Goal: Task Accomplishment & Management: Use online tool/utility

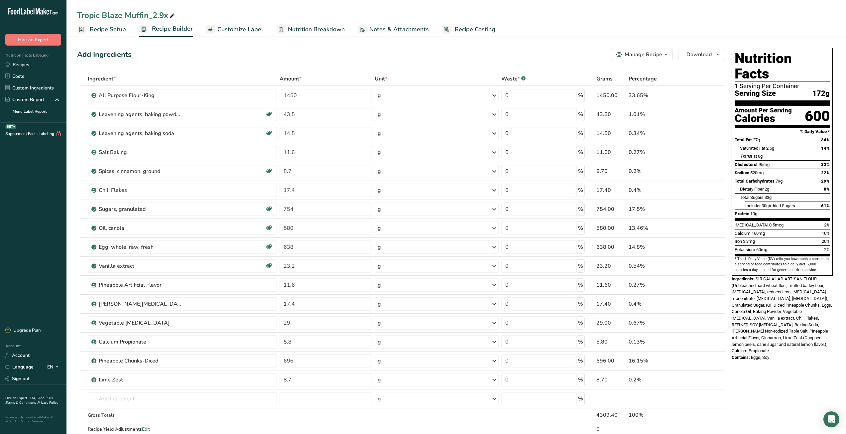
click at [18, 65] on link "Recipes" at bounding box center [33, 65] width 66 height 12
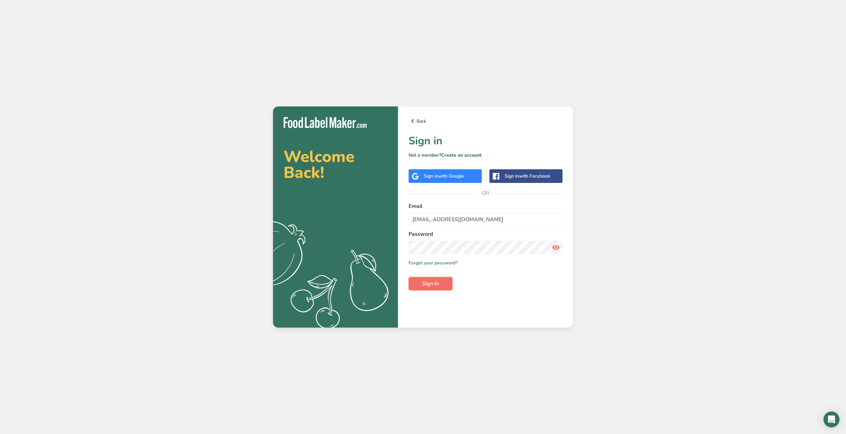
click at [421, 284] on button "Sign in" at bounding box center [431, 283] width 44 height 13
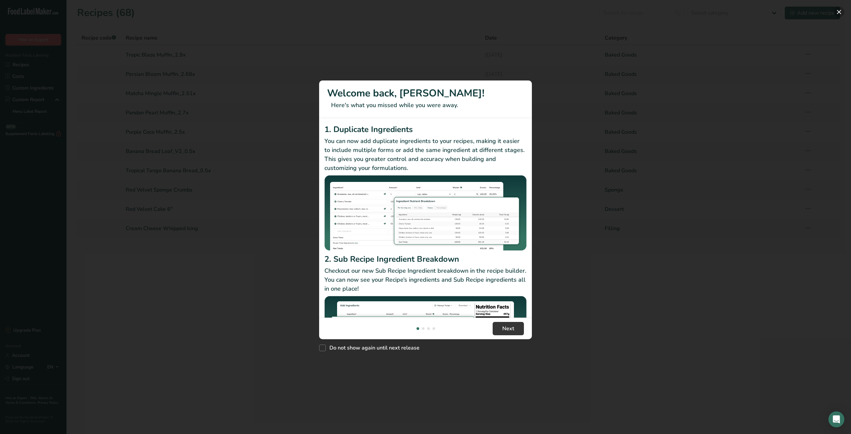
click at [839, 12] on button "New Features" at bounding box center [839, 12] width 11 height 11
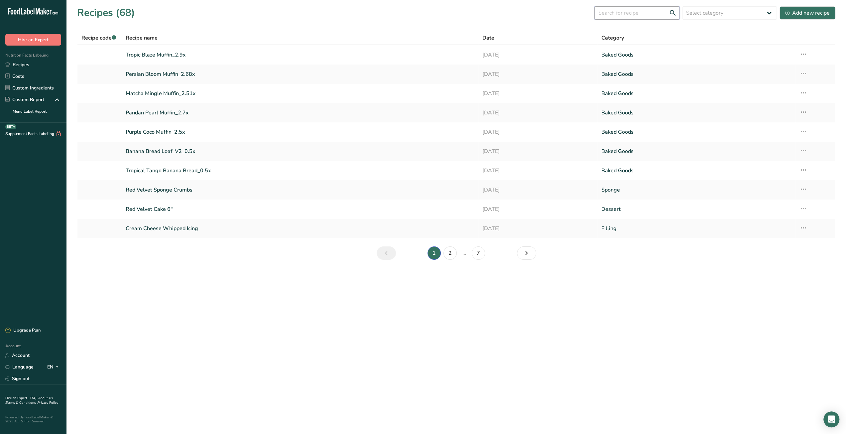
click at [648, 11] on input "text" at bounding box center [636, 12] width 85 height 13
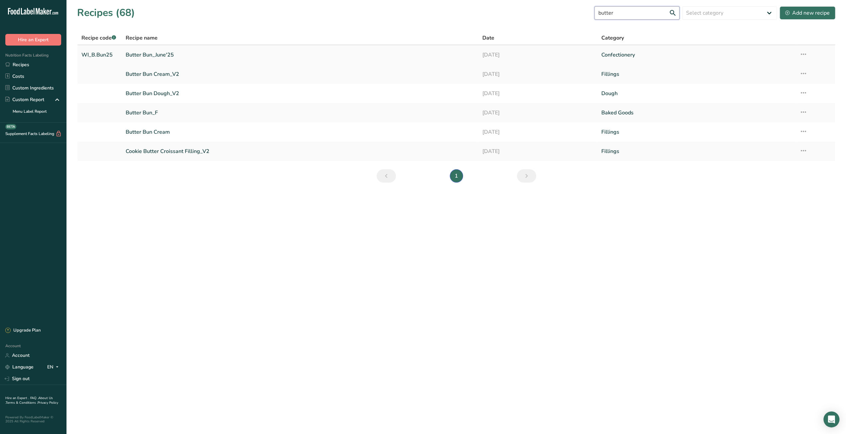
type input "butter"
click at [160, 55] on link "Butter Bun_June'25" at bounding box center [300, 55] width 349 height 14
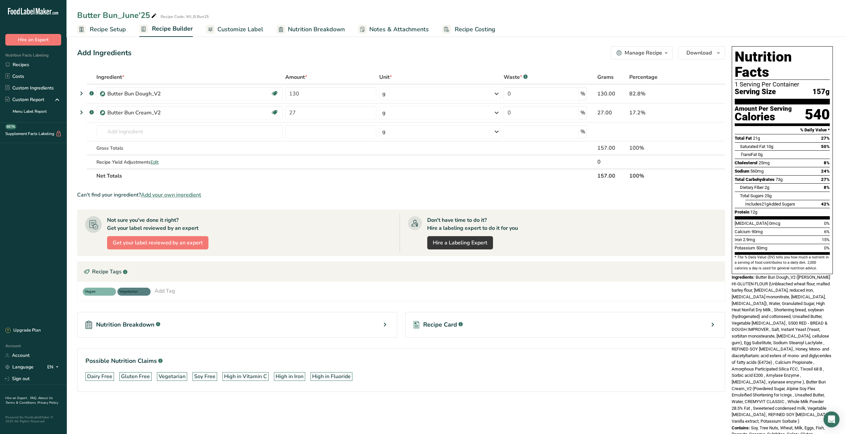
scroll to position [2, 0]
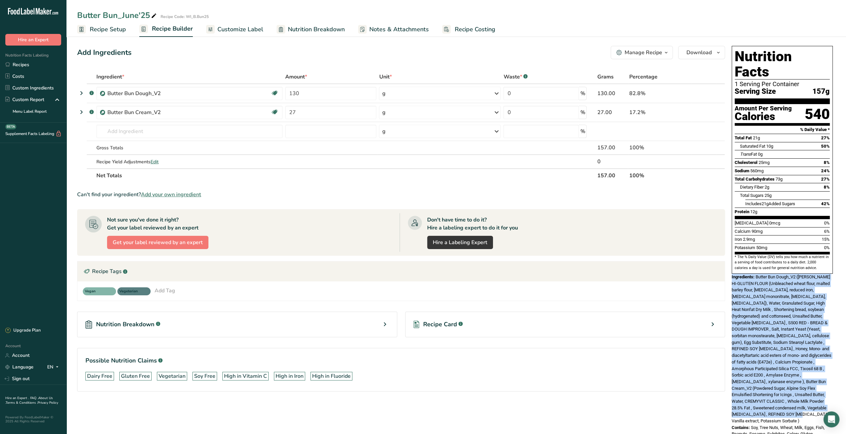
drag, startPoint x: 731, startPoint y: 263, endPoint x: 802, endPoint y: 397, distance: 151.4
click at [802, 397] on div "Ingredients: Butter Bun Dough_V2 (SIR LANCELOT HI-GLUTEN FLOUR (Unbleached whea…" at bounding box center [782, 349] width 101 height 151
copy div "Ingredients: Butter Bun Dough_V2 (SIR LANCELOT HI-GLUTEN FLOUR (Unbleached whea…"
click at [31, 60] on link "Recipes" at bounding box center [33, 65] width 66 height 12
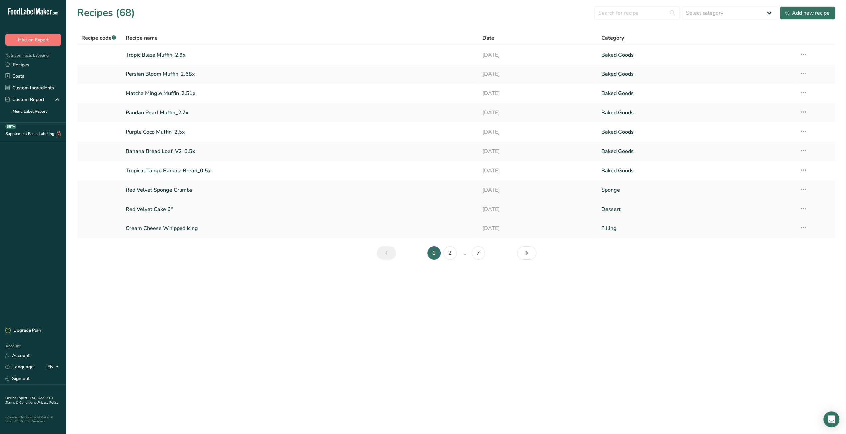
click at [158, 210] on link "Red Velvet Cake 6"" at bounding box center [300, 209] width 349 height 14
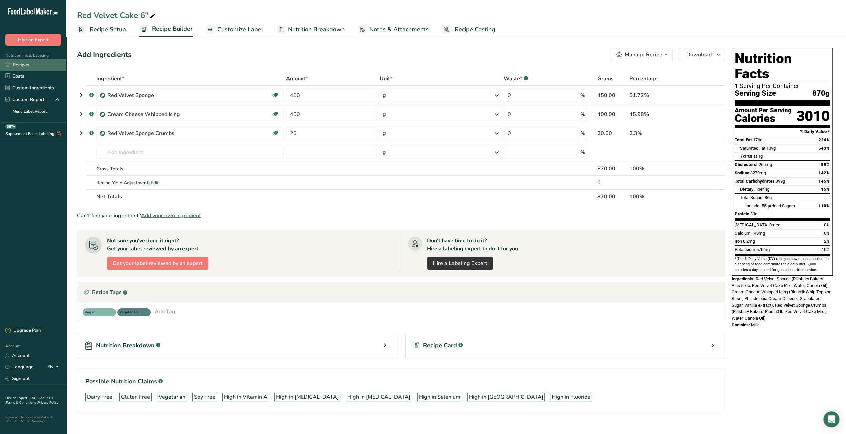
click at [33, 65] on link "Recipes" at bounding box center [33, 65] width 66 height 12
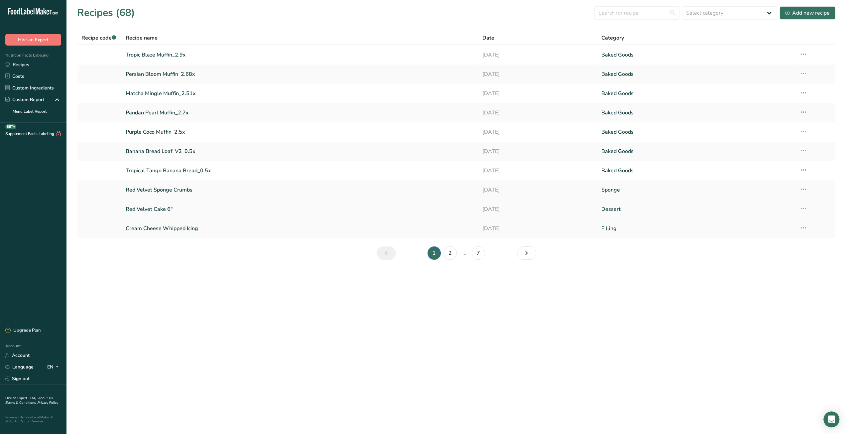
click at [160, 209] on link "Red Velvet Cake 6"" at bounding box center [300, 209] width 349 height 14
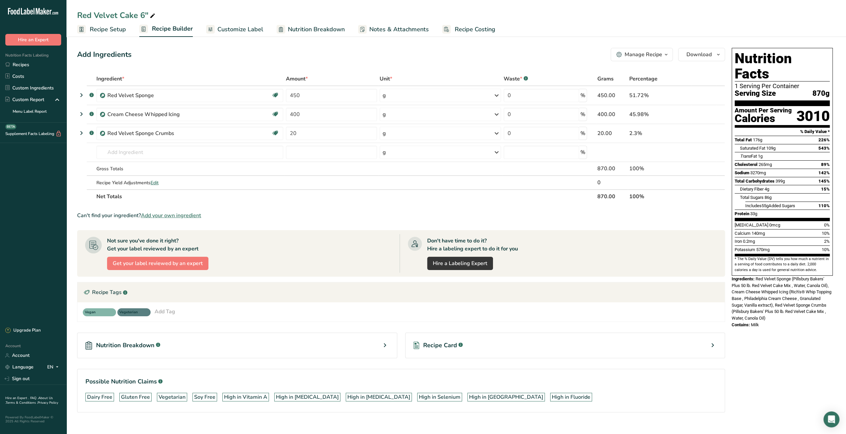
drag, startPoint x: 813, startPoint y: 77, endPoint x: 829, endPoint y: 77, distance: 16.0
click at [829, 89] on span "870g" at bounding box center [821, 93] width 17 height 8
click at [818, 89] on span "870g" at bounding box center [821, 93] width 17 height 8
click at [37, 65] on link "Recipes" at bounding box center [33, 65] width 66 height 12
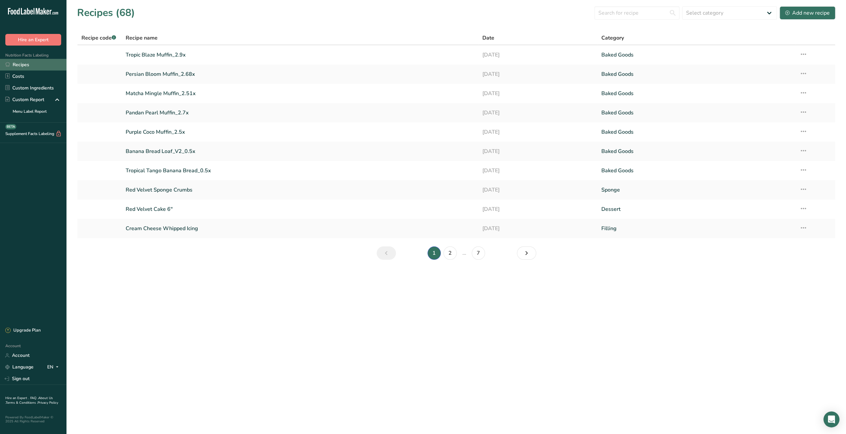
click at [8, 65] on icon at bounding box center [7, 64] width 5 height 5
click at [807, 15] on div "Add new recipe" at bounding box center [807, 13] width 45 height 8
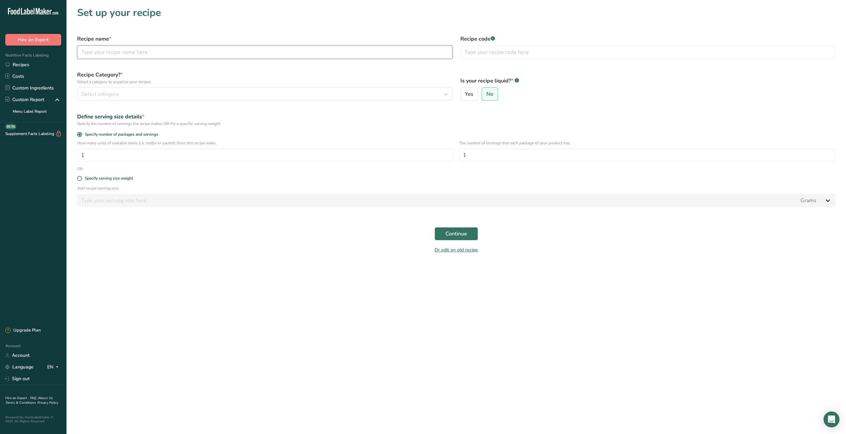
click at [186, 51] on input "text" at bounding box center [264, 52] width 375 height 13
type input "Chocolate"
click at [31, 69] on link "Recipes" at bounding box center [33, 65] width 66 height 12
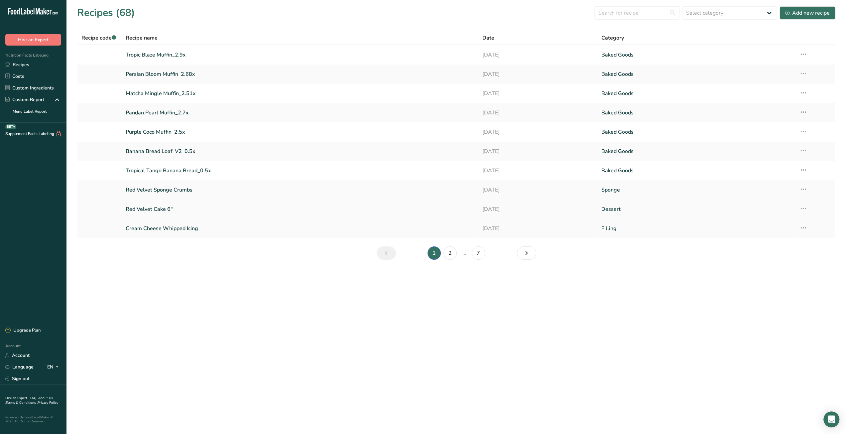
click at [162, 210] on link "Red Velvet Cake 6"" at bounding box center [300, 209] width 349 height 14
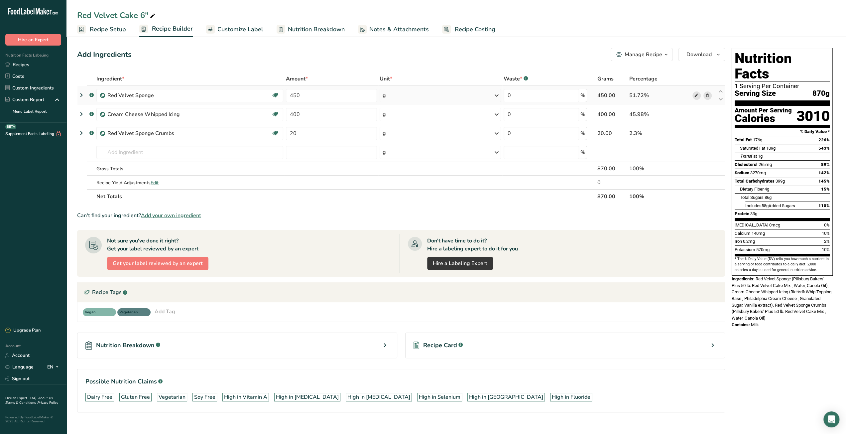
click at [695, 96] on icon at bounding box center [696, 95] width 5 height 7
click at [34, 64] on link "Recipes" at bounding box center [33, 65] width 66 height 12
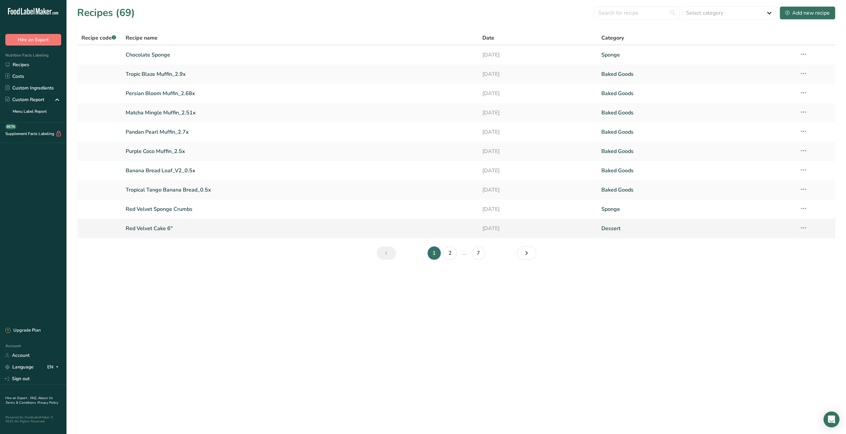
click at [156, 228] on link "Red Velvet Cake 6"" at bounding box center [300, 228] width 349 height 14
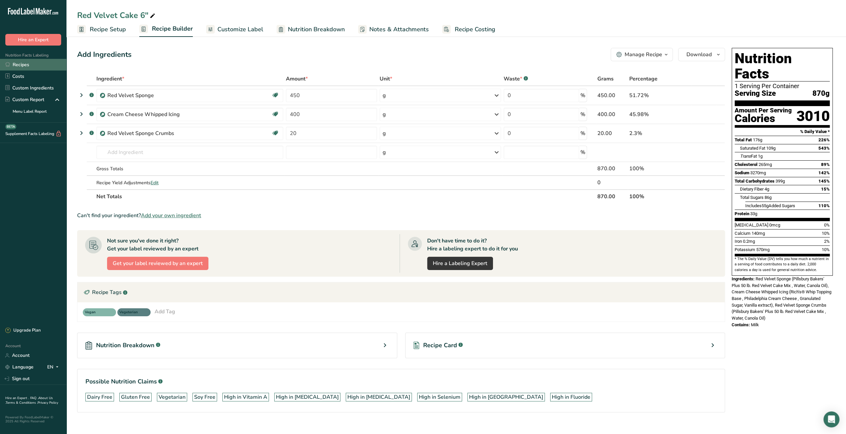
click at [30, 68] on link "Recipes" at bounding box center [33, 65] width 66 height 12
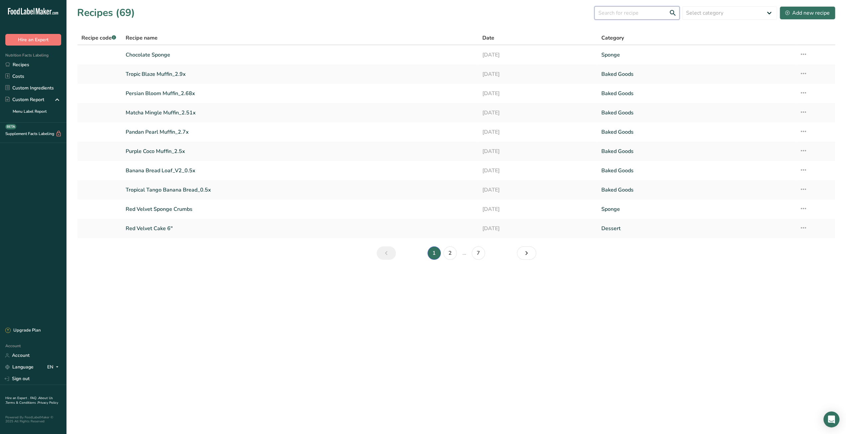
click at [616, 13] on input "text" at bounding box center [636, 12] width 85 height 13
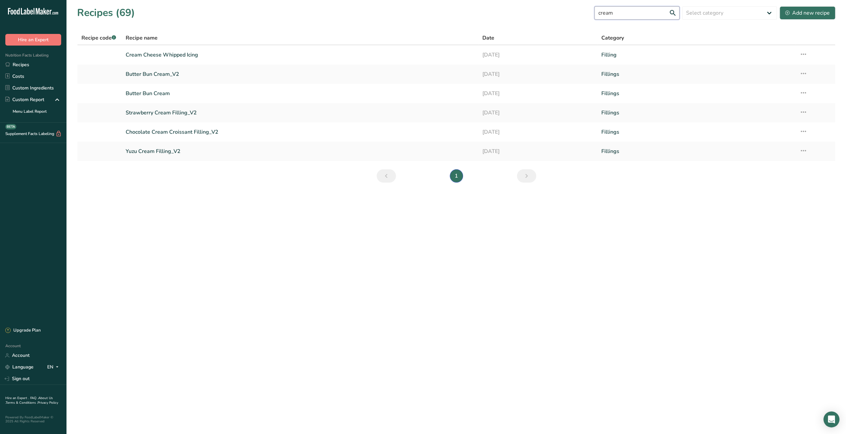
drag, startPoint x: 594, startPoint y: 13, endPoint x: 586, endPoint y: 13, distance: 8.3
click at [586, 13] on div "Recipes (69) cream Select category All Baked Goods Beverages Cake Confectionery…" at bounding box center [456, 12] width 758 height 15
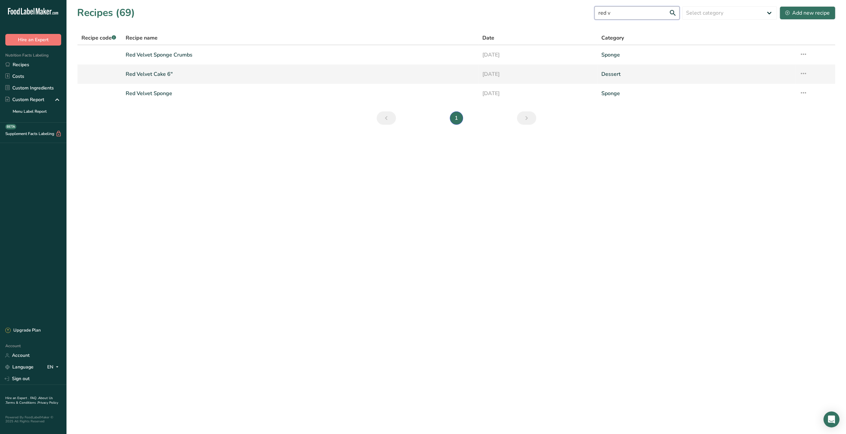
type input "red v"
click at [163, 74] on link "Red Velvet Cake 6"" at bounding box center [300, 74] width 349 height 14
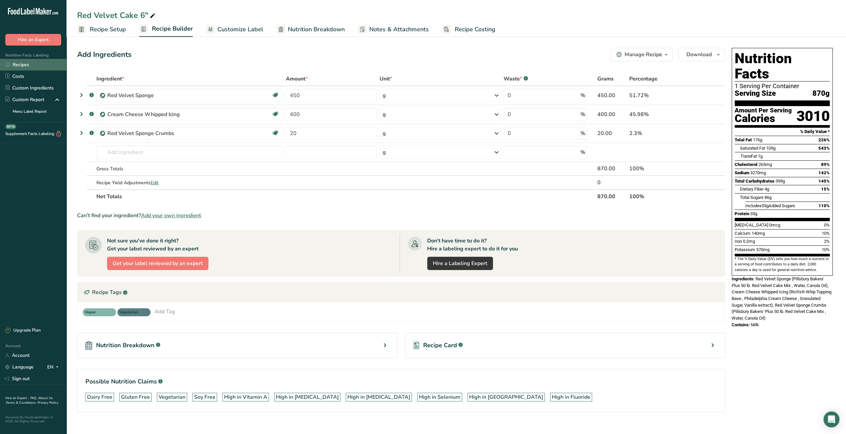
click at [15, 67] on link "Recipes" at bounding box center [33, 65] width 66 height 12
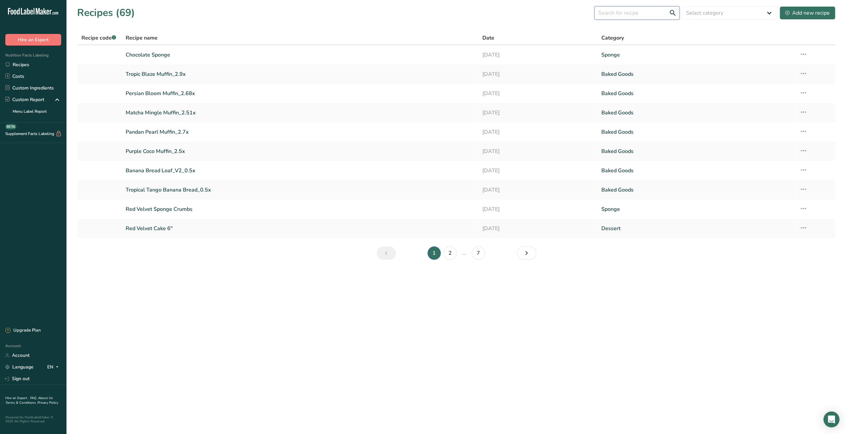
click at [644, 15] on input "text" at bounding box center [636, 12] width 85 height 13
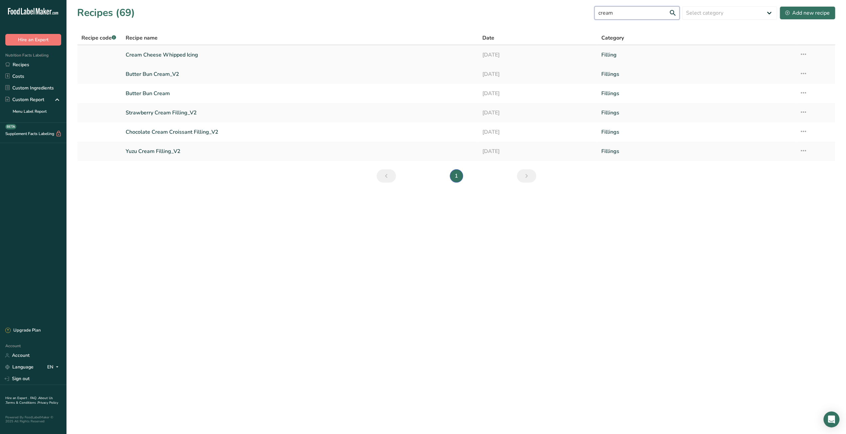
type input "cream"
click at [804, 56] on icon at bounding box center [804, 54] width 8 height 12
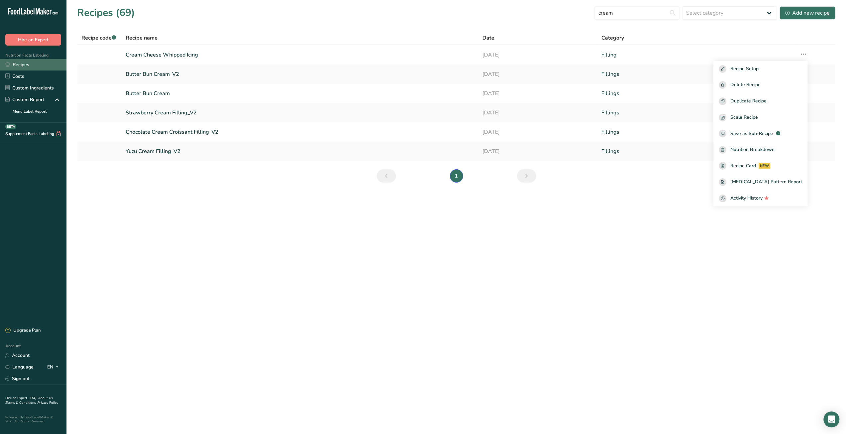
click at [41, 67] on link "Recipes" at bounding box center [33, 65] width 66 height 12
click at [37, 65] on link "Recipes" at bounding box center [33, 65] width 66 height 12
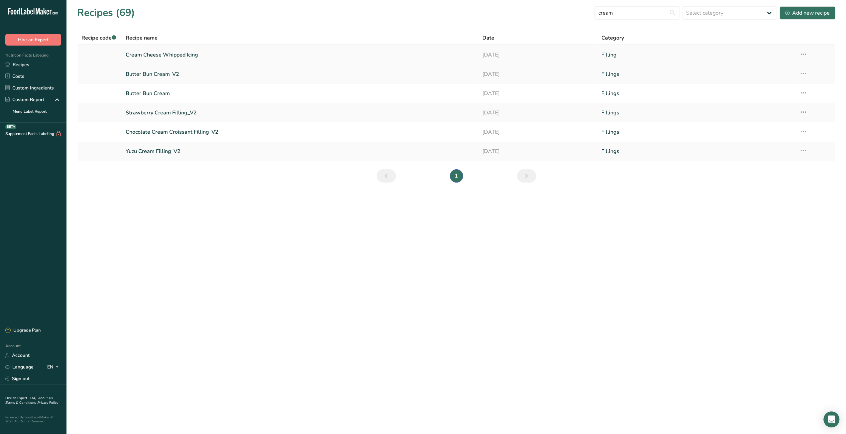
click at [806, 54] on icon at bounding box center [804, 54] width 8 height 12
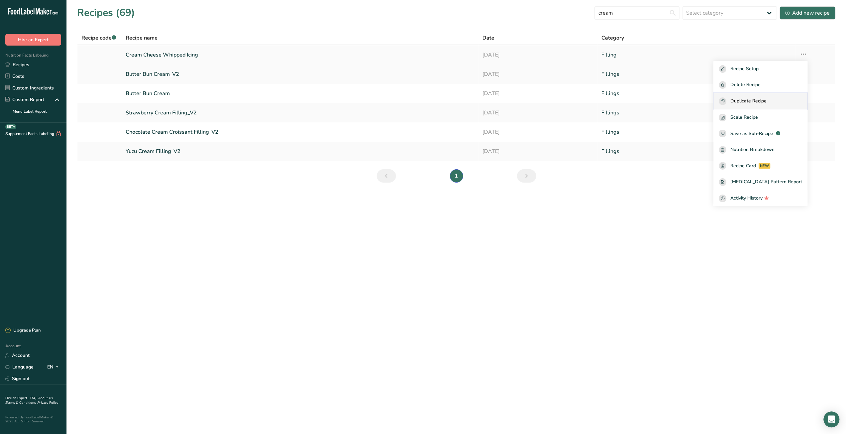
click at [764, 102] on span "Duplicate Recipe" at bounding box center [748, 101] width 36 height 8
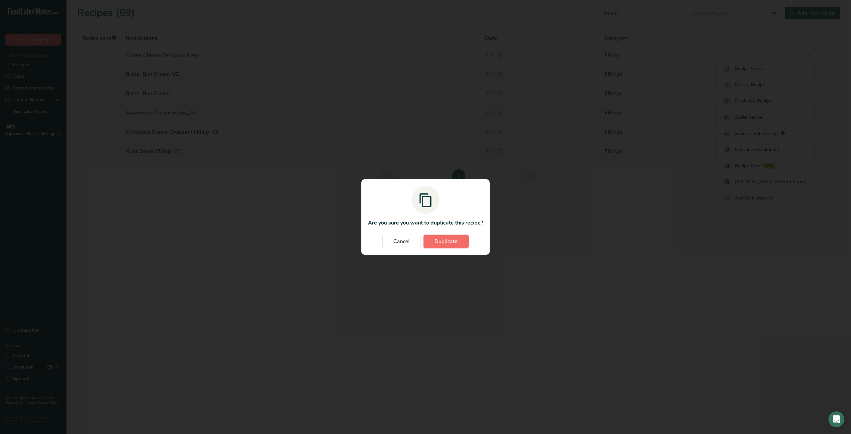
click at [448, 241] on span "Duplicate" at bounding box center [446, 241] width 23 height 8
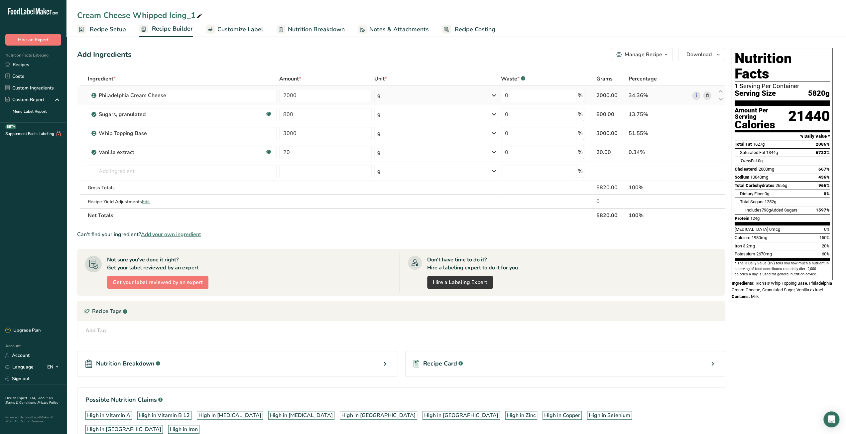
click at [709, 94] on icon at bounding box center [707, 95] width 5 height 7
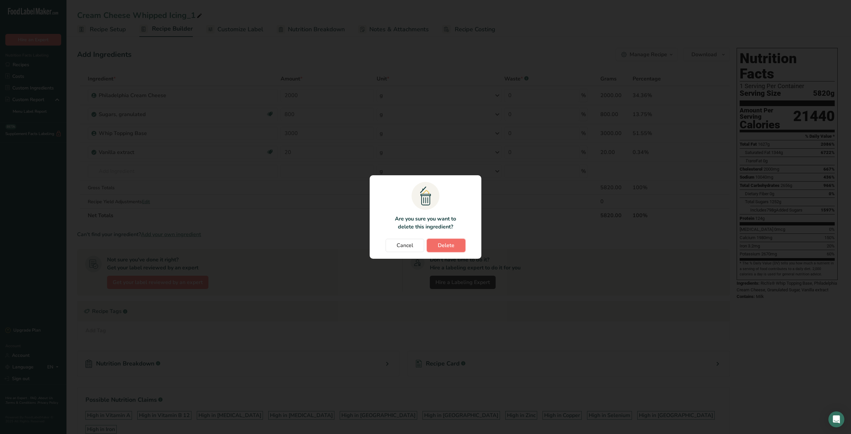
click at [442, 246] on span "Delete" at bounding box center [446, 245] width 17 height 8
type input "800"
type input "3000"
type input "20"
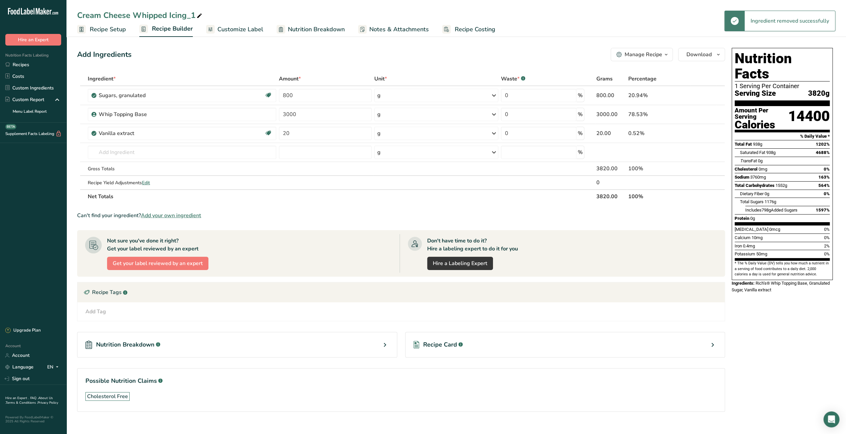
click at [201, 15] on icon at bounding box center [199, 15] width 6 height 9
drag, startPoint x: 129, startPoint y: 16, endPoint x: 73, endPoint y: 15, distance: 55.5
click at [73, 15] on div "Cream Cheese Whipped Icing_1" at bounding box center [456, 15] width 780 height 12
type input "Chocolate Whipped Icing"
click at [280, 213] on div "Can't find your ingredient? Add your own ingredient" at bounding box center [401, 215] width 648 height 8
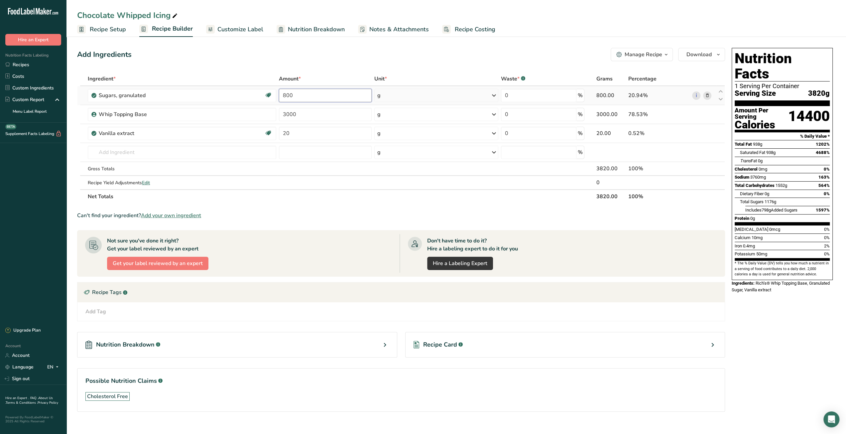
drag, startPoint x: 282, startPoint y: 94, endPoint x: 285, endPoint y: 94, distance: 3.7
click at [285, 94] on input "800" at bounding box center [325, 95] width 93 height 13
type input "300"
click at [331, 60] on div "Add Ingredients Manage Recipe Delete Recipe Duplicate Recipe Scale Recipe Save …" at bounding box center [401, 54] width 648 height 13
drag, startPoint x: 308, startPoint y: 113, endPoint x: 267, endPoint y: 113, distance: 40.2
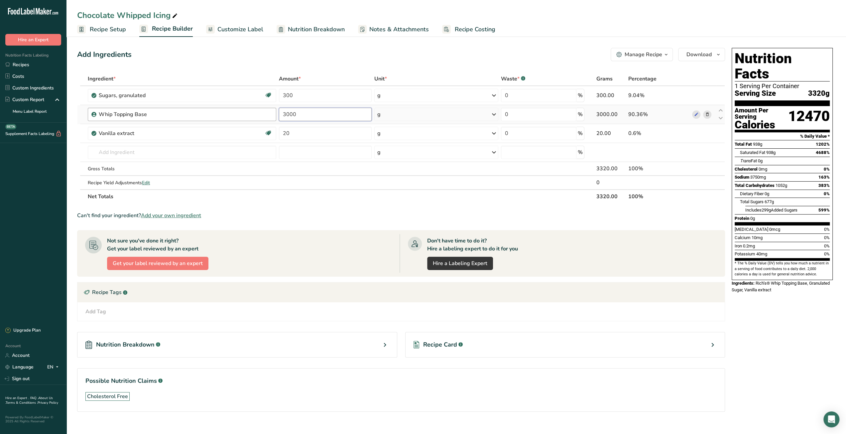
click at [267, 113] on tr "Whip Topping Base 3000 g Weight Units g kg mg See more Volume Units l mL fl oz …" at bounding box center [400, 114] width 647 height 19
type input "7500"
click at [300, 209] on section "Ingredient * Amount * Unit * Waste * .a-a{fill:#347362;}.b-a{fill:#fff;} Grams …" at bounding box center [401, 247] width 648 height 350
click at [707, 135] on icon at bounding box center [707, 133] width 5 height 7
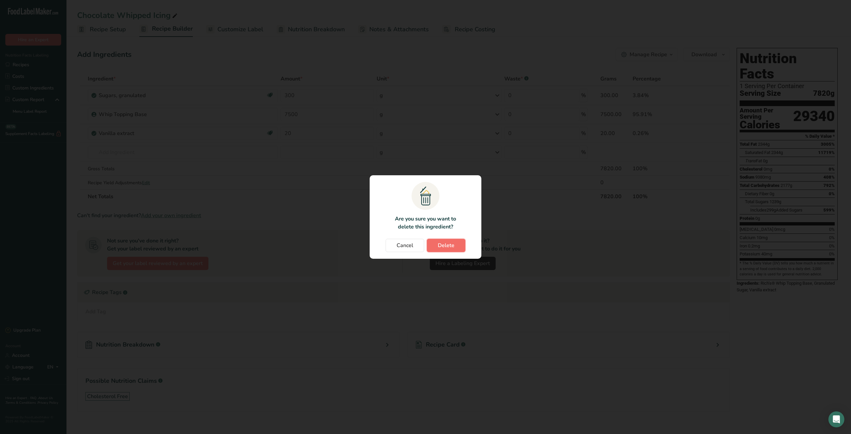
click at [453, 245] on span "Delete" at bounding box center [446, 245] width 17 height 8
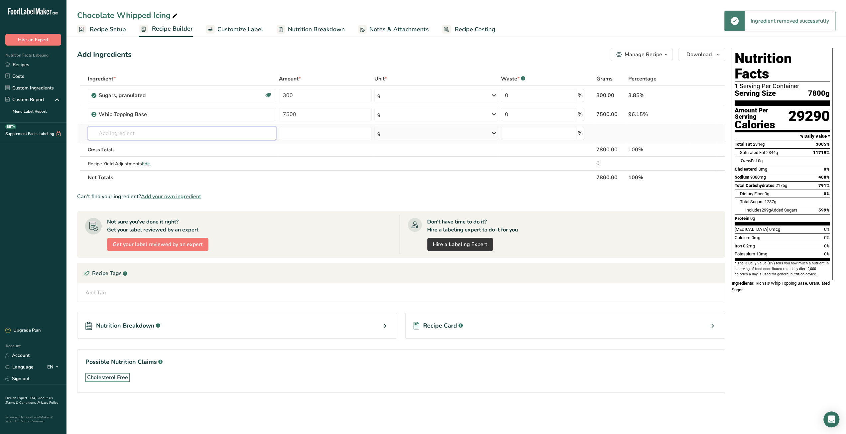
click at [207, 135] on input "text" at bounding box center [182, 133] width 189 height 13
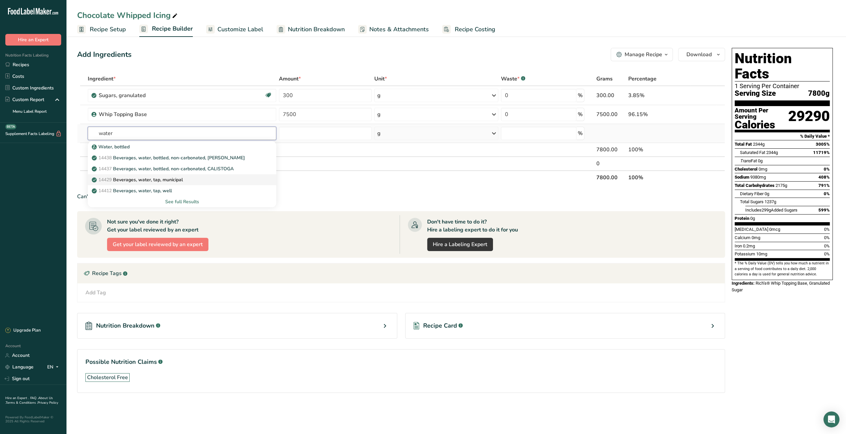
type input "water"
click at [204, 178] on div "14429 Beverages, water, tap, municipal" at bounding box center [176, 179] width 167 height 7
type input "Beverages, water, tap, municipal"
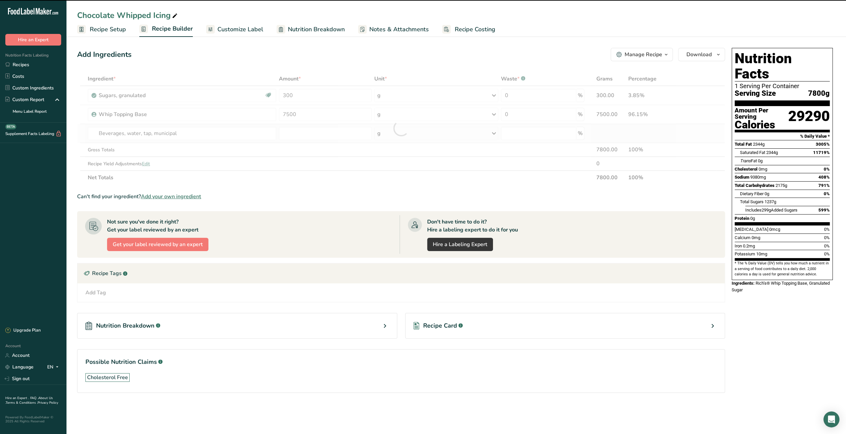
type input "0"
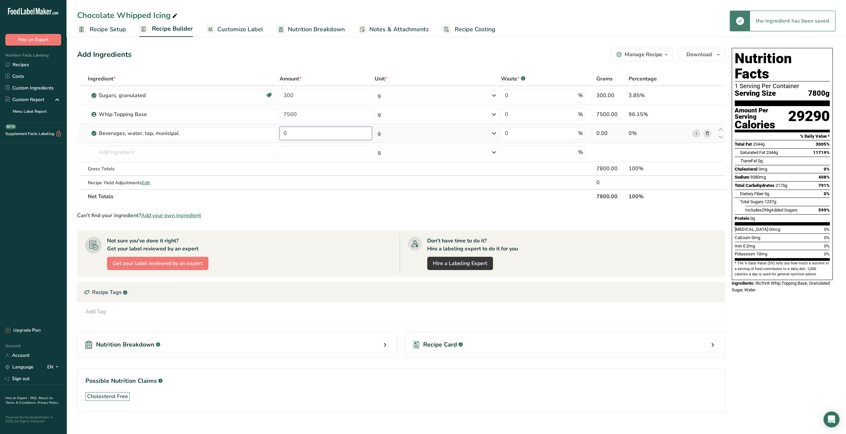
drag, startPoint x: 285, startPoint y: 134, endPoint x: 280, endPoint y: 134, distance: 4.7
click at [280, 134] on input "0" at bounding box center [326, 133] width 92 height 13
type input "2000"
click at [385, 203] on section "Ingredient * Amount * Unit * Waste * .a-a{fill:#347362;}.b-a{fill:#fff;} Grams …" at bounding box center [401, 247] width 648 height 350
click at [154, 153] on input "text" at bounding box center [182, 152] width 189 height 13
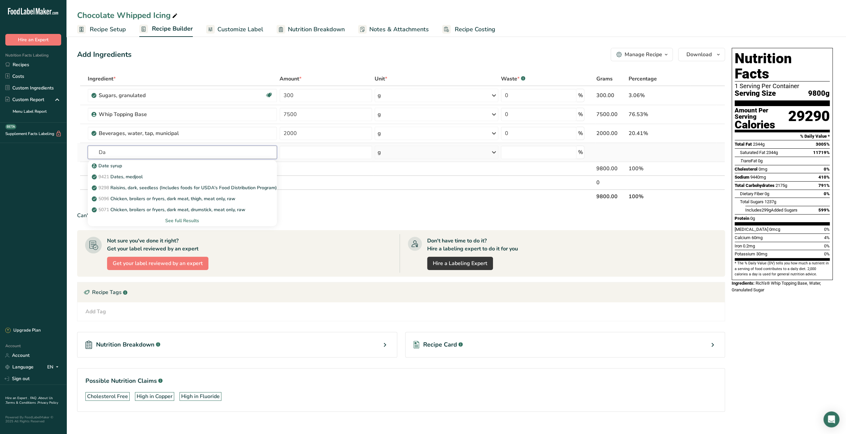
type input "D"
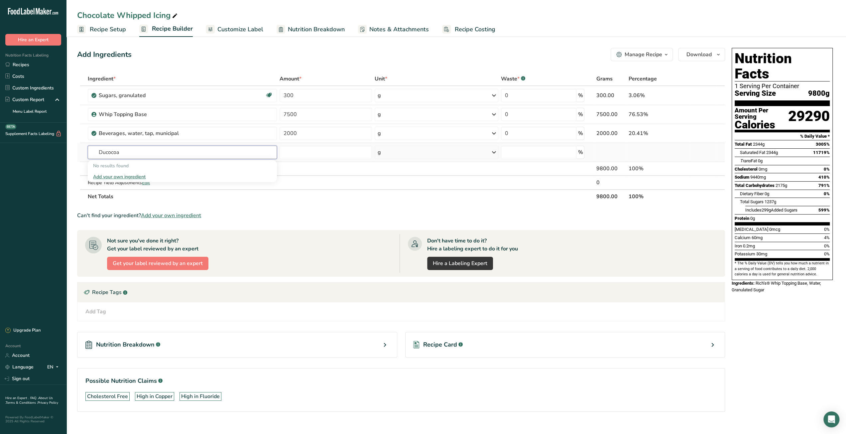
type input "Ducocoa"
click at [135, 177] on div "Add your own ingredient" at bounding box center [182, 176] width 178 height 7
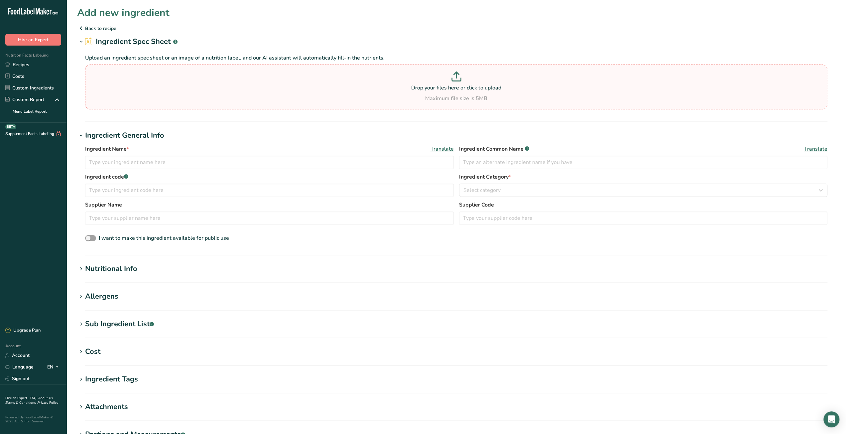
click at [449, 81] on p at bounding box center [456, 77] width 739 height 12
click at [449, 81] on input "Drop your files here or click to upload Maximum file size is 5MB" at bounding box center [456, 86] width 742 height 45
type input "C:\fakepath\Cocoa.pdf"
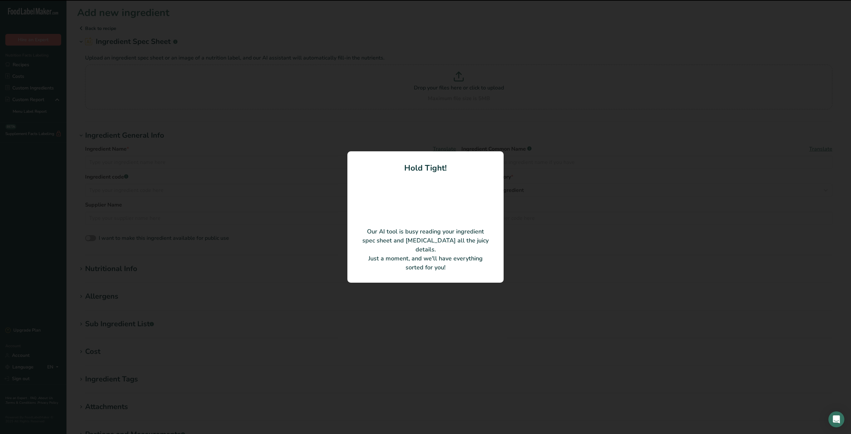
type input "High fat cocoa powder processed with alkali"
type input "Barry Callebaut Cocoa AG"
type input "DCP-22EXBRU-89B"
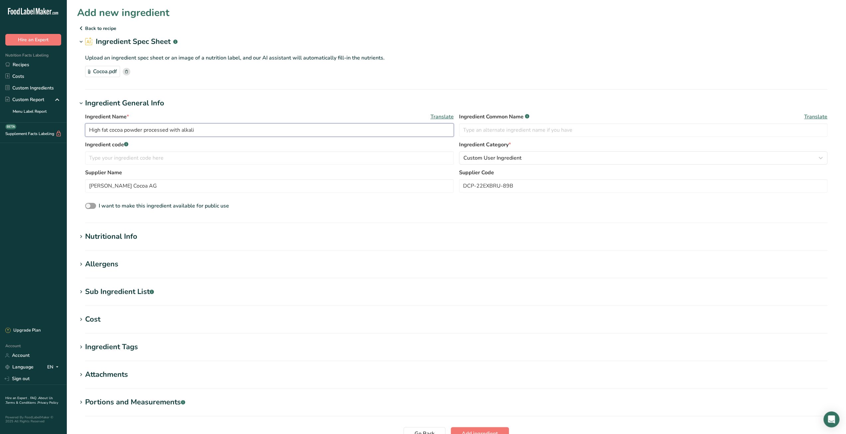
drag, startPoint x: 215, startPoint y: 128, endPoint x: 59, endPoint y: 128, distance: 156.9
click at [59, 128] on div ".a-20{fill:#fff;} Hire an Expert Nutrition Facts Labeling Recipes Costs Custom …" at bounding box center [423, 248] width 846 height 497
paste input "Brute Cocoa Powder"
type input "Brute Cocoa Powder"
click at [489, 129] on input "text" at bounding box center [643, 129] width 369 height 13
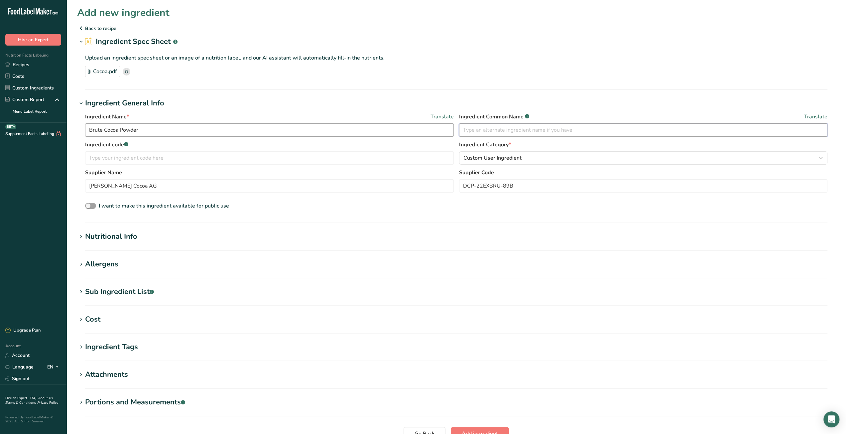
paste input "Cacao Barry Extra Brute Cocoa Powder"
type input "Cacao Barry Extra Brute Cocoa Powder"
click at [273, 188] on input "Barry Callebaut Cocoa AG" at bounding box center [269, 185] width 369 height 13
drag, startPoint x: 182, startPoint y: 186, endPoint x: 60, endPoint y: 186, distance: 121.7
click at [60, 186] on div ".a-20{fill:#fff;} Hire an Expert Nutrition Facts Labeling Recipes Costs Custom …" at bounding box center [423, 248] width 846 height 497
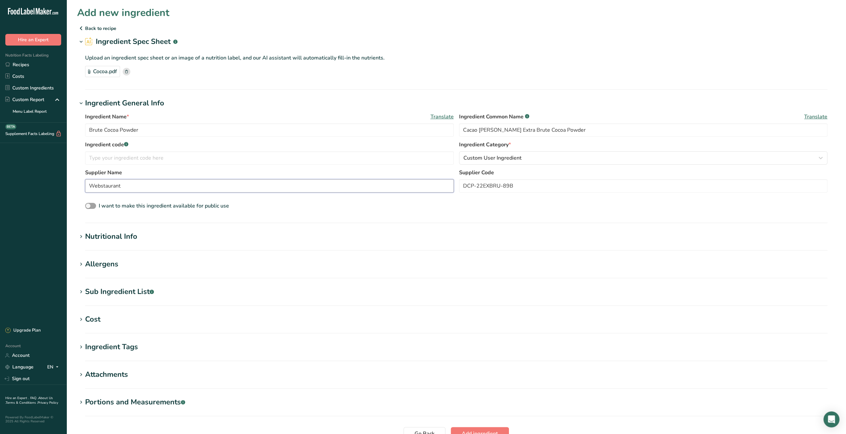
type input "Webstaurant"
click at [459, 68] on div "Cocoa.pdf" at bounding box center [456, 71] width 742 height 11
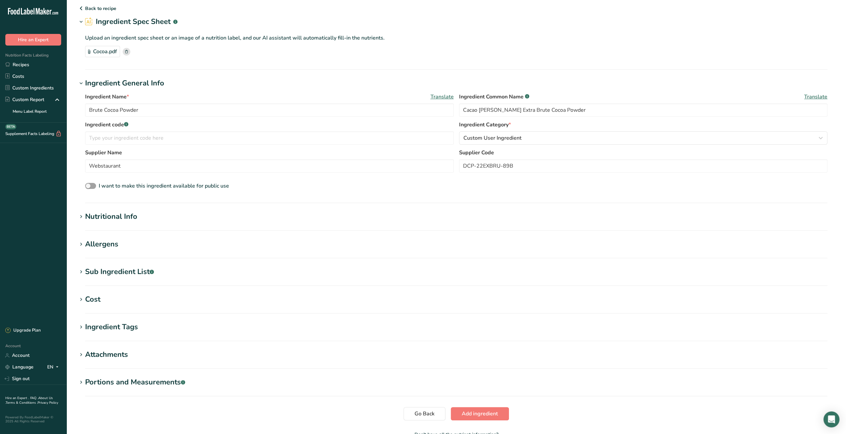
scroll to position [33, 0]
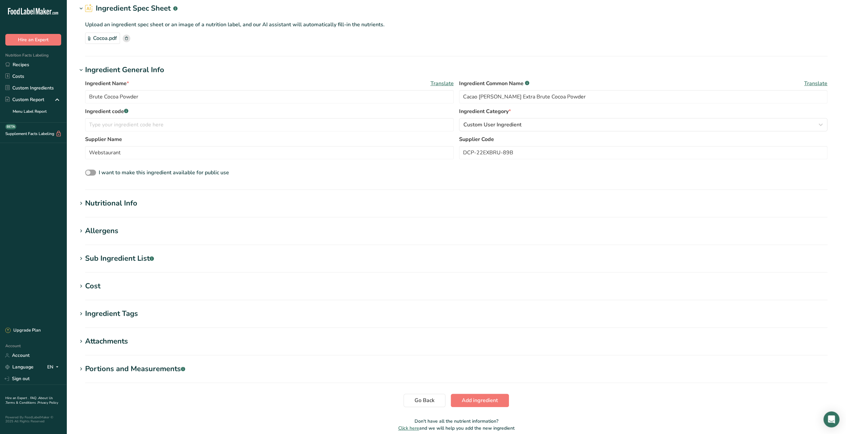
click at [82, 286] on icon at bounding box center [81, 286] width 6 height 9
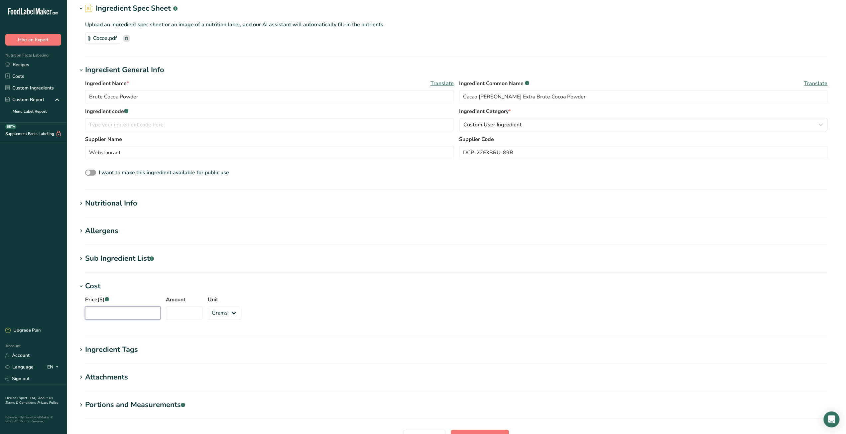
click at [122, 313] on input "Price($) .a-a{fill:#347362;}.b-a{fill:#fff;}" at bounding box center [122, 312] width 75 height 13
type input "49.99"
click at [180, 311] on input "Amount" at bounding box center [184, 312] width 37 height 13
type input "1000"
click at [309, 284] on h1 "Cost" at bounding box center [456, 286] width 758 height 11
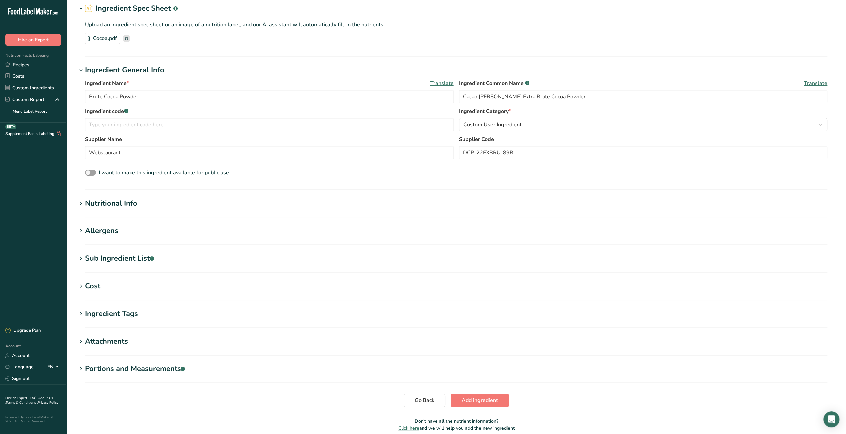
click at [87, 289] on div "Cost" at bounding box center [92, 286] width 15 height 11
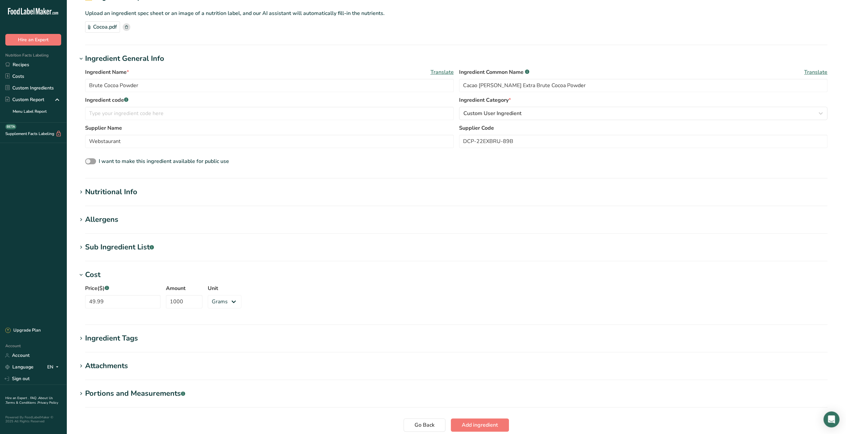
scroll to position [98, 0]
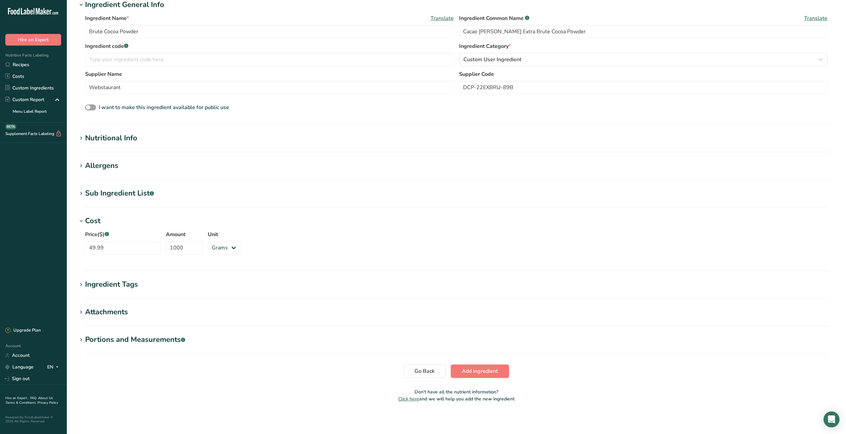
click at [476, 371] on span "Add ingredient" at bounding box center [480, 371] width 36 height 8
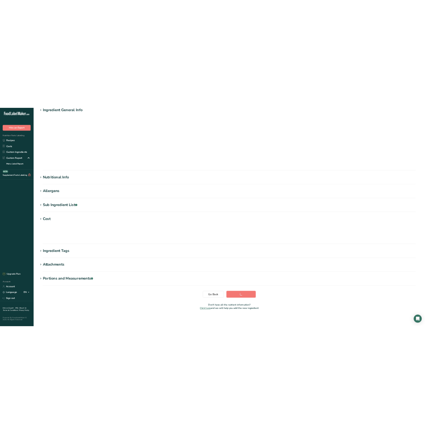
scroll to position [0, 0]
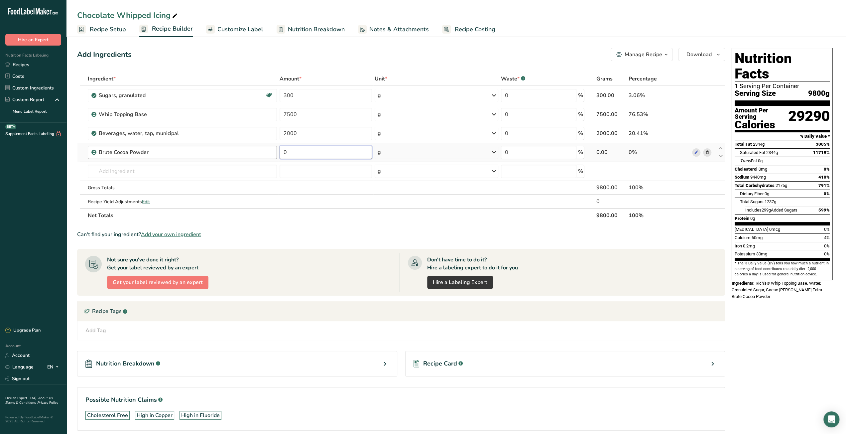
drag, startPoint x: 289, startPoint y: 150, endPoint x: 277, endPoint y: 152, distance: 12.1
click at [277, 152] on tr "Brute Cocoa Powder 0 g Weight Units g kg mg See more Volume Units l mL fl oz Se…" at bounding box center [400, 152] width 647 height 19
type input "700"
click at [334, 237] on div "Can't find your ingredient? Add your own ingredient" at bounding box center [401, 234] width 648 height 8
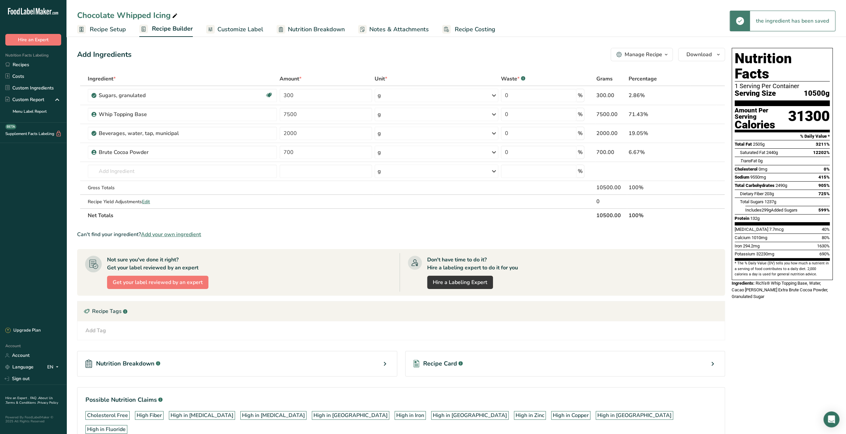
click at [100, 33] on span "Recipe Setup" at bounding box center [108, 29] width 36 height 9
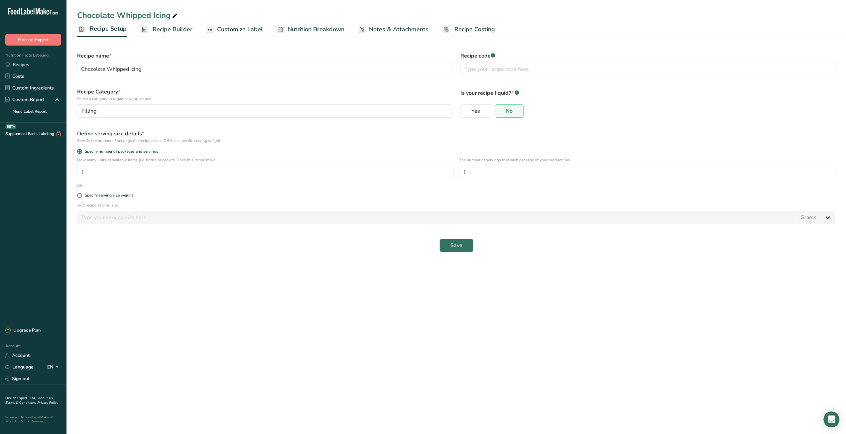
click at [177, 28] on span "Recipe Builder" at bounding box center [173, 29] width 40 height 9
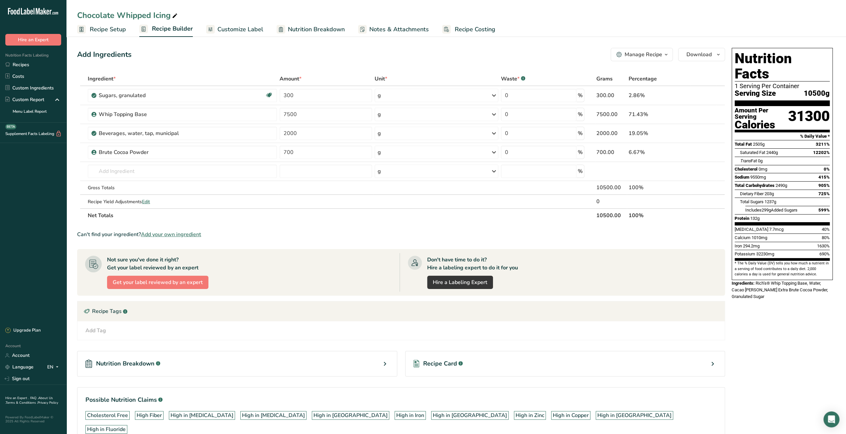
click at [466, 30] on span "Recipe Costing" at bounding box center [475, 29] width 41 height 9
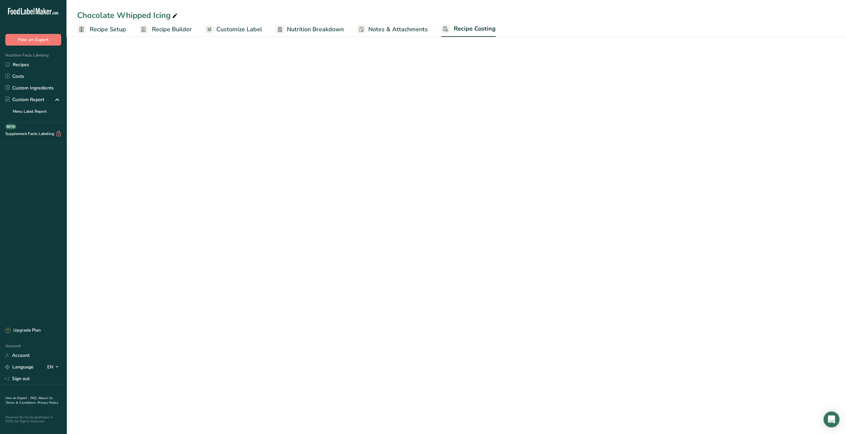
select select "12"
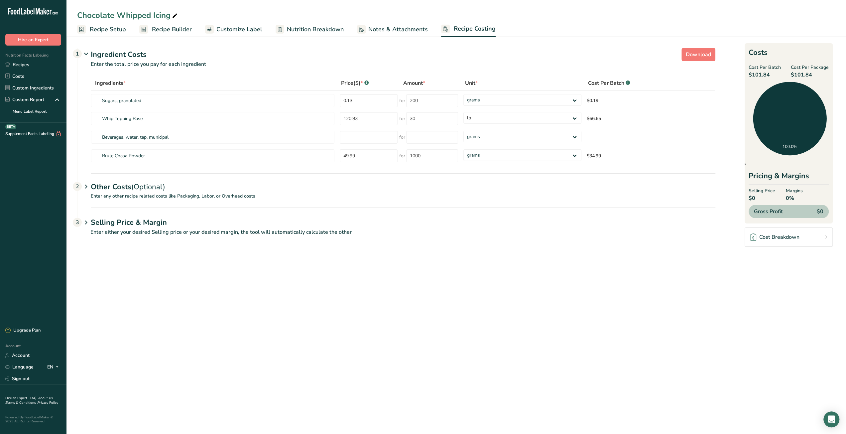
click at [113, 30] on span "Recipe Setup" at bounding box center [108, 29] width 36 height 9
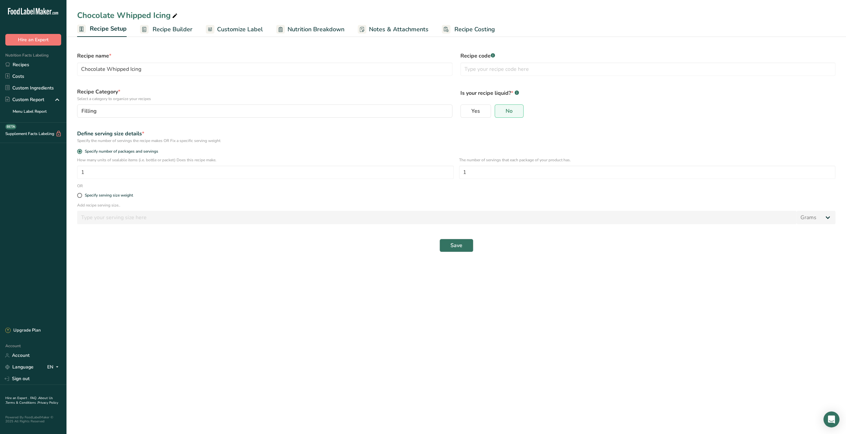
click at [177, 32] on span "Recipe Builder" at bounding box center [173, 29] width 40 height 9
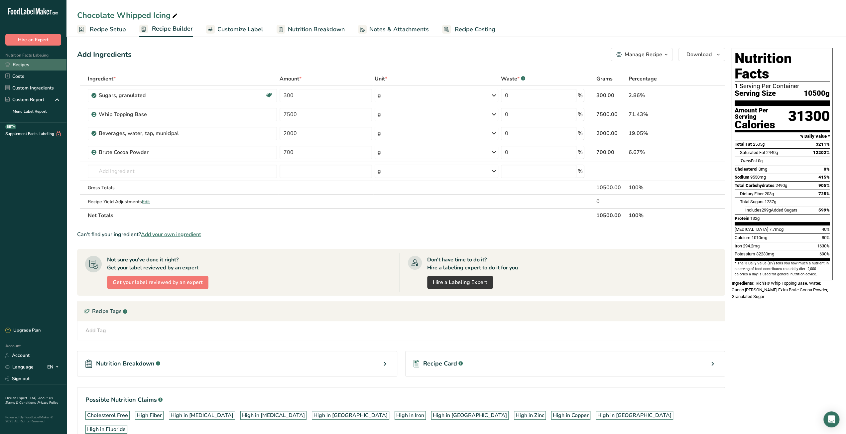
click at [20, 65] on link "Recipes" at bounding box center [33, 65] width 66 height 12
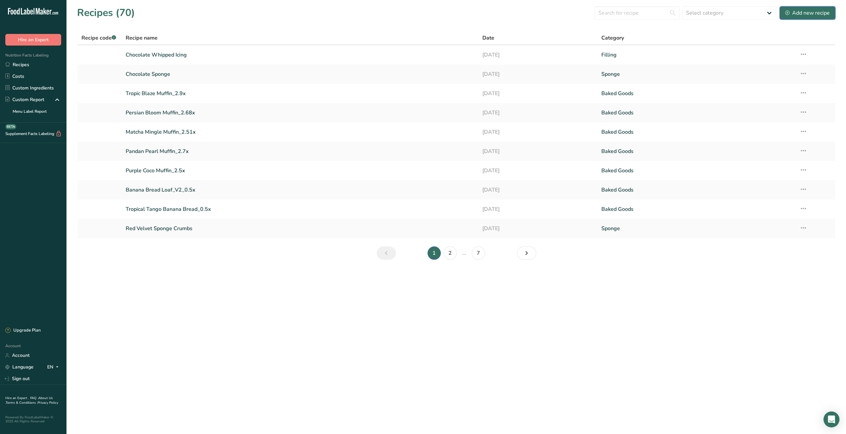
click at [801, 12] on div "Add new recipe" at bounding box center [807, 13] width 45 height 8
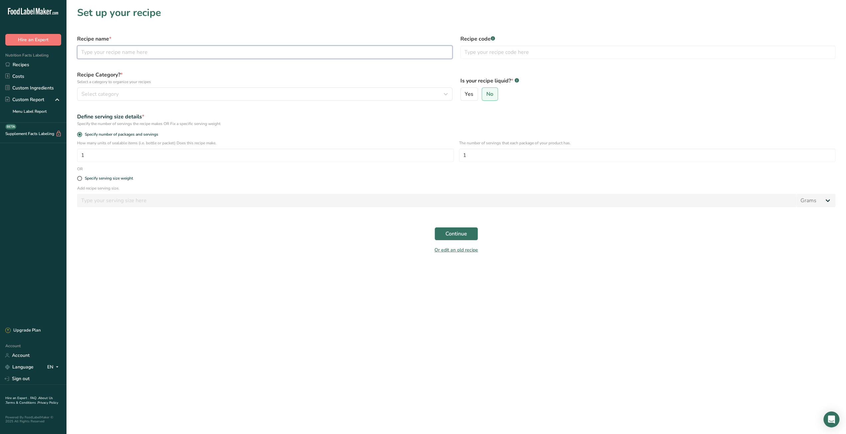
click at [177, 52] on input "text" at bounding box center [264, 52] width 375 height 13
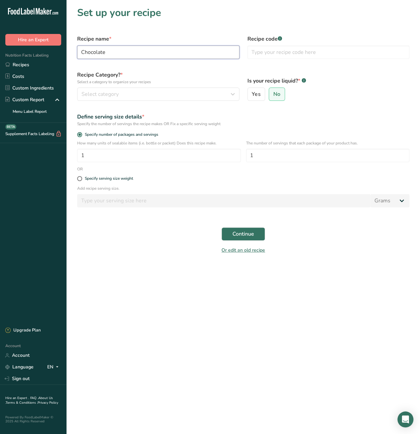
click at [110, 56] on input "Chocolate" at bounding box center [158, 52] width 162 height 13
type input "Chocolate Ganache"
click at [209, 98] on button "Select category" at bounding box center [158, 93] width 162 height 13
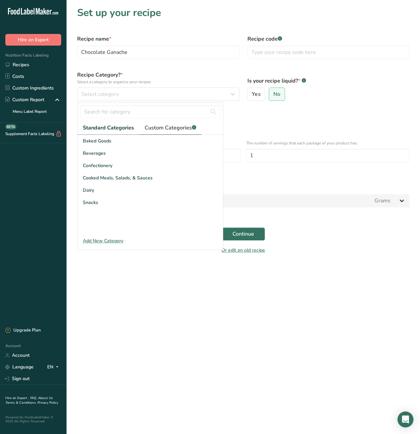
click at [181, 130] on span "Custom Categories .a-a{fill:#347362;}.b-a{fill:#fff;}" at bounding box center [171, 128] width 52 height 8
click at [108, 240] on div "Add New Category" at bounding box center [149, 240] width 145 height 7
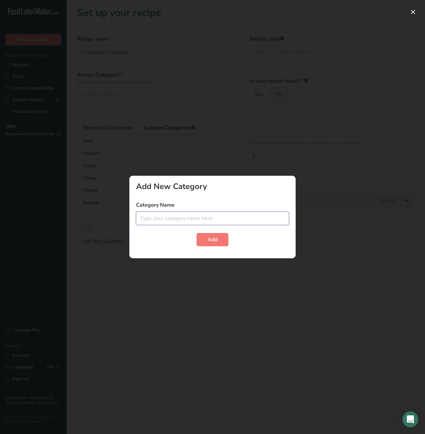
click at [175, 218] on input "text" at bounding box center [212, 217] width 153 height 13
click at [413, 14] on button "button" at bounding box center [413, 12] width 11 height 11
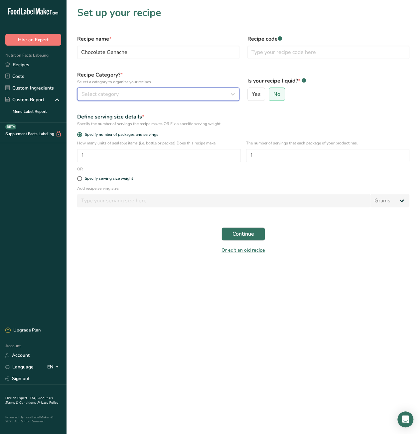
click at [133, 99] on button "Select category" at bounding box center [158, 93] width 162 height 13
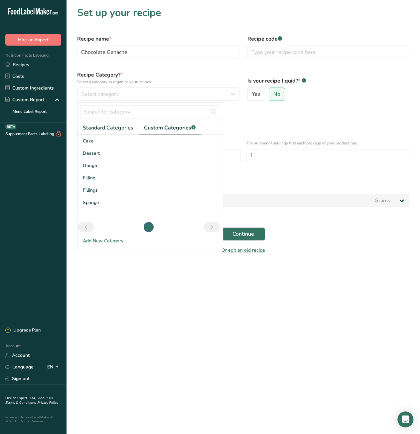
click at [160, 134] on link "Custom Categories .a-a{fill:#347362;}.b-a{fill:#fff;}" at bounding box center [170, 128] width 62 height 14
click at [160, 131] on span "Custom Categories .a-a{fill:#347362;}.b-a{fill:#fff;}" at bounding box center [170, 128] width 52 height 8
click at [84, 176] on span "Filling" at bounding box center [89, 177] width 13 height 7
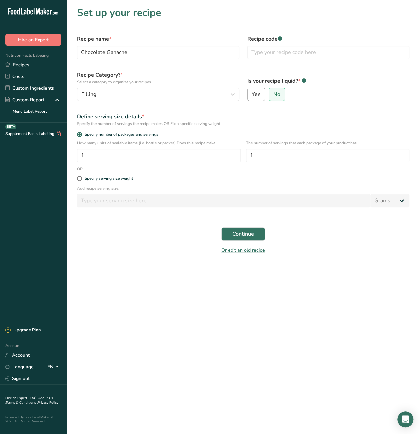
click at [259, 97] on span "Yes" at bounding box center [256, 94] width 9 height 7
click at [252, 96] on input "Yes" at bounding box center [250, 94] width 4 height 4
radio input "true"
radio input "false"
select select "22"
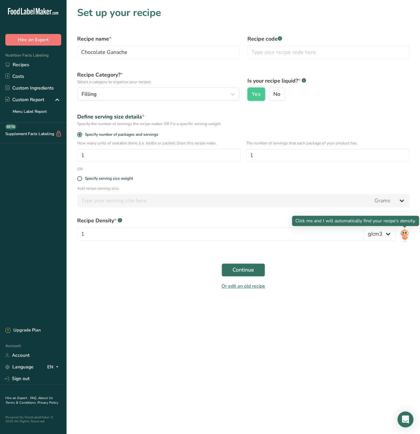
click at [404, 237] on img at bounding box center [405, 234] width 10 height 15
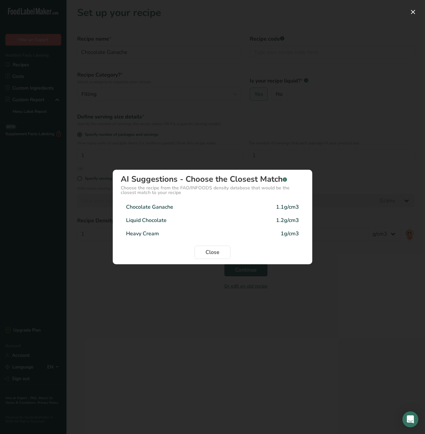
click at [282, 208] on div "1.1g/cm3" at bounding box center [287, 207] width 23 height 8
type input "1.1"
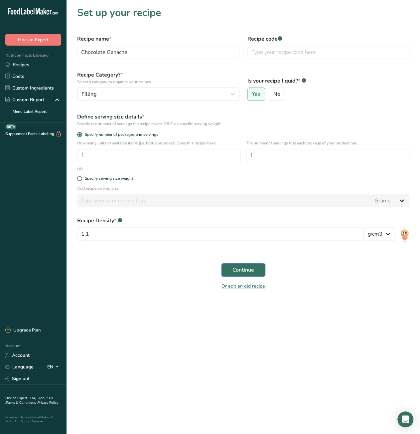
click at [242, 268] on span "Continue" at bounding box center [243, 270] width 22 height 8
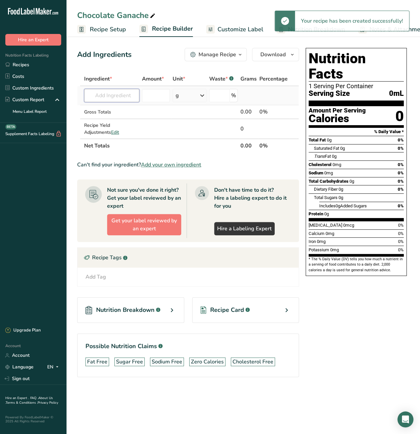
click at [119, 95] on input "text" at bounding box center [111, 95] width 55 height 13
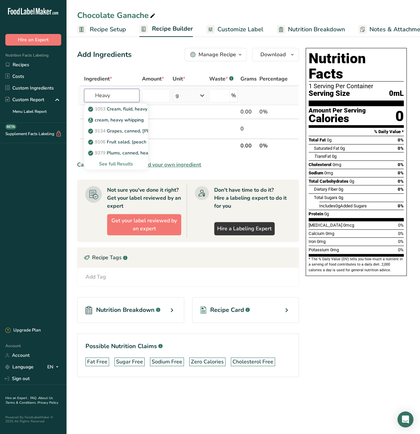
type input "Heavy"
click at [118, 164] on div "See full Results" at bounding box center [115, 163] width 53 height 7
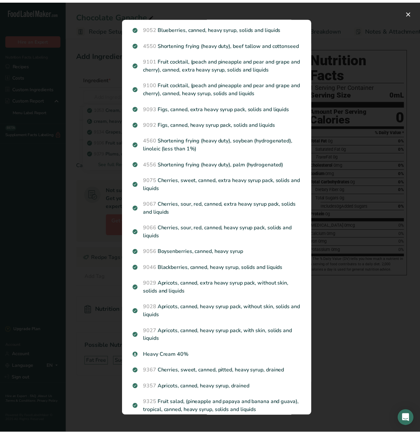
scroll to position [299, 0]
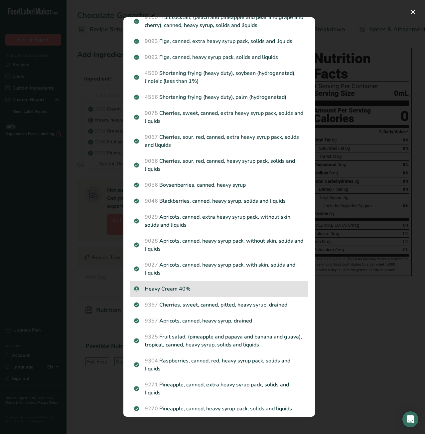
click at [167, 293] on p "Heavy Cream 40%" at bounding box center [219, 289] width 170 height 8
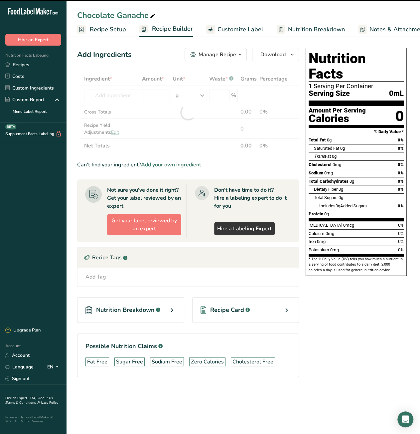
type input "0"
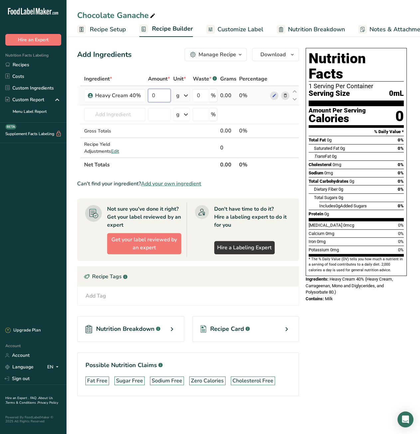
click at [147, 96] on td "0" at bounding box center [159, 95] width 25 height 19
type input "160"
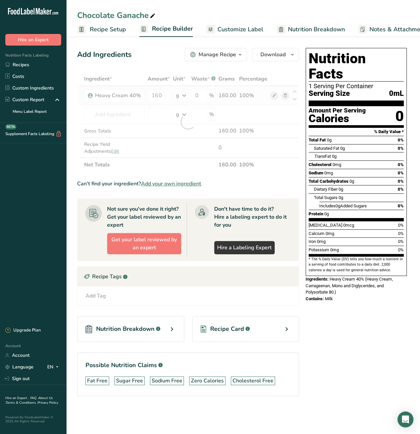
click at [183, 95] on div "Ingredient * Amount * Unit * Waste * .a-a{fill:#347362;}.b-a{fill:#fff;} Grams …" at bounding box center [188, 122] width 222 height 100
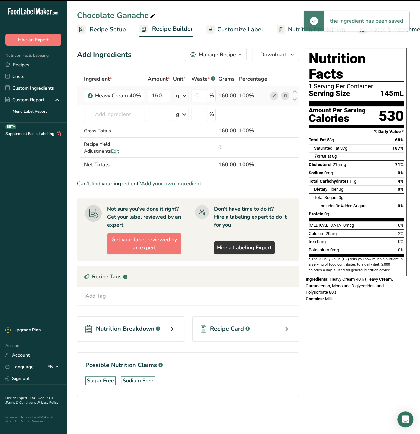
click at [183, 95] on icon at bounding box center [184, 95] width 8 height 12
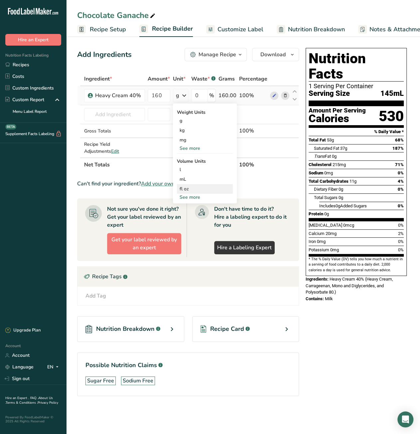
click at [193, 188] on div "fl oz" at bounding box center [205, 188] width 51 height 7
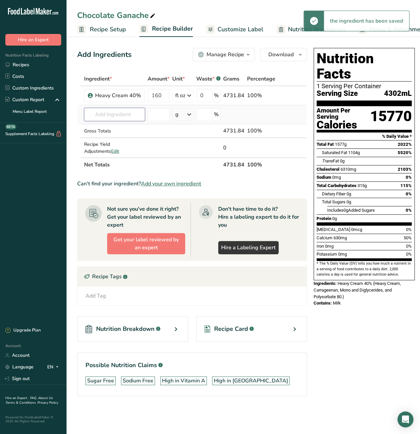
click at [104, 116] on input "text" at bounding box center [114, 114] width 61 height 13
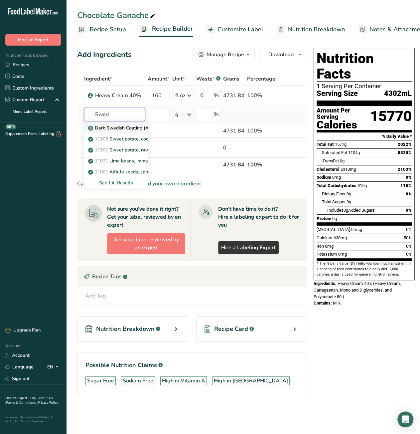
type input "Swed"
click at [107, 127] on p "Dark Swedish Coating (ASM)" at bounding box center [123, 127] width 68 height 7
type input "Dark Swedish Coating (ASM)"
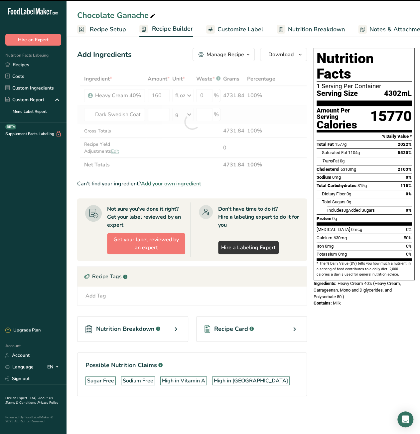
type input "0"
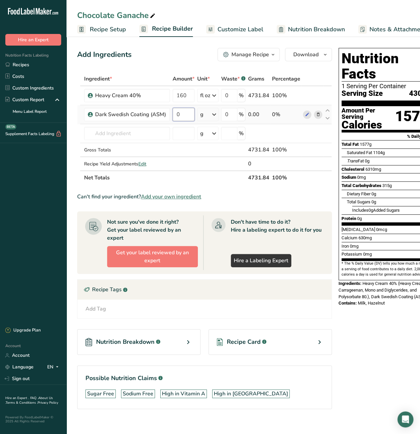
drag, startPoint x: 180, startPoint y: 113, endPoint x: 176, endPoint y: 114, distance: 4.0
click at [176, 114] on input "0" at bounding box center [184, 114] width 22 height 13
type input "11"
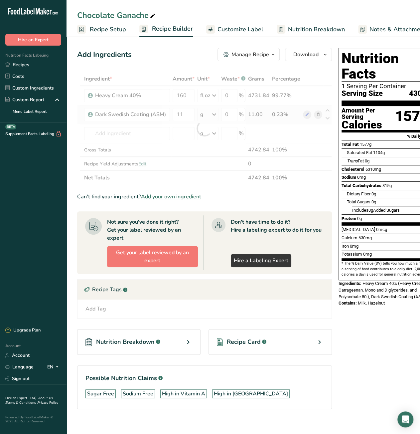
click at [206, 117] on div "Ingredient * Amount * Unit * Waste * .a-a{fill:#347362;}.b-a{fill:#fff;} Grams …" at bounding box center [204, 128] width 255 height 113
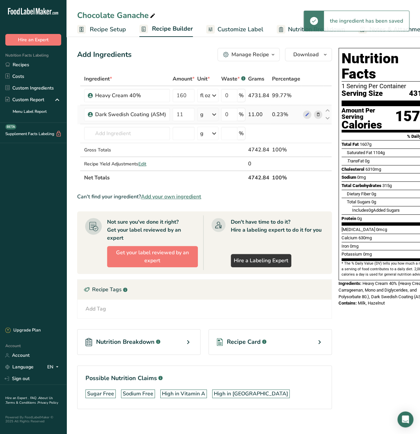
click at [208, 115] on div "g" at bounding box center [207, 114] width 21 height 13
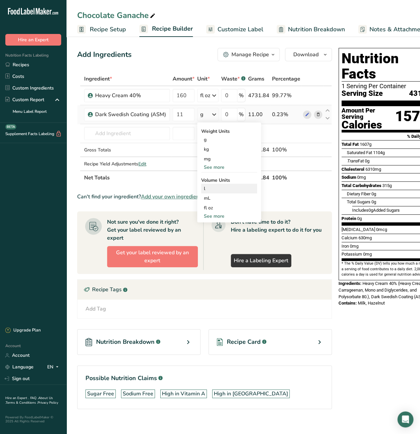
click at [218, 187] on div "l" at bounding box center [229, 188] width 51 height 7
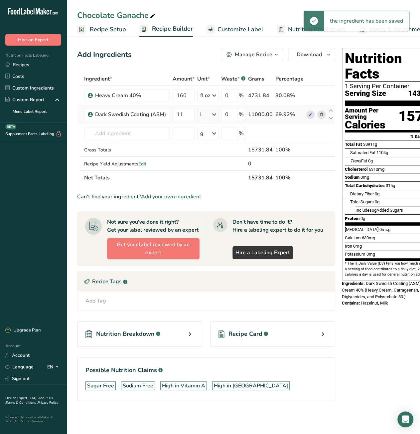
click at [213, 117] on icon at bounding box center [214, 114] width 8 height 12
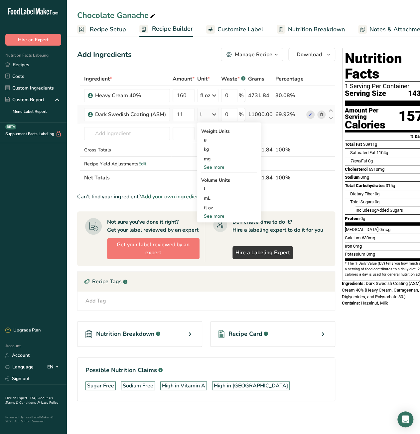
click at [214, 167] on div "See more" at bounding box center [229, 167] width 56 height 7
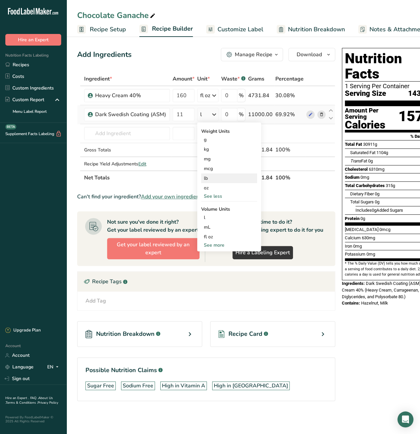
click at [213, 179] on div "lb" at bounding box center [229, 178] width 56 height 10
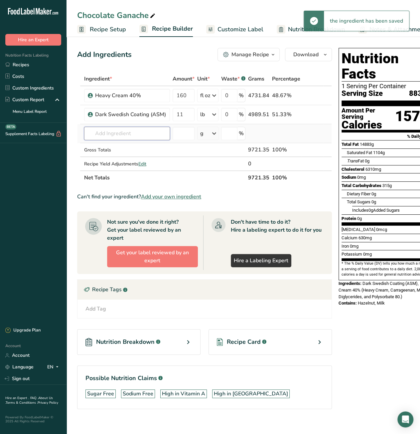
click at [146, 131] on input "text" at bounding box center [127, 133] width 86 height 13
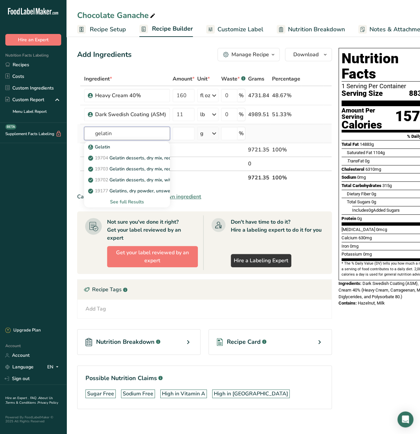
type input "gelatin"
click at [129, 203] on div "See full Results" at bounding box center [126, 201] width 75 height 7
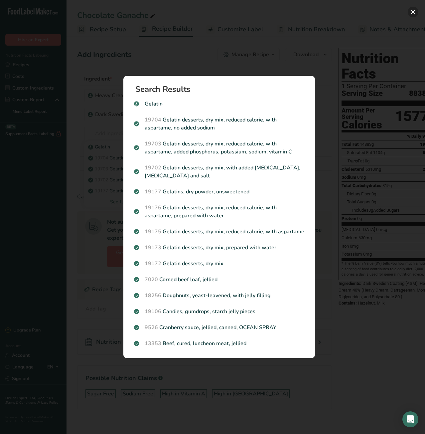
click at [414, 13] on button "Search results modal" at bounding box center [413, 12] width 11 height 11
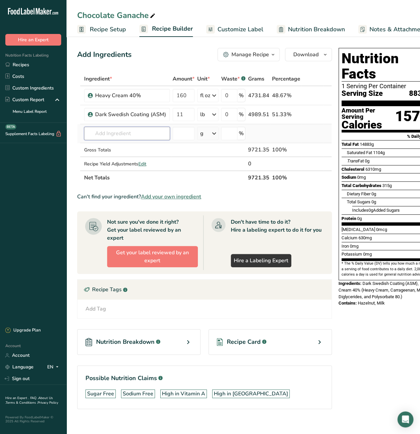
click at [143, 132] on input "text" at bounding box center [127, 133] width 86 height 13
type input "Halal Ge"
click at [126, 157] on div "Add your own ingredient" at bounding box center [126, 157] width 75 height 7
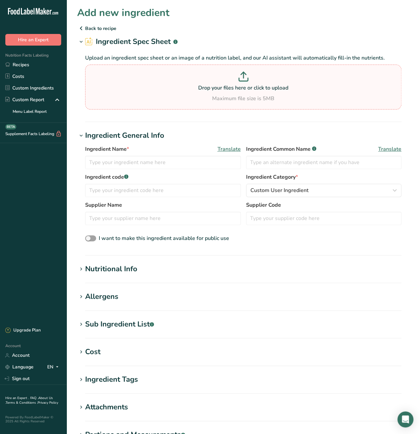
click at [245, 81] on p at bounding box center [243, 77] width 313 height 12
click at [245, 81] on input "Drop your files here or click to upload Maximum file size is 5MB" at bounding box center [243, 86] width 316 height 45
type input "C:\fakepath\temp-1.jpg"
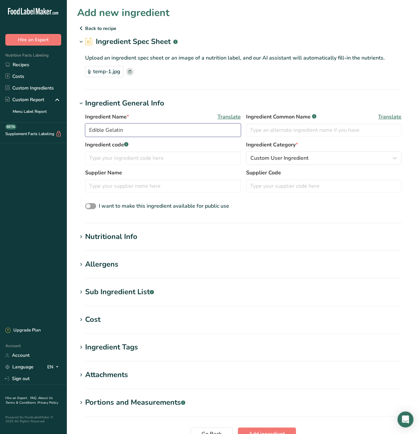
drag, startPoint x: 104, startPoint y: 130, endPoint x: 71, endPoint y: 130, distance: 32.2
click at [71, 130] on section "Add new ingredient Back to recipe Ingredient Spec Sheet .a-a{fill:#347362;}.b-a…" at bounding box center [242, 237] width 353 height 475
type input "Halal Gelatin"
click at [297, 125] on input "text" at bounding box center [324, 129] width 156 height 13
paste input "HAODONG Beef Silver Gelatin"
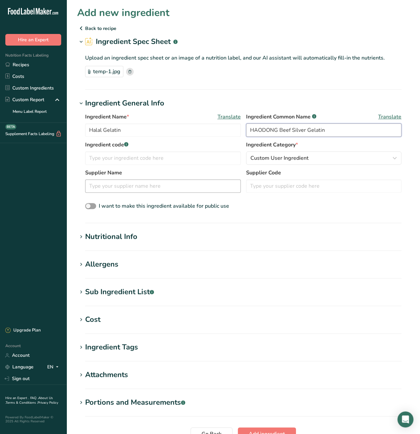
type input "HAODONG Beef Silver Gelatin"
click at [138, 190] on input "text" at bounding box center [163, 185] width 156 height 13
type input "Amazon"
click at [90, 323] on div "Cost" at bounding box center [92, 319] width 15 height 11
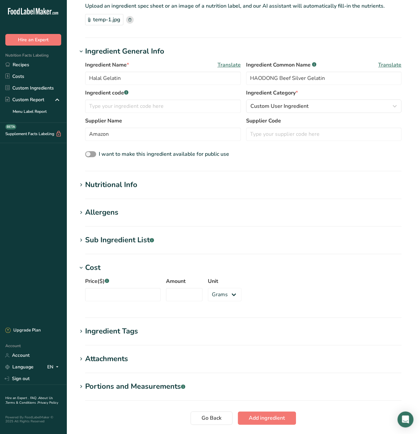
scroll to position [99, 0]
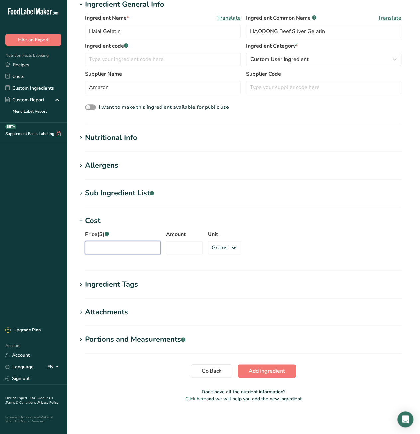
click at [113, 244] on input "Price($) .a-a{fill:#347362;}.b-a{fill:#fff;}" at bounding box center [122, 247] width 75 height 13
type input "42.99"
click at [172, 246] on input "Amount" at bounding box center [184, 247] width 37 height 13
type input "1000"
click at [143, 392] on p "Don't have all the nutrient information?" at bounding box center [243, 391] width 332 height 7
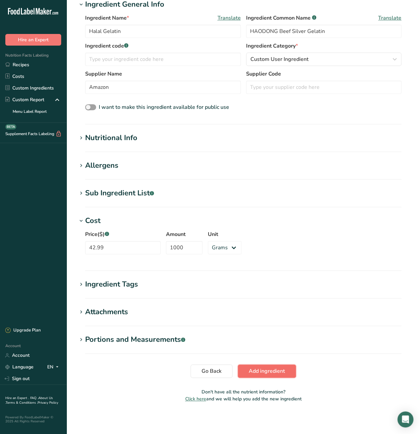
click at [265, 371] on span "Add ingredient" at bounding box center [267, 371] width 36 height 8
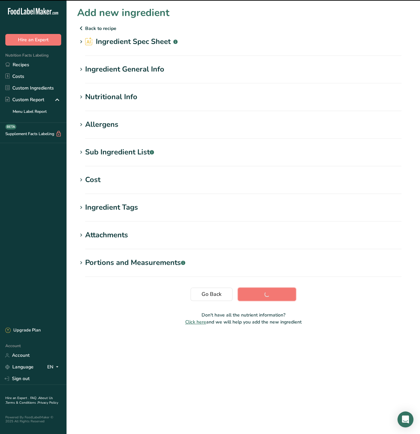
scroll to position [0, 0]
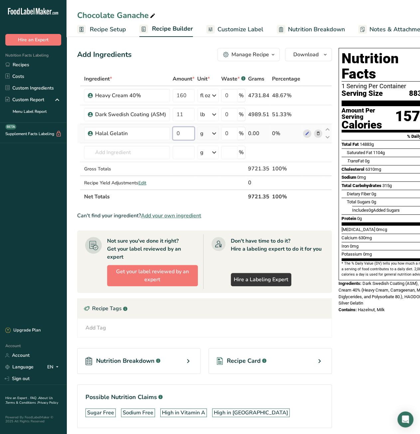
click at [175, 133] on input "0" at bounding box center [184, 133] width 22 height 13
type input "60"
click at [294, 217] on div "Can't find your ingredient? Add your own ingredient" at bounding box center [204, 215] width 255 height 8
click at [125, 154] on input "text" at bounding box center [127, 152] width 86 height 13
paste input "neutral mirror glaze"
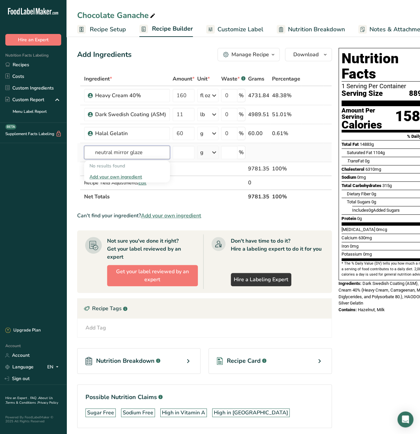
type input "neutral mirror glaze"
click at [121, 175] on div "Add your own ingredient" at bounding box center [126, 176] width 75 height 7
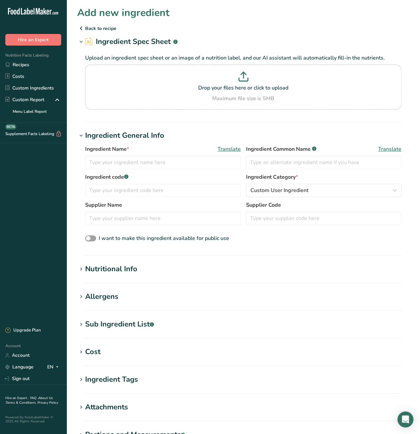
scroll to position [66, 0]
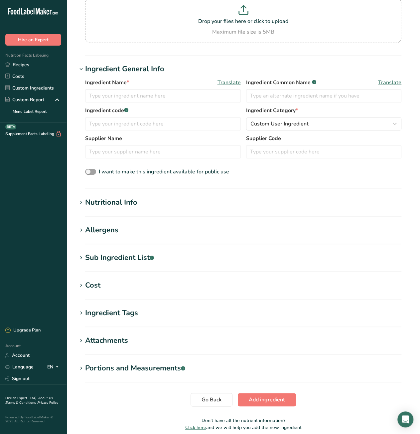
click at [86, 286] on div "Cost" at bounding box center [92, 285] width 15 height 11
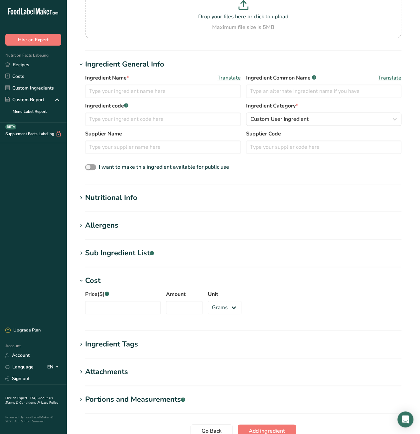
scroll to position [131, 0]
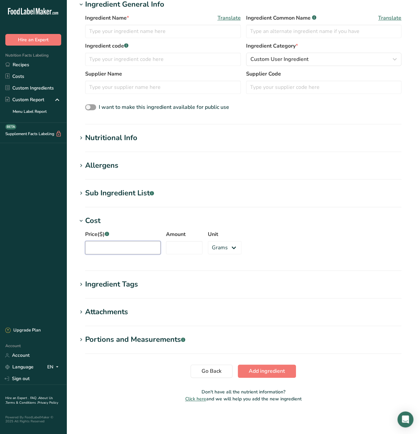
click at [124, 247] on input "Price($) .a-a{fill:#347362;}.b-a{fill:#fff;}" at bounding box center [122, 247] width 75 height 13
type input "51.14"
click at [174, 250] on input "Amount" at bounding box center [184, 247] width 37 height 13
type input "16"
click at [217, 247] on select "Grams kg mg mcg lb oz" at bounding box center [225, 247] width 34 height 13
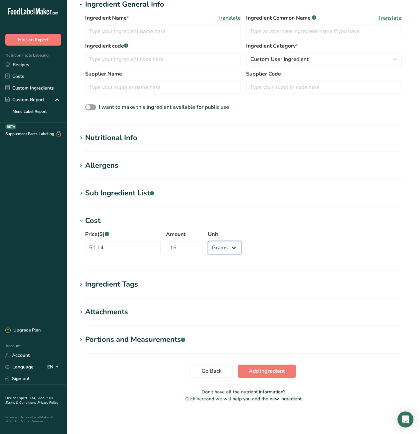
select select "12"
click at [208, 241] on select "Grams kg mg mcg lb oz" at bounding box center [225, 247] width 34 height 13
click at [287, 239] on div "Price($) .a-a{fill:#347362;}.b-a{fill:#fff;} 51.14 Amount 16 Unit Grams kg mg m…" at bounding box center [243, 244] width 332 height 36
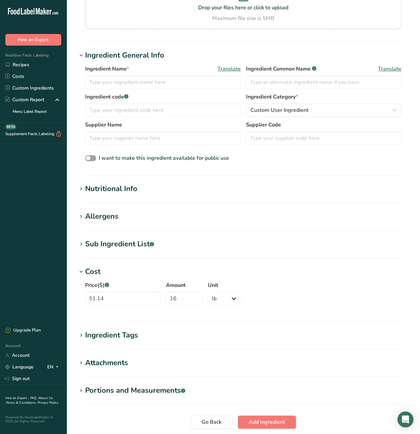
scroll to position [0, 0]
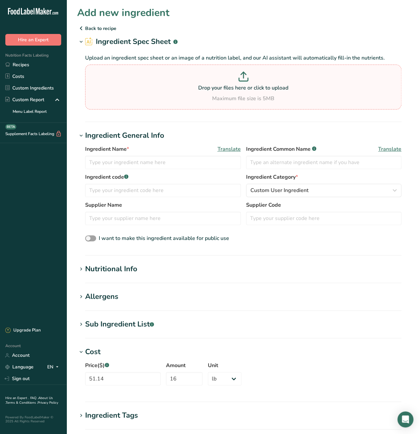
click at [239, 80] on icon at bounding box center [243, 76] width 10 height 10
click at [239, 80] on input "Drop your files here or click to upload Maximum file size is 5MB" at bounding box center [243, 86] width 316 height 45
type input "C:\fakepath\temp-1.jpg"
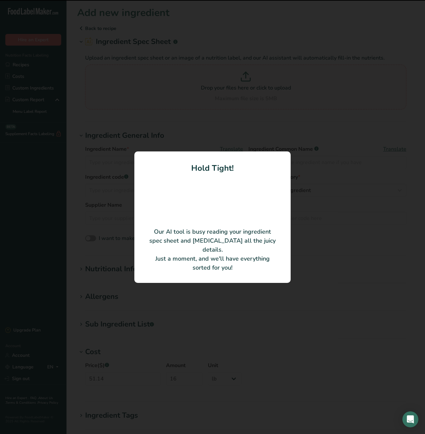
type input "Neutral Glaze"
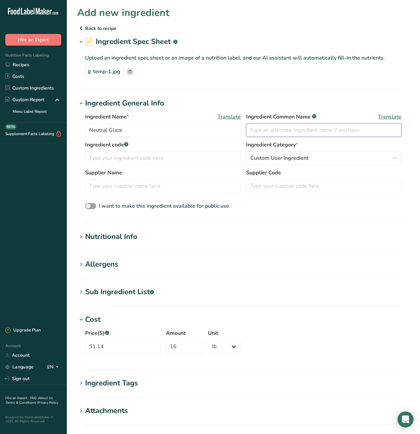
click at [289, 130] on input "text" at bounding box center [324, 129] width 156 height 13
paste input "matisse neutral mirror glaze"
drag, startPoint x: 253, startPoint y: 132, endPoint x: 248, endPoint y: 133, distance: 5.4
click at [248, 133] on input "matisse neutral mirror glaze" at bounding box center [324, 129] width 156 height 13
type input "Matisse neutral mirror glaze"
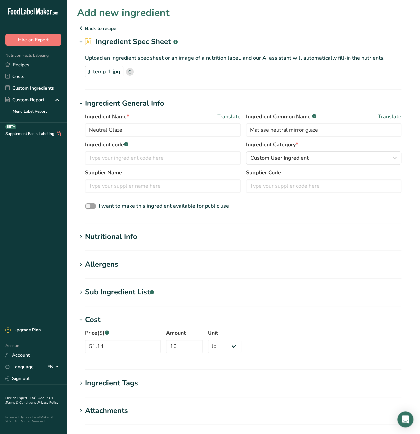
click at [290, 213] on div "Ingredient Name * Translate Neutral Glaze Ingredient Common Name .a-a{fill:#347…" at bounding box center [243, 162] width 332 height 106
click at [114, 184] on input "text" at bounding box center [163, 185] width 156 height 13
paste input "chefswarehouse"
click at [88, 187] on input "chefswarehouse" at bounding box center [163, 185] width 156 height 13
click at [103, 188] on input "Chefswarehouse" at bounding box center [163, 185] width 156 height 13
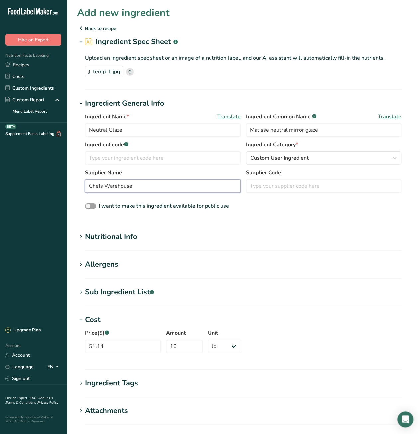
type input "Chefs Warehouse"
click at [285, 216] on section "Ingredient General Info Ingredient Name * Translate Neutral Glaze Ingredient Co…" at bounding box center [243, 160] width 332 height 125
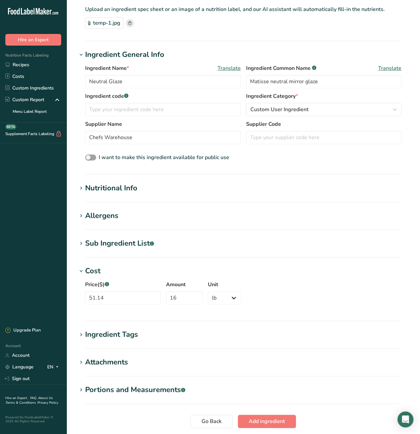
scroll to position [99, 0]
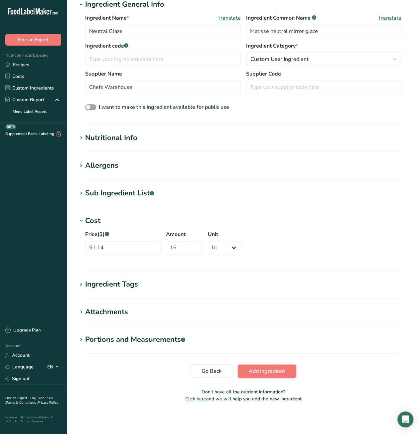
click at [255, 372] on span "Add ingredient" at bounding box center [267, 371] width 36 height 8
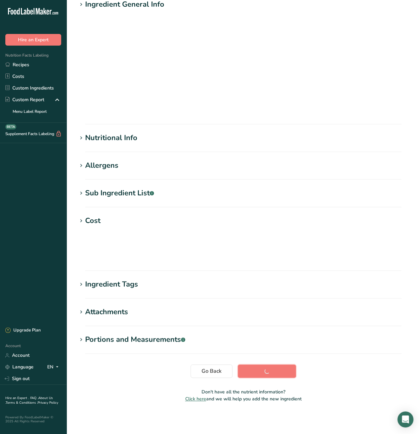
scroll to position [0, 0]
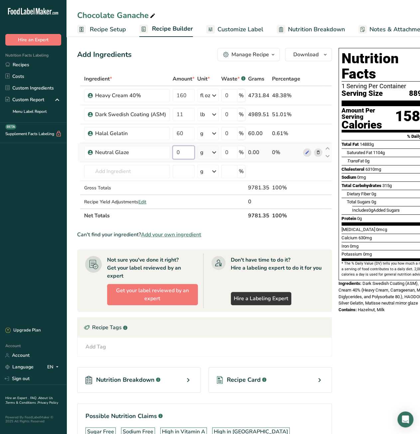
click at [174, 154] on input "0" at bounding box center [184, 152] width 22 height 13
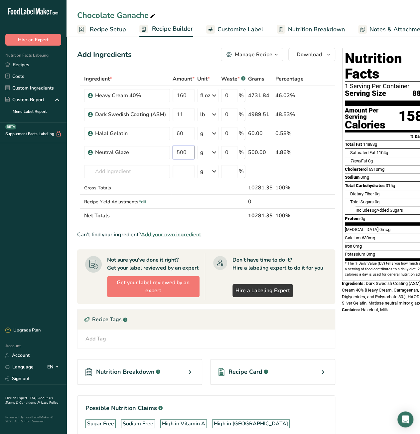
type input "500"
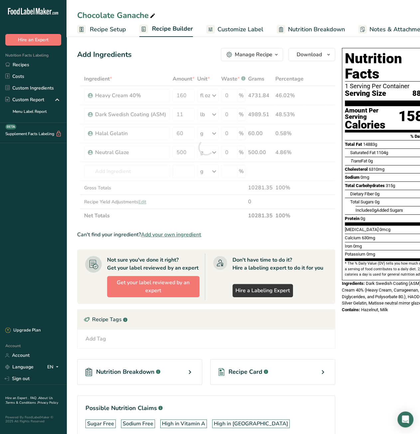
click at [387, 349] on div "Nutrition Facts 1 Serving Per Container Serving Size 8892mL Amount Per Serving …" at bounding box center [392, 252] width 106 height 415
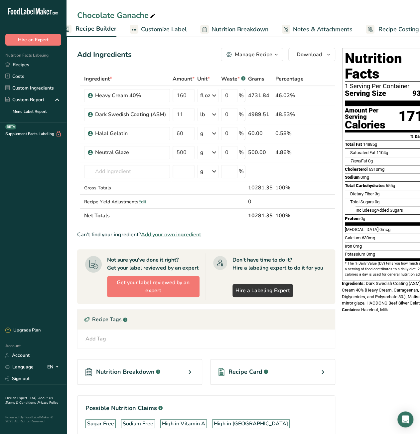
scroll to position [0, 86]
click at [386, 34] on link "Recipe Costing" at bounding box center [382, 29] width 53 height 15
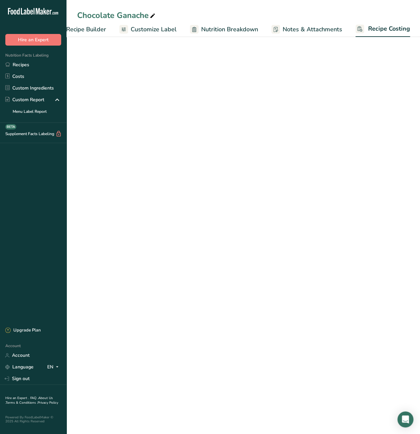
select select "3"
select select "12"
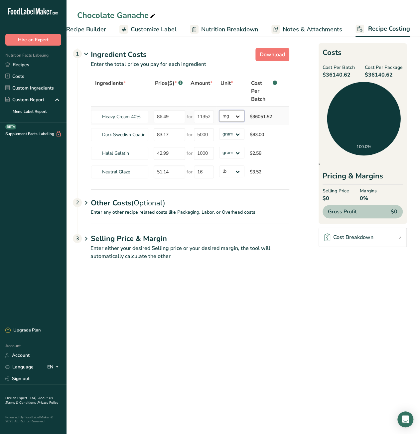
click at [237, 118] on select "grams kg mg mcg lb oz" at bounding box center [231, 116] width 25 height 12
select select "5"
click at [219, 110] on select "grams kg mg mcg lb oz" at bounding box center [231, 116] width 25 height 12
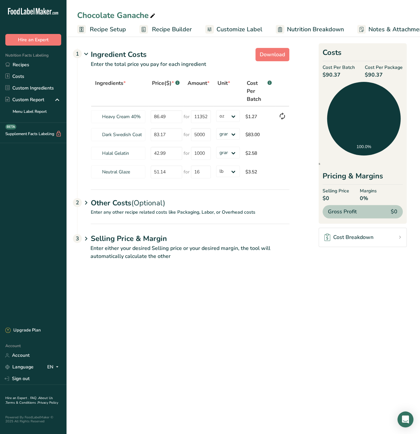
click at [177, 29] on span "Recipe Builder" at bounding box center [172, 29] width 40 height 9
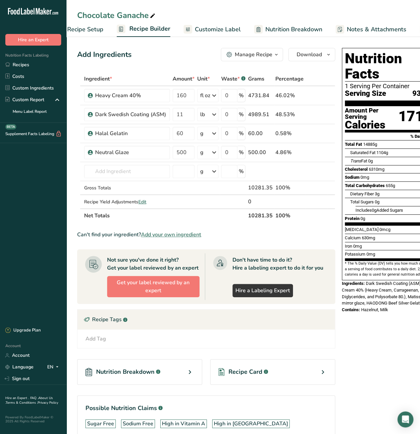
scroll to position [0, 64]
click at [275, 55] on icon "button" at bounding box center [276, 55] width 5 height 8
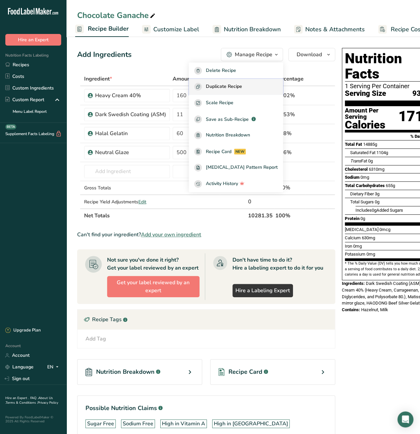
click at [242, 87] on span "Duplicate Recipe" at bounding box center [224, 87] width 36 height 8
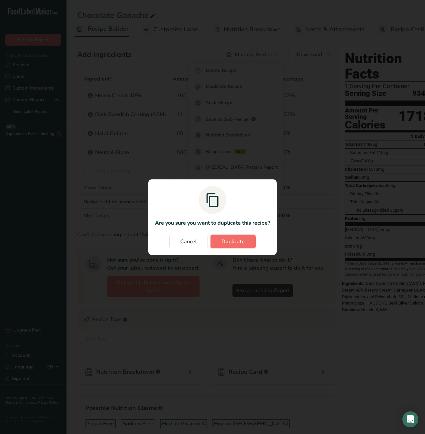
click at [234, 242] on span "Duplicate" at bounding box center [232, 241] width 23 height 8
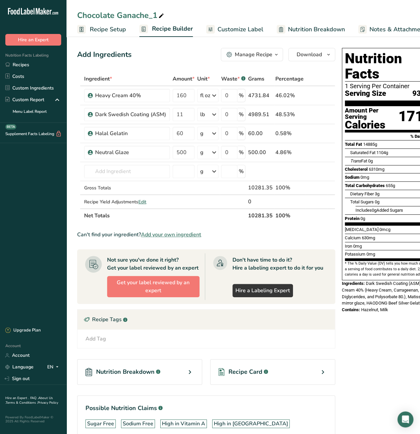
click at [163, 16] on icon at bounding box center [161, 15] width 6 height 9
drag, startPoint x: 161, startPoint y: 16, endPoint x: 72, endPoint y: 16, distance: 89.1
click at [72, 16] on div "Chocolate Ganache_1" at bounding box center [242, 15] width 353 height 12
type input "Cold Brew"
click at [321, 97] on icon at bounding box center [321, 95] width 5 height 7
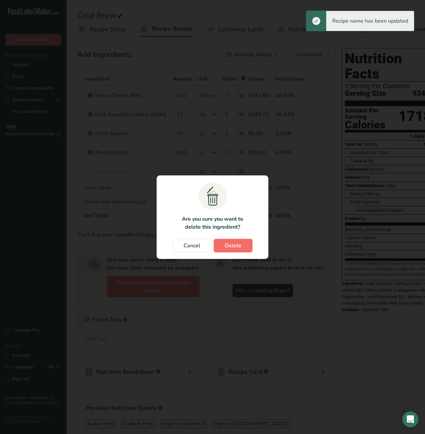
click at [228, 246] on span "Delete" at bounding box center [233, 245] width 17 height 8
type input "11"
type input "60"
type input "500"
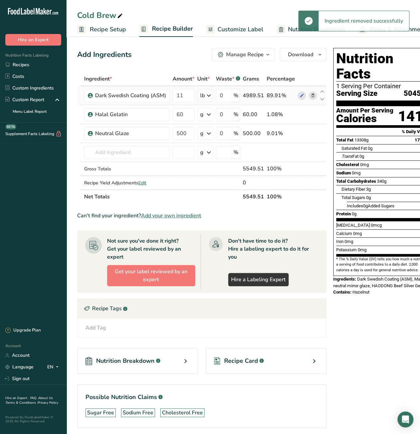
click at [312, 95] on icon at bounding box center [313, 95] width 5 height 7
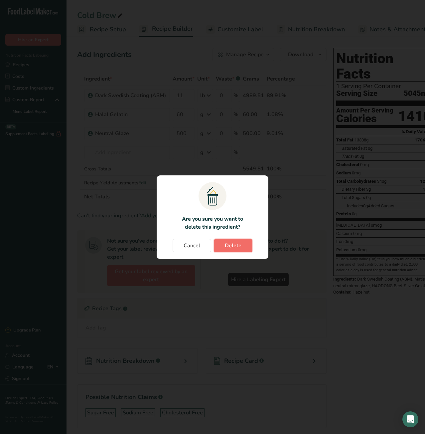
click at [239, 248] on span "Delete" at bounding box center [233, 245] width 17 height 8
type input "60"
type input "500"
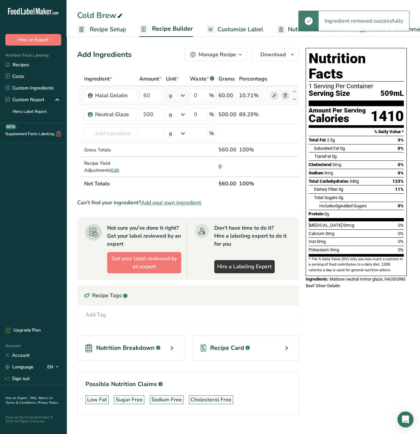
click at [284, 96] on icon at bounding box center [285, 95] width 5 height 7
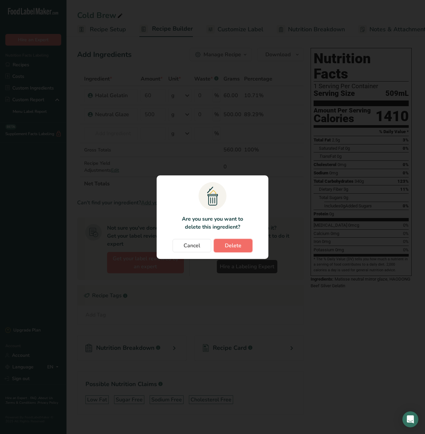
click at [249, 250] on button "Delete" at bounding box center [233, 245] width 39 height 13
type input "500"
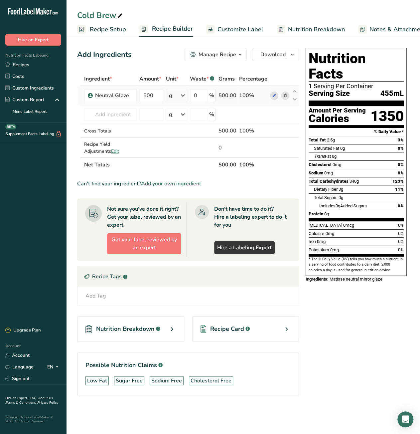
click at [286, 93] on icon at bounding box center [285, 95] width 5 height 7
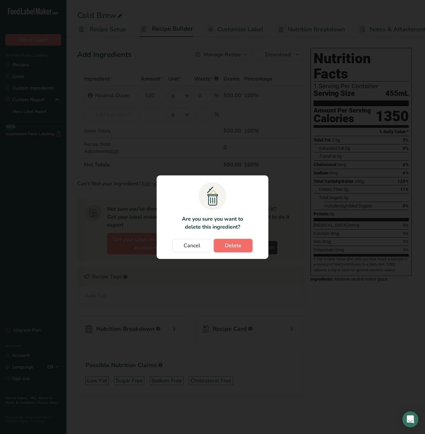
click at [232, 249] on span "Delete" at bounding box center [233, 245] width 17 height 8
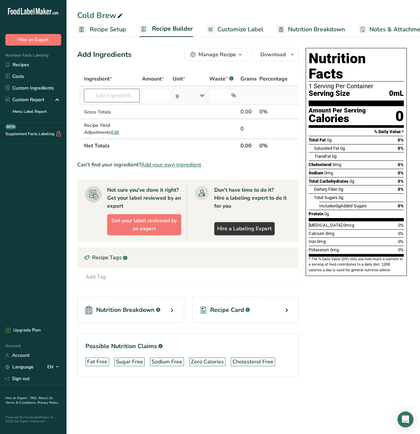
click at [112, 93] on input "text" at bounding box center [111, 95] width 55 height 13
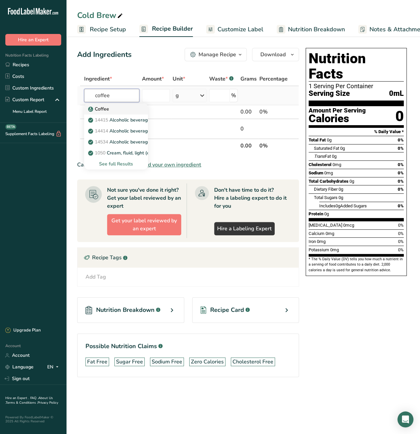
type input "coffee"
click at [112, 109] on div "Coffee" at bounding box center [110, 108] width 43 height 7
type input "Coffee"
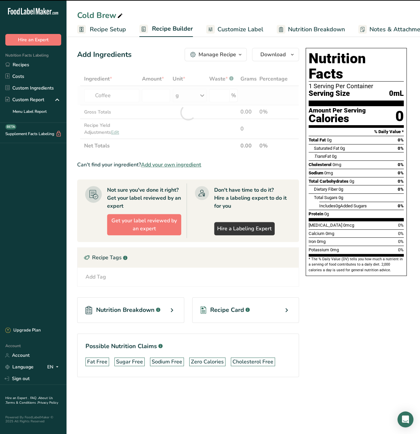
type input "0"
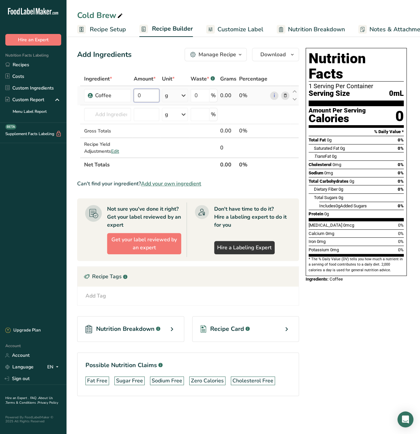
click at [135, 93] on input "0" at bounding box center [147, 95] width 26 height 13
type input "2"
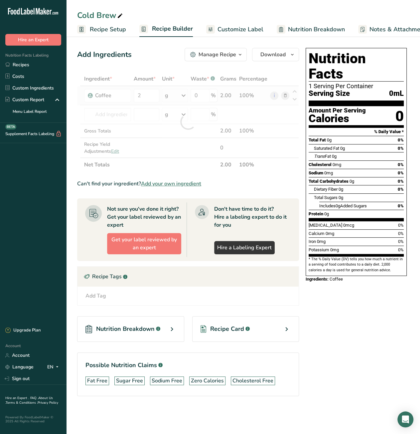
click at [181, 98] on div "Ingredient * Amount * Unit * Waste * .a-a{fill:#347362;}.b-a{fill:#fff;} Grams …" at bounding box center [188, 122] width 222 height 100
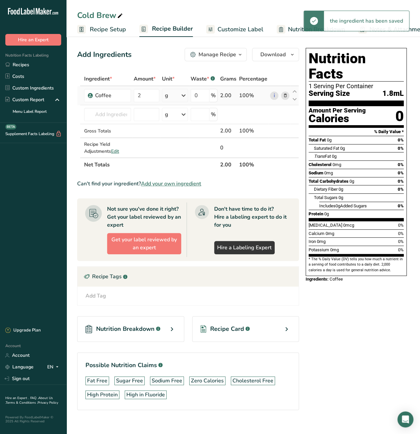
click at [181, 98] on icon at bounding box center [184, 95] width 8 height 12
click at [186, 187] on div "fl oz" at bounding box center [194, 188] width 51 height 7
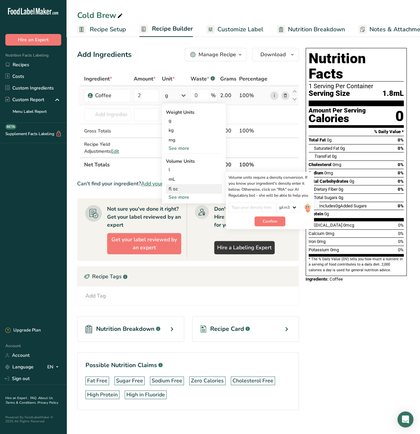
click at [179, 188] on div "fl oz" at bounding box center [194, 188] width 51 height 7
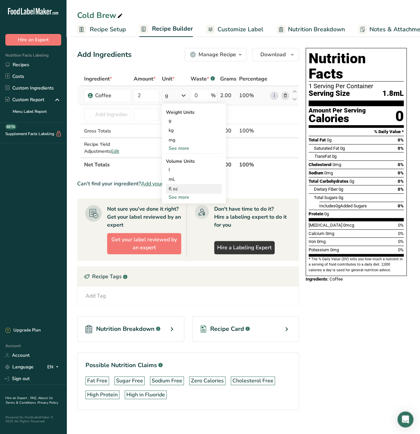
click at [175, 188] on div "fl oz" at bounding box center [194, 188] width 51 height 7
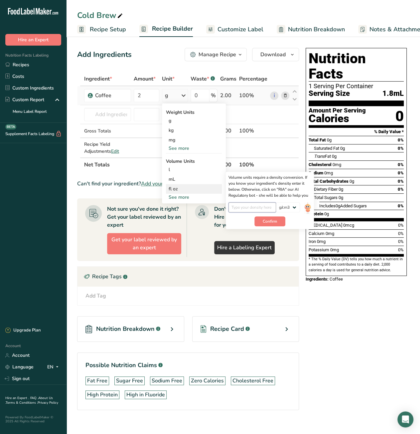
click at [247, 208] on input "number" at bounding box center [252, 207] width 48 height 10
click at [308, 209] on img at bounding box center [307, 208] width 7 height 12
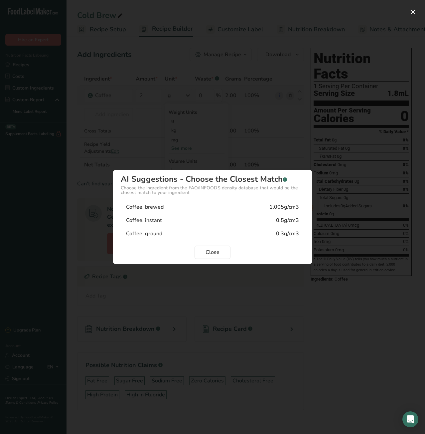
click at [279, 232] on div "0.3g/cm3" at bounding box center [287, 233] width 23 height 8
type input "0.3"
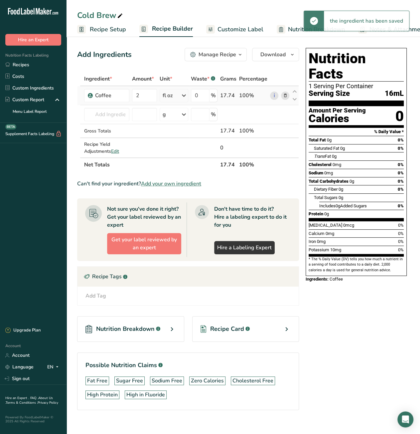
click at [187, 94] on icon at bounding box center [184, 95] width 8 height 12
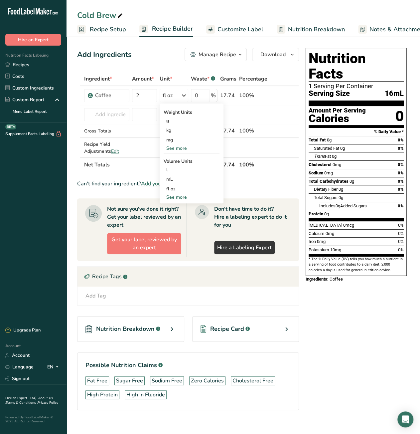
click at [177, 145] on div "See more" at bounding box center [192, 148] width 56 height 7
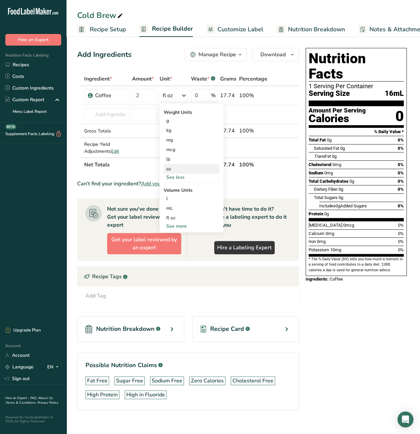
click at [168, 169] on div "oz" at bounding box center [192, 169] width 56 height 10
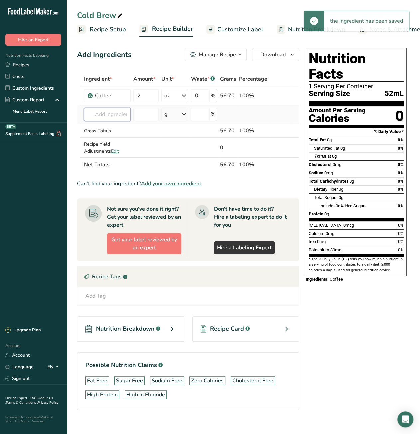
click at [99, 116] on input "text" at bounding box center [107, 114] width 47 height 13
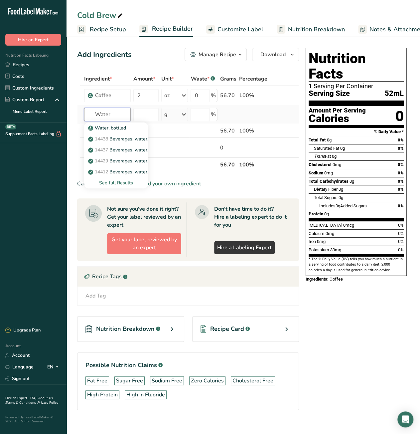
type input "Water"
click at [126, 182] on div "See full Results" at bounding box center [115, 182] width 53 height 7
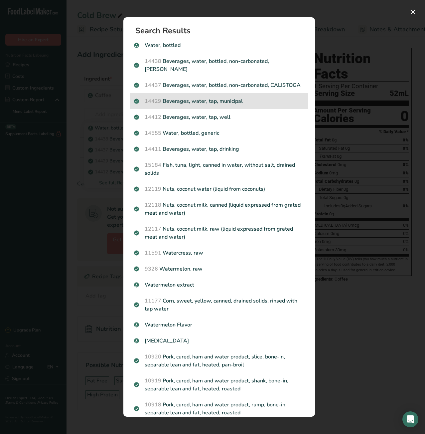
click at [213, 105] on p "14429 Beverages, water, tap, municipal" at bounding box center [219, 101] width 170 height 8
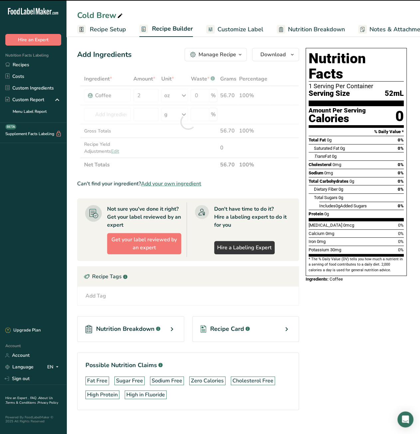
type input "0"
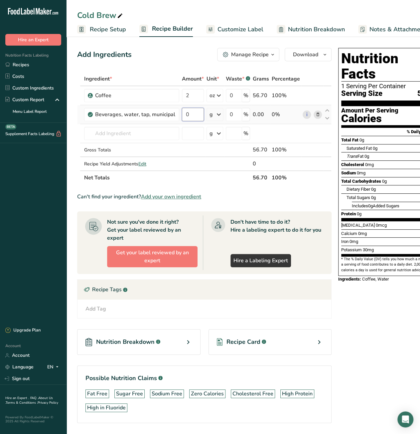
drag, startPoint x: 190, startPoint y: 114, endPoint x: 183, endPoint y: 115, distance: 7.0
click at [185, 115] on input "0" at bounding box center [193, 114] width 22 height 13
type input "6"
click at [211, 116] on div "Ingredient * Amount * Unit * Waste * .a-a{fill:#347362;}.b-a{fill:#fff;} Grams …" at bounding box center [204, 128] width 254 height 113
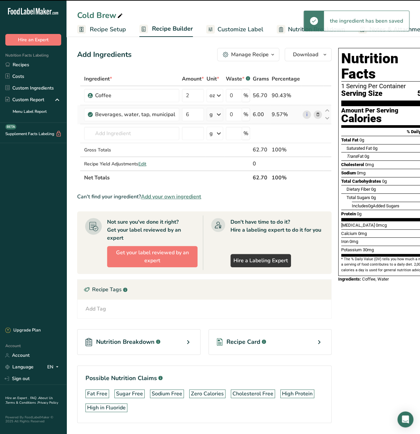
click at [211, 116] on div "g" at bounding box center [214, 114] width 17 height 13
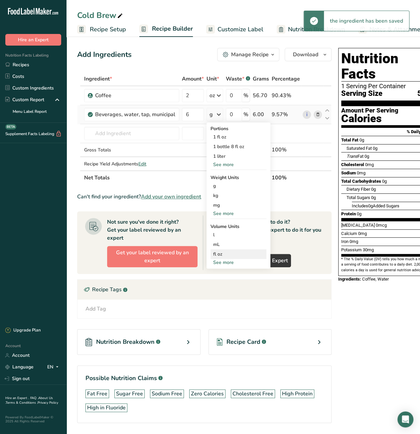
click at [214, 252] on div "fl oz" at bounding box center [238, 253] width 51 height 7
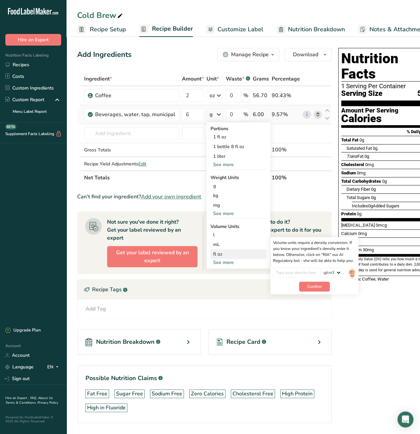
click at [219, 255] on div "fl oz" at bounding box center [238, 253] width 51 height 7
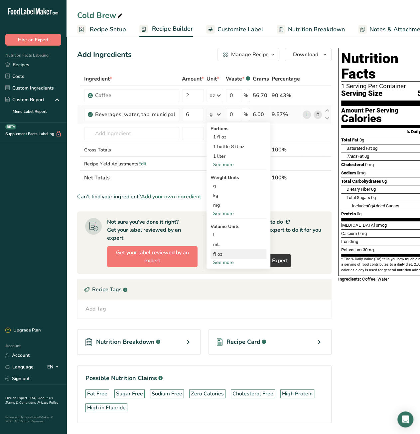
click at [219, 255] on div "fl oz" at bounding box center [238, 253] width 51 height 7
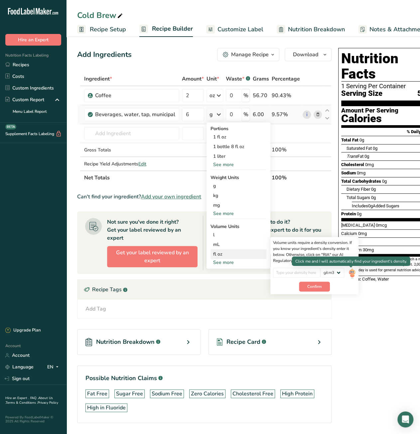
click at [351, 274] on img at bounding box center [351, 273] width 7 height 12
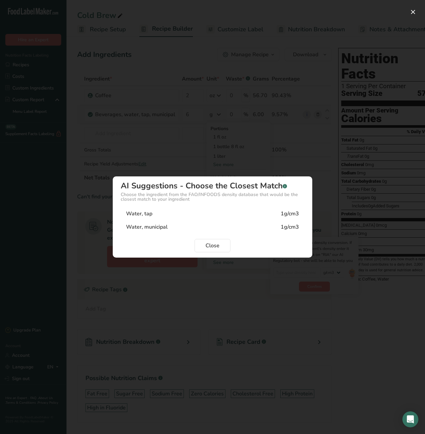
click at [137, 214] on div "Water, tap" at bounding box center [139, 213] width 26 height 8
type input "1"
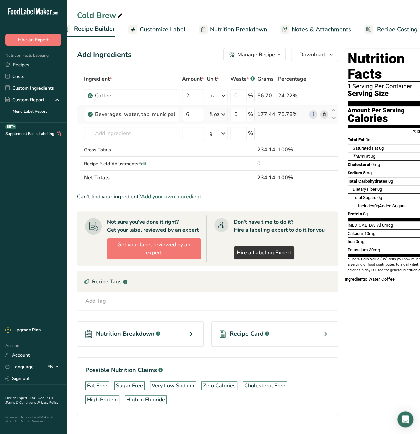
scroll to position [0, 86]
click at [379, 28] on span "Recipe Costing" at bounding box center [389, 29] width 41 height 9
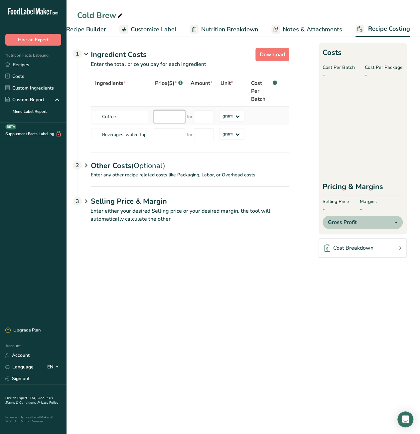
click at [162, 115] on input "number" at bounding box center [170, 116] width 32 height 13
type input "29.49"
click at [202, 113] on input "number" at bounding box center [204, 116] width 20 height 13
click at [230, 114] on div "Ingredients * Price($) * .a-a{fill:#347362;}.b-a{fill:#fff;} Amount * Unit * Co…" at bounding box center [190, 110] width 198 height 68
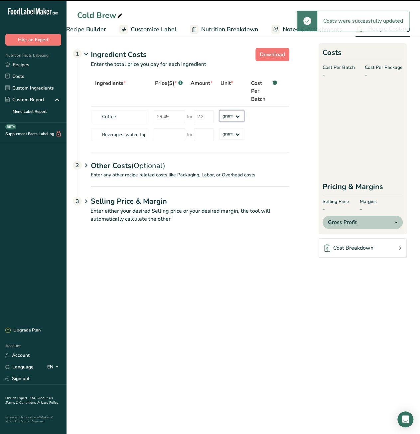
type input "2"
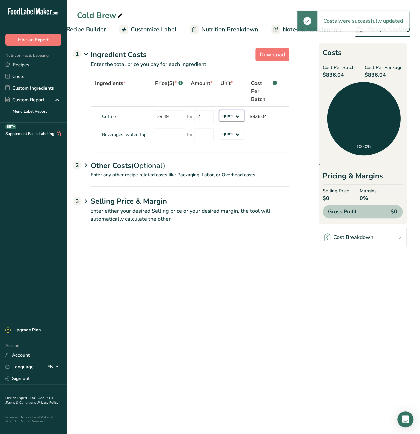
select select "12"
drag, startPoint x: 229, startPoint y: 114, endPoint x: 244, endPoint y: 160, distance: 48.5
click at [219, 110] on select "grams kg mg mcg lb oz" at bounding box center [231, 116] width 25 height 12
click at [262, 278] on main "Cold Brew Recipe Setup Recipe Builder Customize Label Nutrition Breakdown Notes…" at bounding box center [210, 217] width 420 height 434
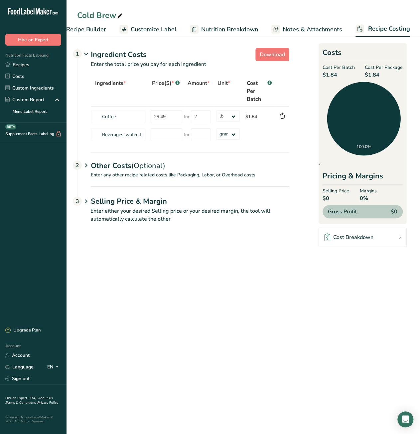
click at [82, 42] on section "Download Ingredient Costs 1 Enter the total price you pay for each ingredient I…" at bounding box center [242, 138] width 353 height 207
click at [162, 30] on span "Recipe Builder" at bounding box center [172, 29] width 40 height 9
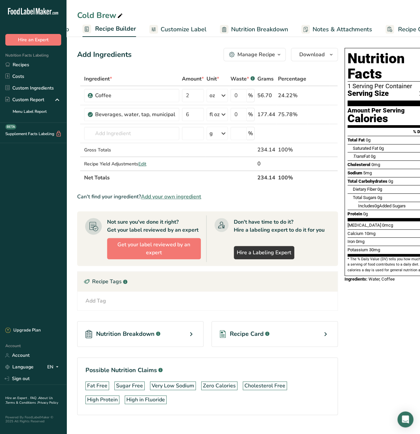
scroll to position [0, 64]
click at [22, 67] on link "Recipes" at bounding box center [33, 65] width 66 height 12
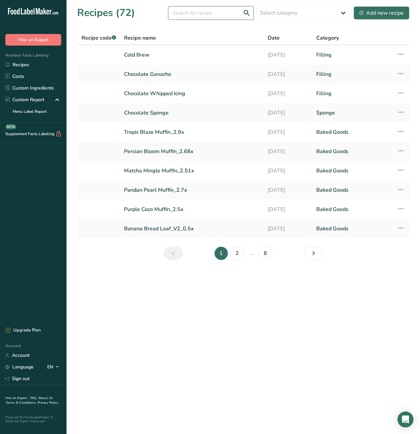
click at [203, 14] on input "text" at bounding box center [210, 12] width 85 height 13
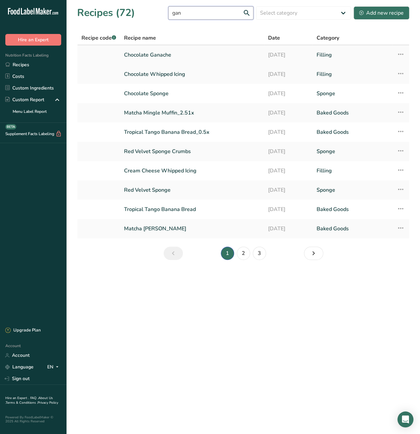
type input "gan"
click at [155, 54] on link "Chocolate Ganache" at bounding box center [192, 55] width 136 height 14
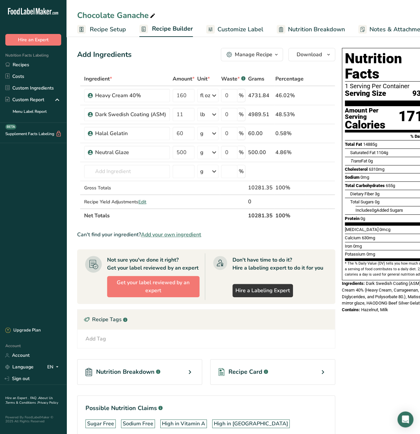
drag, startPoint x: 249, startPoint y: 215, endPoint x: 263, endPoint y: 217, distance: 14.1
click at [263, 217] on th "10281.35" at bounding box center [260, 215] width 27 height 14
copy th "10281"
click at [37, 70] on link "Recipes" at bounding box center [33, 65] width 66 height 12
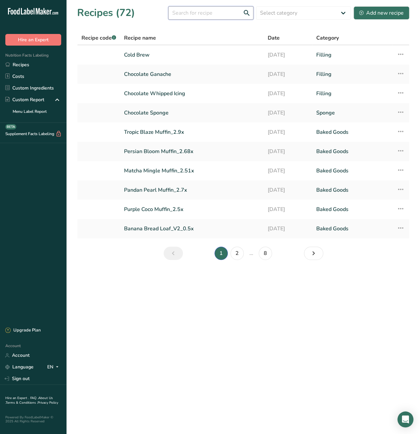
click at [195, 12] on input "text" at bounding box center [210, 12] width 85 height 13
click at [146, 96] on link "Chocolate Whipped Icing" at bounding box center [192, 93] width 136 height 14
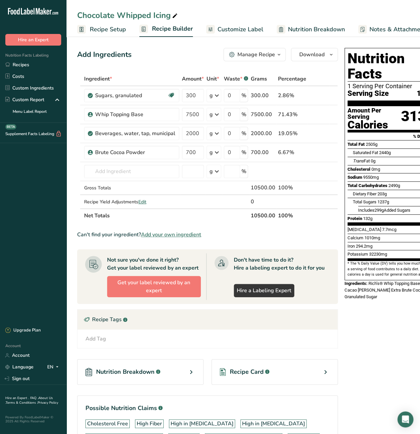
drag, startPoint x: 78, startPoint y: 15, endPoint x: 170, endPoint y: 15, distance: 92.1
click at [170, 15] on div "Chocolate Whipped Icing" at bounding box center [128, 15] width 102 height 12
click at [78, 16] on input "Chocolate Whipped Icing" at bounding box center [243, 15] width 332 height 12
click at [39, 66] on link "Recipes" at bounding box center [33, 65] width 66 height 12
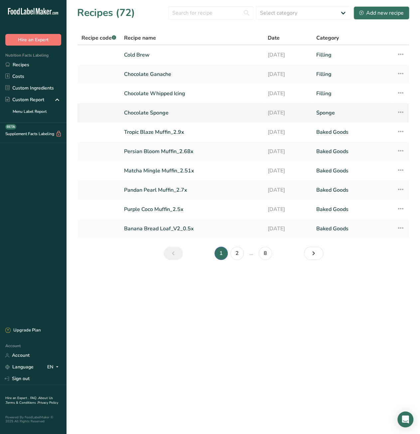
click at [151, 113] on link "Chocolate Sponge" at bounding box center [192, 113] width 136 height 14
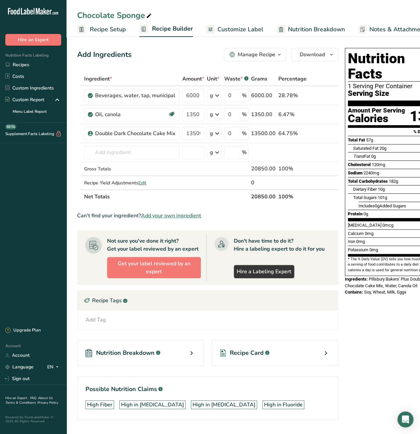
drag, startPoint x: 78, startPoint y: 16, endPoint x: 143, endPoint y: 16, distance: 65.2
click at [143, 16] on div "Chocolate Sponge" at bounding box center [115, 15] width 76 height 12
click at [79, 16] on input "Chocolate Sponge" at bounding box center [243, 15] width 332 height 12
drag, startPoint x: 251, startPoint y: 196, endPoint x: 265, endPoint y: 197, distance: 14.0
click at [265, 197] on th "20850.00" at bounding box center [263, 196] width 27 height 14
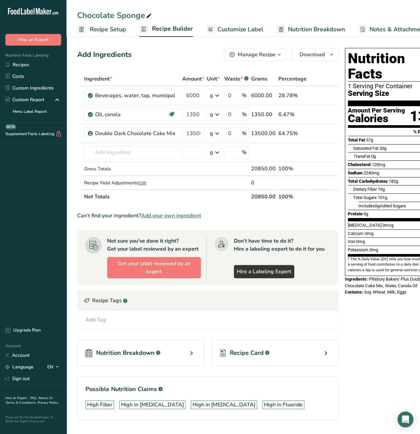
copy th "20850"
click at [41, 66] on link "Recipes" at bounding box center [33, 65] width 66 height 12
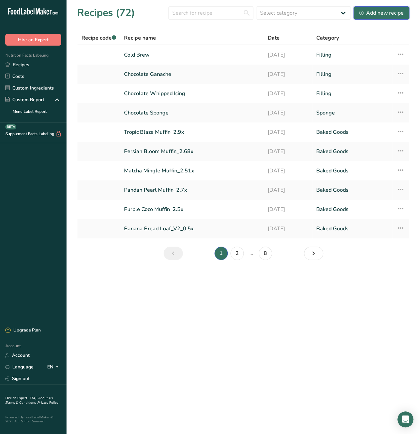
click at [389, 12] on div "Add new recipe" at bounding box center [381, 13] width 45 height 8
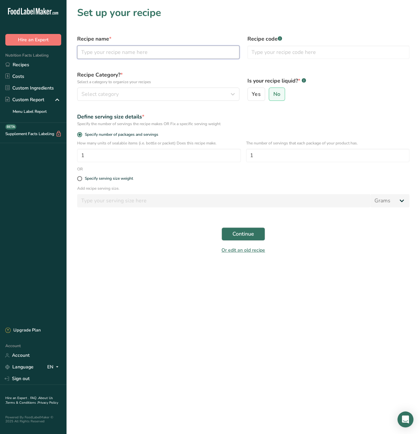
click at [124, 52] on input "text" at bounding box center [158, 52] width 162 height 13
type input "Chocolate Cake 6""
click at [17, 62] on link "Recipes" at bounding box center [33, 65] width 66 height 12
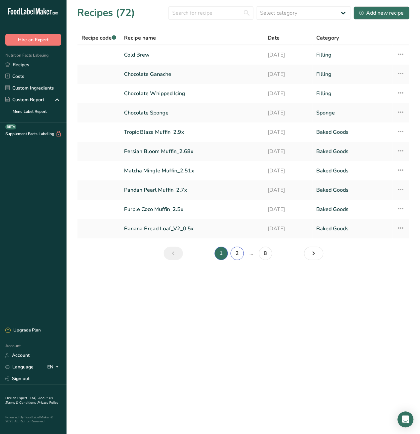
click at [236, 253] on link "2" at bounding box center [236, 252] width 13 height 13
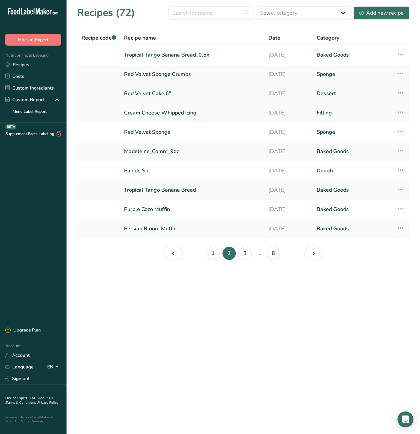
click at [163, 93] on link "Red Velvet Cake 6"" at bounding box center [192, 93] width 136 height 14
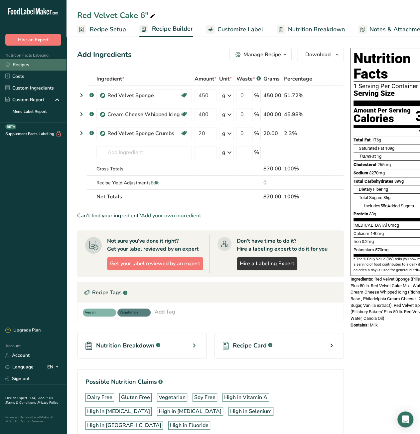
click at [25, 64] on link "Recipes" at bounding box center [33, 65] width 66 height 12
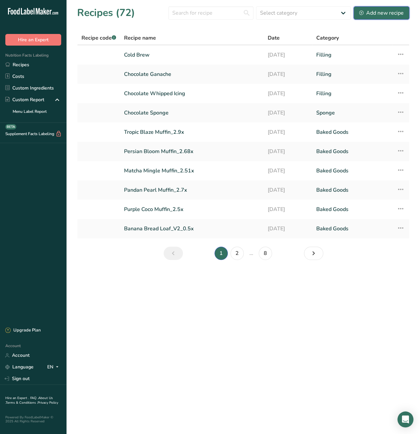
click at [372, 15] on div "Add new recipe" at bounding box center [381, 13] width 45 height 8
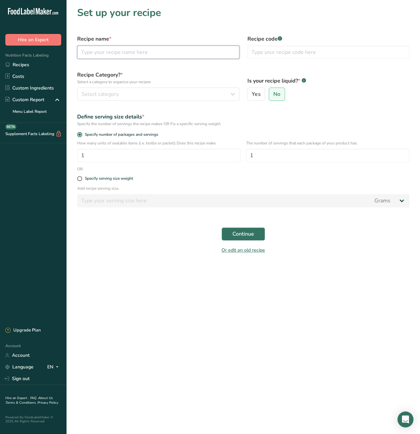
click at [149, 53] on input "text" at bounding box center [158, 52] width 162 height 13
click at [121, 55] on input "Chocolate Cake 6"" at bounding box center [158, 52] width 162 height 13
type input "Chocolate Cake 8""
click at [159, 98] on button "Select category" at bounding box center [158, 93] width 162 height 13
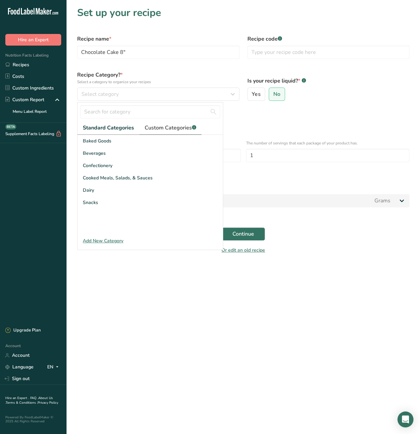
click at [165, 131] on span "Custom Categories .a-a{fill:#347362;}.b-a{fill:#fff;}" at bounding box center [171, 128] width 52 height 8
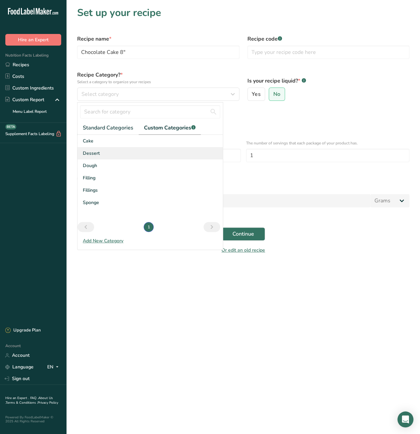
click at [112, 155] on div "Dessert" at bounding box center [149, 153] width 145 height 12
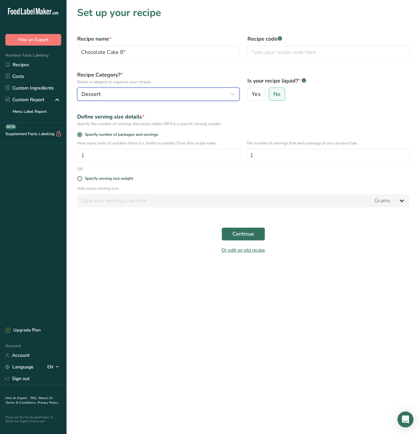
click at [152, 95] on div "Dessert" at bounding box center [156, 94] width 150 height 8
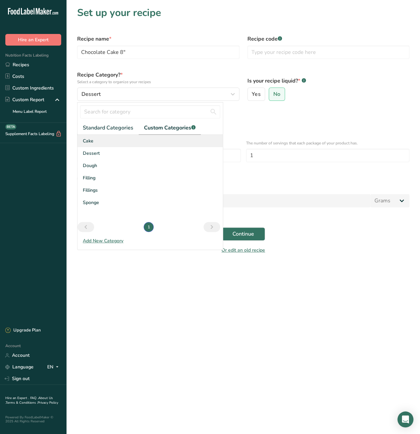
click at [128, 140] on div "Cake" at bounding box center [149, 141] width 145 height 12
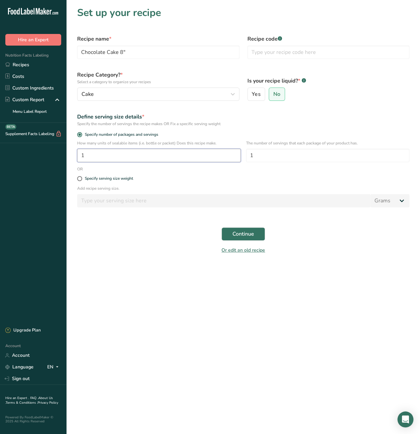
drag, startPoint x: 89, startPoint y: 159, endPoint x: 73, endPoint y: 159, distance: 15.6
click at [73, 159] on div "How many units of sealable items (i.e. bottle or packet) Does this recipe make.…" at bounding box center [243, 153] width 340 height 26
drag, startPoint x: 100, startPoint y: 157, endPoint x: 74, endPoint y: 159, distance: 26.3
click at [74, 159] on div "How many units of sealable items (i.e. bottle or packet) Does this recipe make.…" at bounding box center [243, 153] width 340 height 26
type input "1"
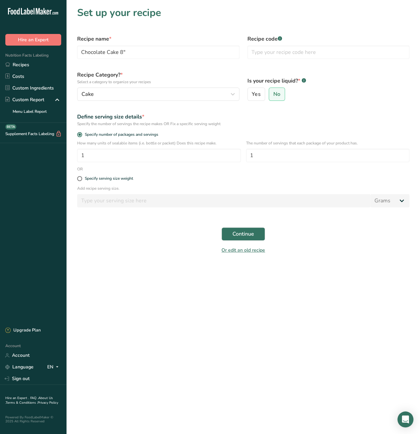
click at [173, 321] on main "Set up your recipe Recipe name * Chocolate Cake 8" Recipe code .a-a{fill:#34736…" at bounding box center [210, 217] width 420 height 434
click at [249, 232] on span "Continue" at bounding box center [243, 234] width 22 height 8
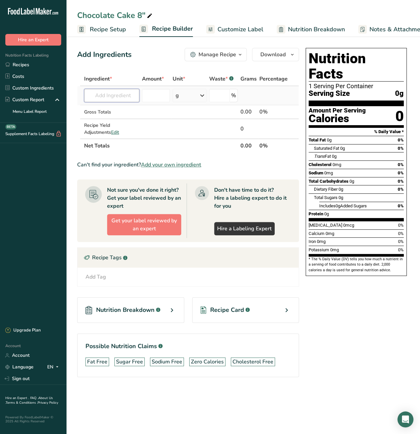
click at [102, 96] on input "text" at bounding box center [111, 95] width 55 height 13
click at [106, 98] on input "text" at bounding box center [111, 95] width 55 height 13
click at [113, 98] on input "text" at bounding box center [111, 95] width 55 height 13
click at [112, 95] on input "text" at bounding box center [111, 95] width 55 height 13
type input "chocolate spon"
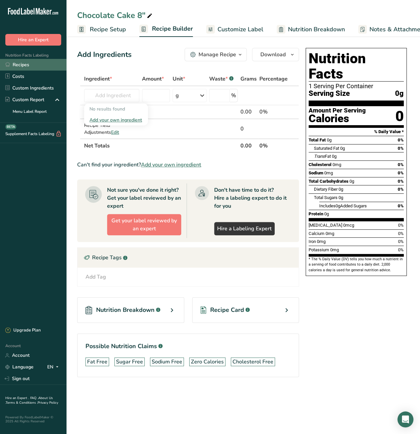
click at [21, 66] on link "Recipes" at bounding box center [33, 65] width 66 height 12
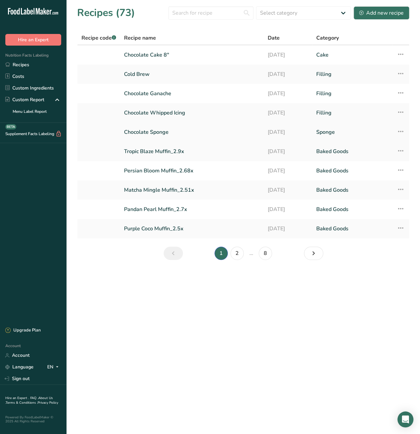
click at [400, 131] on icon at bounding box center [400, 131] width 8 height 12
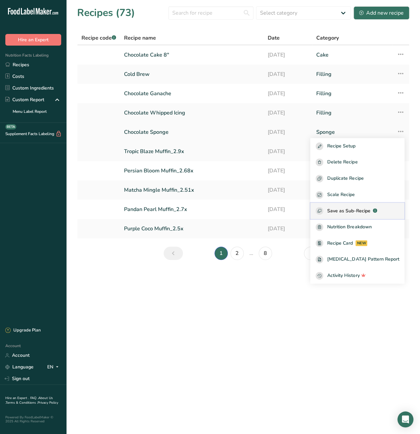
click at [366, 210] on span "Save as Sub-Recipe" at bounding box center [348, 210] width 43 height 7
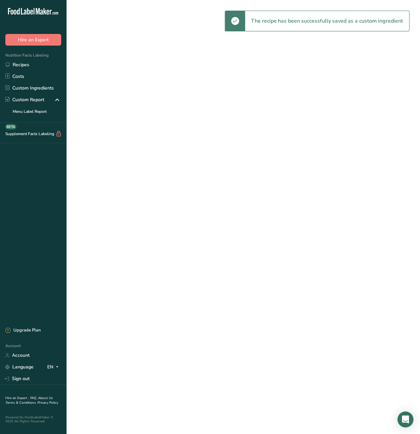
select select "30"
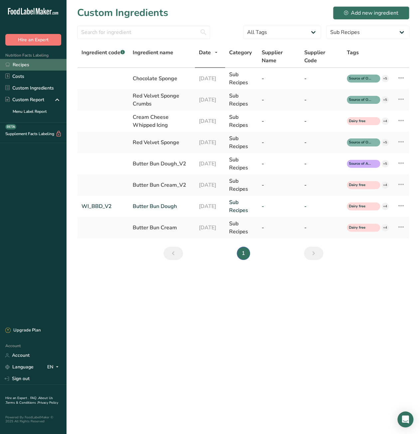
click at [31, 66] on link "Recipes" at bounding box center [33, 65] width 66 height 12
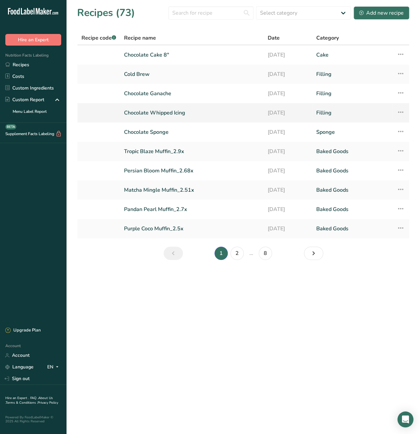
click at [398, 113] on icon at bounding box center [400, 112] width 8 height 12
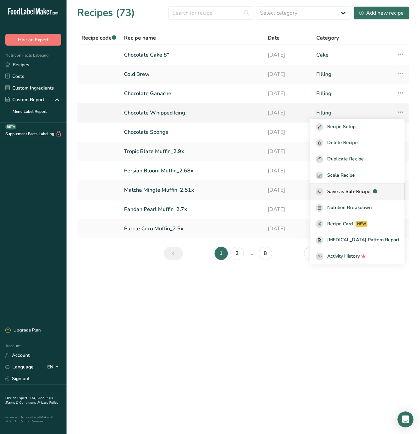
click at [356, 192] on span "Save as Sub-Recipe" at bounding box center [348, 191] width 43 height 7
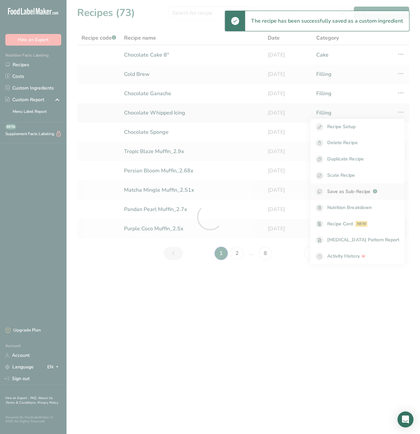
select select "30"
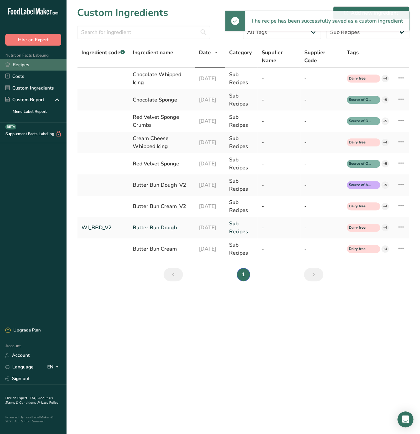
click at [29, 64] on link "Recipes" at bounding box center [33, 65] width 66 height 12
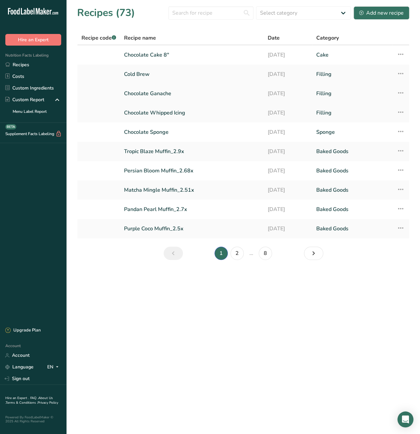
click at [400, 93] on icon at bounding box center [400, 93] width 8 height 12
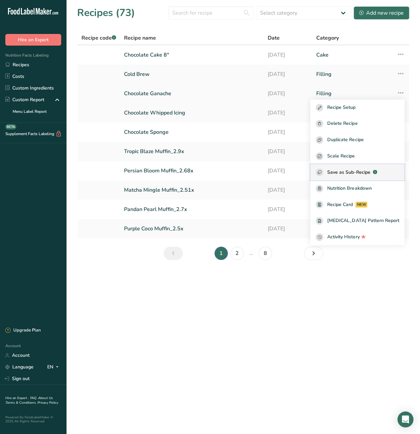
click at [370, 169] on span "Save as Sub-Recipe" at bounding box center [348, 172] width 43 height 7
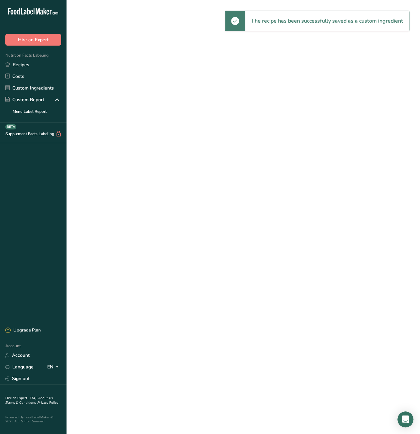
select select "30"
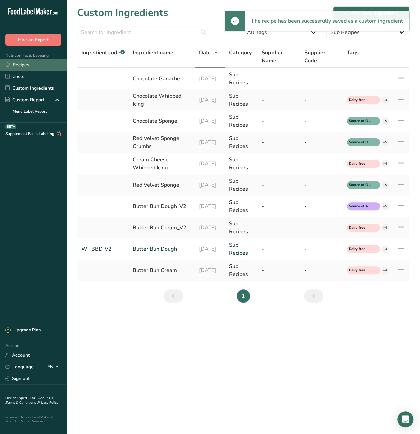
click at [28, 62] on link "Recipes" at bounding box center [33, 65] width 66 height 12
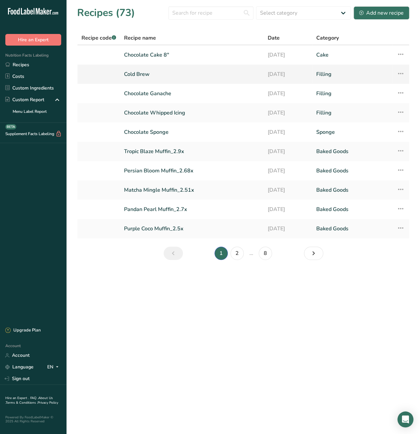
click at [400, 73] on icon at bounding box center [400, 73] width 8 height 12
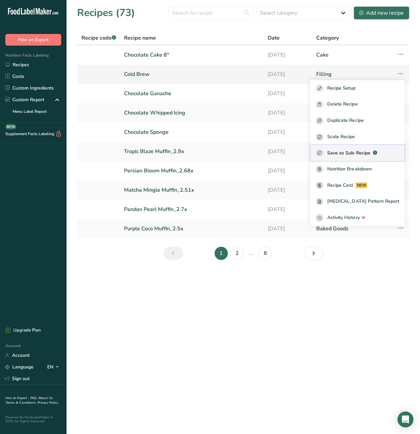
click at [347, 153] on span "Save as Sub-Recipe" at bounding box center [348, 152] width 43 height 7
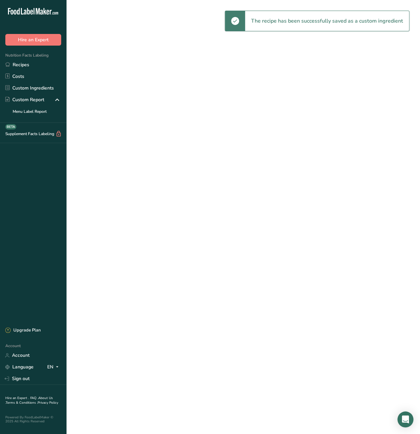
select select "30"
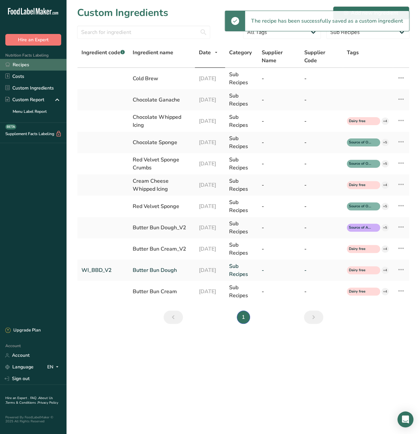
click at [35, 66] on link "Recipes" at bounding box center [33, 65] width 66 height 12
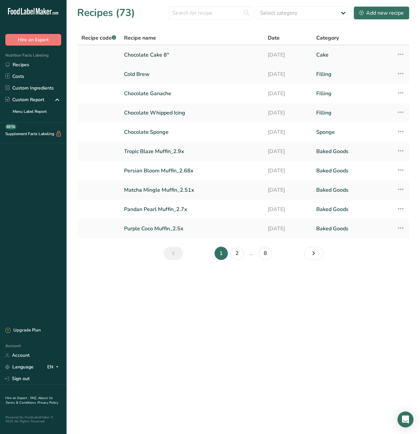
click at [156, 55] on link "Chocolate Cake 8"" at bounding box center [192, 55] width 136 height 14
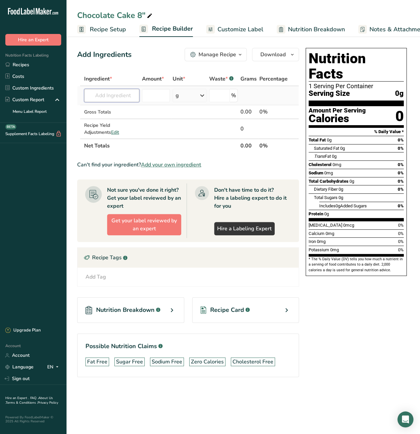
click at [110, 97] on input "text" at bounding box center [111, 95] width 55 height 13
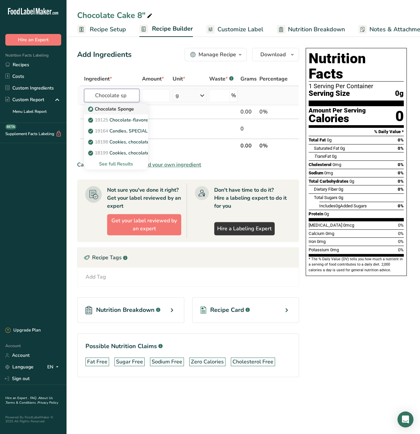
type input "Chocolate sp"
click at [112, 107] on p "Chocolate Sponge" at bounding box center [111, 108] width 45 height 7
type input "Chocolate Sponge"
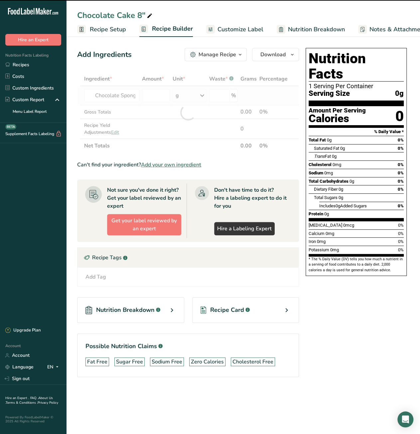
type input "0"
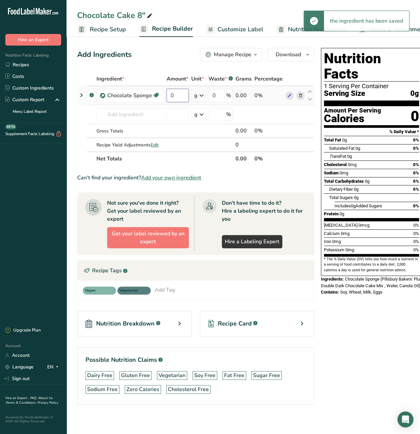
drag, startPoint x: 179, startPoint y: 98, endPoint x: 165, endPoint y: 98, distance: 14.3
click at [165, 98] on td "0" at bounding box center [177, 95] width 25 height 19
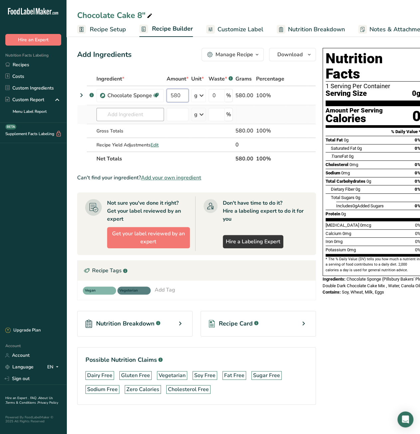
type input "580"
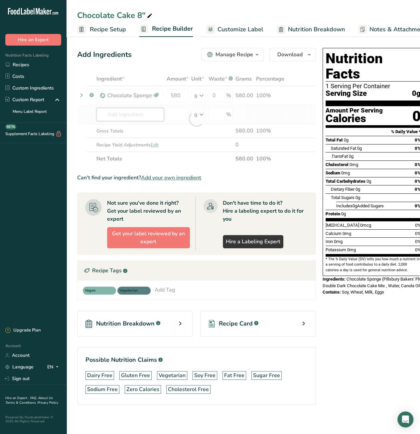
click at [121, 113] on div "Ingredient * Amount * Unit * Waste * .a-a{fill:#347362;}.b-a{fill:#fff;} Grams …" at bounding box center [196, 119] width 239 height 94
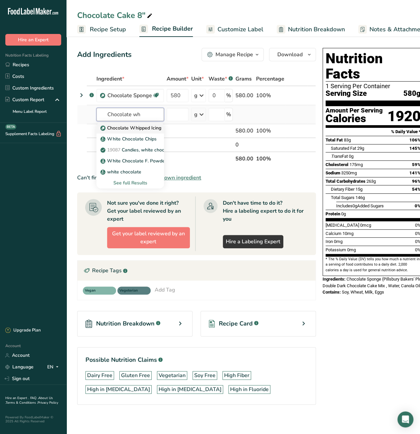
type input "Chocolate wh"
click at [129, 127] on p "Chocolate Whipped Icing" at bounding box center [132, 127] width 60 height 7
type input "Chocolate Whipped Icing"
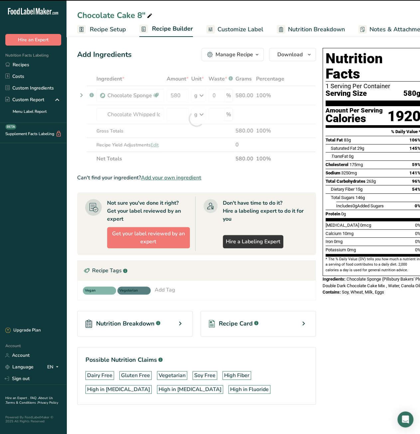
type input "0"
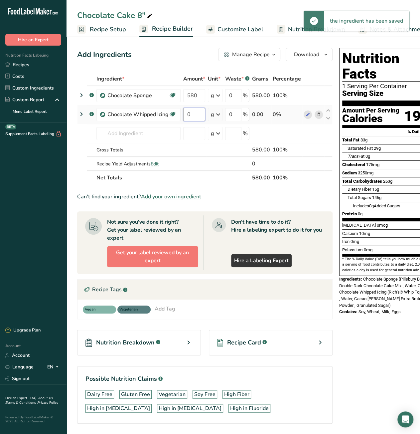
click at [188, 116] on input "0" at bounding box center [194, 114] width 22 height 13
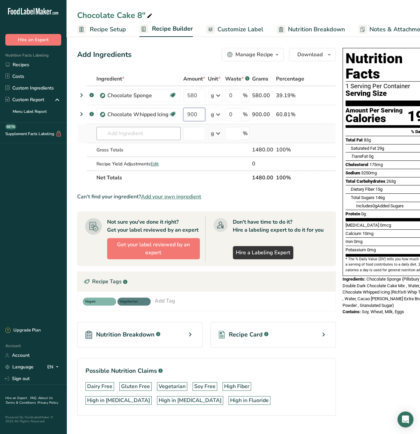
type input "900"
click at [133, 136] on div "Ingredient * Amount * Unit * Waste * .a-a{fill:#347362;}.b-a{fill:#fff;} Grams …" at bounding box center [206, 128] width 259 height 113
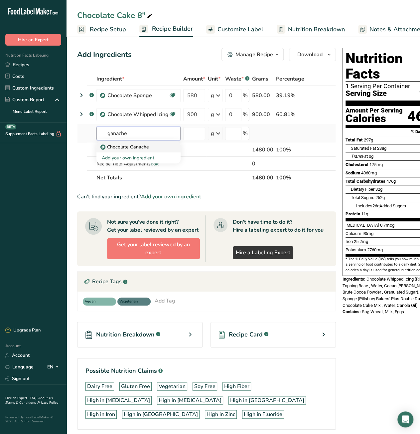
type input "ganache"
click at [131, 145] on p "Chocolate Ganache" at bounding box center [125, 146] width 47 height 7
type input "Chocolate Ganache"
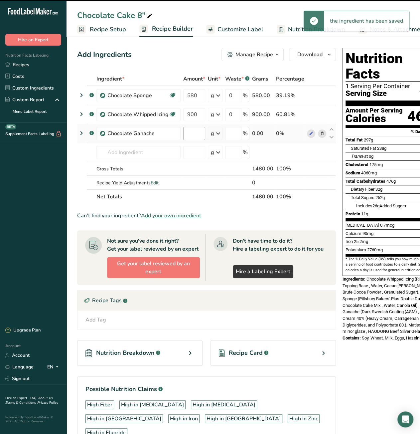
type input "0"
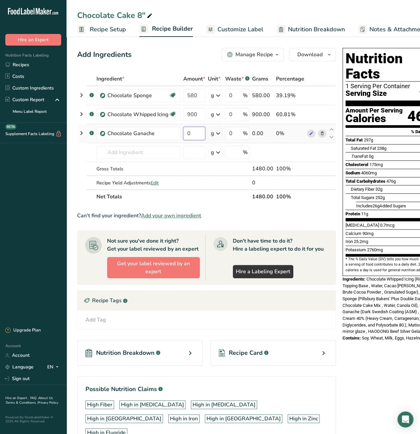
click at [187, 133] on input "0" at bounding box center [194, 133] width 22 height 13
type input "40"
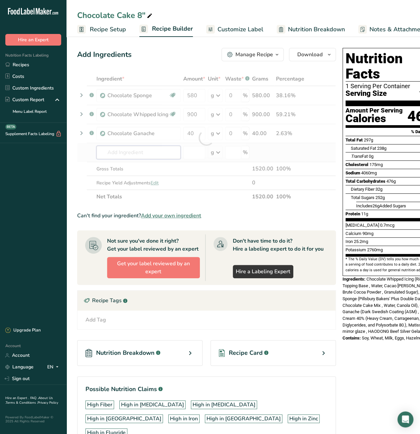
click at [130, 157] on div "Ingredient * Amount * Unit * Waste * .a-a{fill:#347362;}.b-a{fill:#fff;} Grams …" at bounding box center [206, 138] width 259 height 132
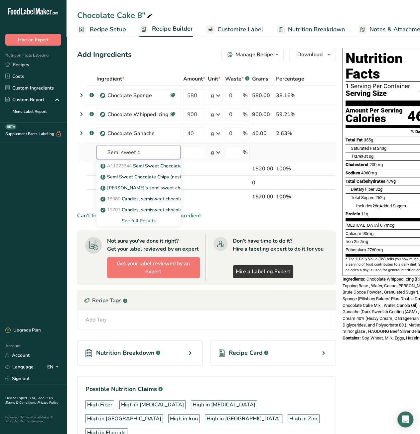
type input "Semi sweet c"
click at [145, 219] on div "See full Results" at bounding box center [138, 220] width 73 height 7
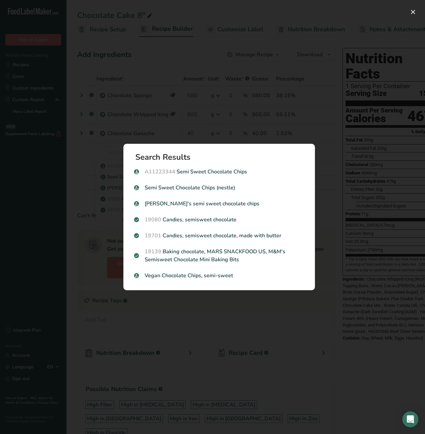
click at [331, 180] on div "Search results modal" at bounding box center [212, 217] width 425 height 434
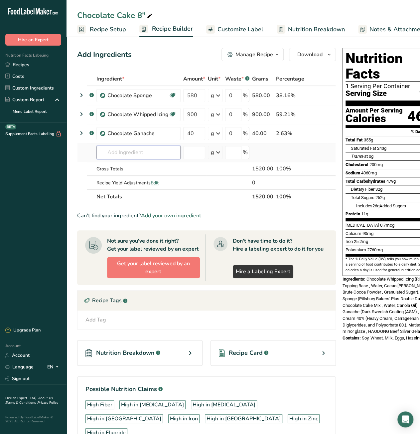
click at [120, 153] on input "text" at bounding box center [138, 152] width 84 height 13
type input "Semi 1M"
click at [128, 176] on div "Add your own ingredient" at bounding box center [138, 176] width 73 height 7
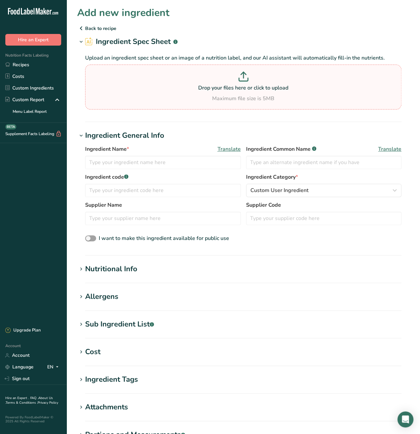
click at [249, 80] on p at bounding box center [243, 77] width 313 height 12
click at [249, 80] on input "Drop your files here or click to upload Maximum file size is 5MB" at bounding box center [243, 86] width 316 height 45
type input "C:\fakepath\1M.pdf"
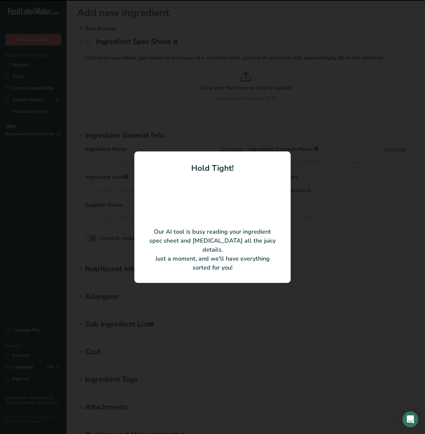
type input "Chips, Semi-sweet, (1,000 count/lb.), 25 lb., US"
type input "34000-61125"
type input "The Hershey Company"
type input "34000-61125"
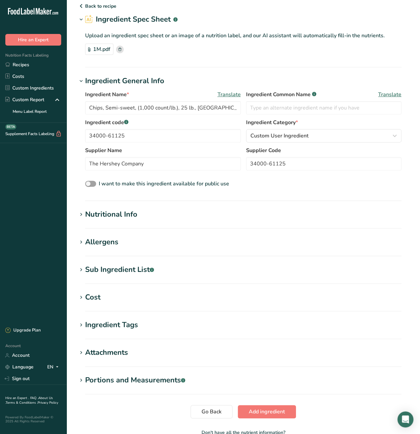
scroll to position [63, 0]
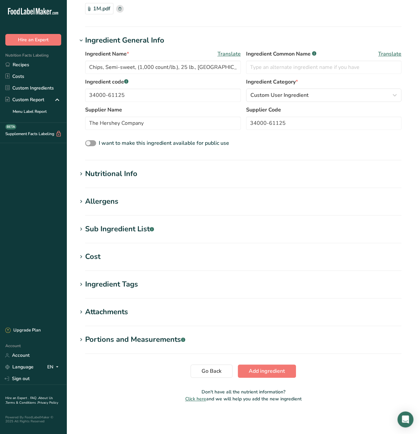
click at [91, 260] on div "Cost" at bounding box center [92, 256] width 15 height 11
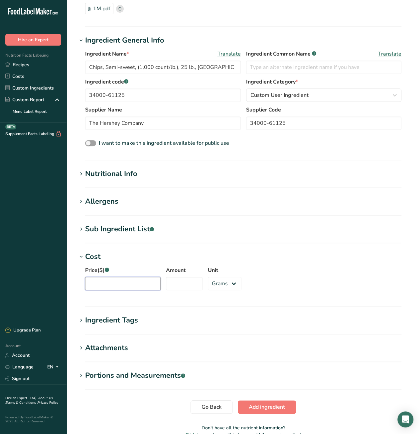
click at [111, 283] on input "Price($) .a-a{fill:#347362;}.b-a{fill:#fff;}" at bounding box center [122, 283] width 75 height 13
type input "104"
click at [175, 280] on input "Amount" at bounding box center [184, 283] width 37 height 13
type input "25"
click at [210, 278] on select "Grams kg mg mcg lb oz" at bounding box center [225, 283] width 34 height 13
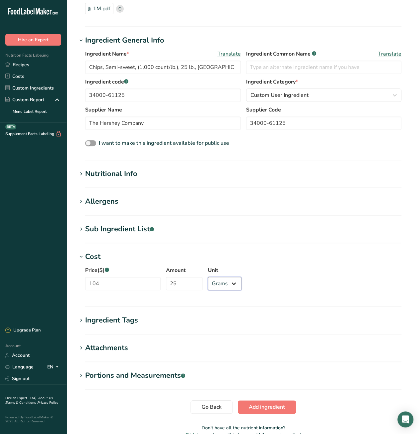
select select "12"
click at [208, 277] on select "Grams kg mg mcg lb oz" at bounding box center [225, 283] width 34 height 13
click at [276, 287] on div "Price($) .a-a{fill:#347362;}.b-a{fill:#fff;} 104 Amount 25 Unit Grams kg mg mcg…" at bounding box center [243, 280] width 332 height 36
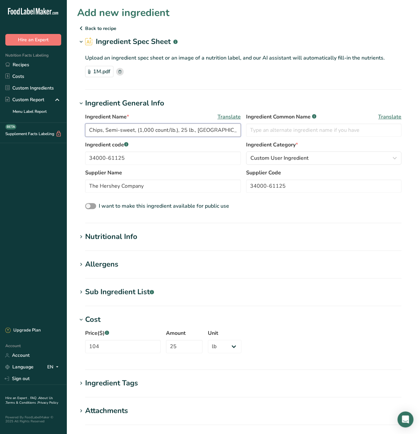
drag, startPoint x: 206, startPoint y: 131, endPoint x: 64, endPoint y: 130, distance: 141.3
click at [64, 130] on div ".a-20{fill:#fff;} Hire an Expert Nutrition Facts Labeling Recipes Costs Custom …" at bounding box center [210, 266] width 420 height 533
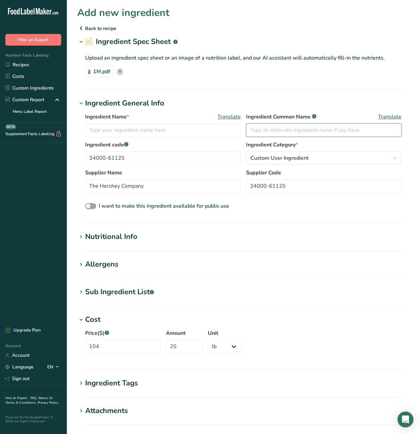
click at [290, 132] on input "text" at bounding box center [324, 129] width 156 height 13
paste input "Chips, Semi-sweet, (1,000 count/lb.), 25 lb., US"
drag, startPoint x: 336, startPoint y: 131, endPoint x: 375, endPoint y: 130, distance: 38.9
click at [375, 130] on input "Chips, Semi-sweet, (1,000 count/lb.), 25 lb., US" at bounding box center [324, 129] width 156 height 13
type input "Chips, Semi-sweet, (1,000 count/lb.)"
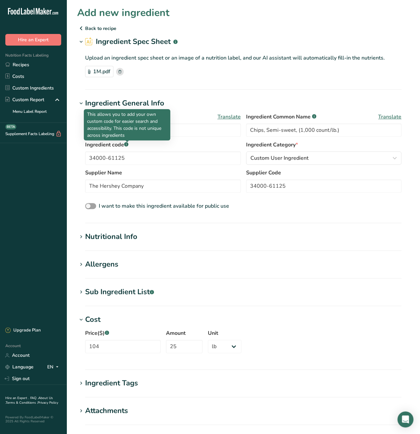
click at [127, 129] on p "This allows you to add your own custom code for easier search and accessibility…" at bounding box center [127, 125] width 80 height 28
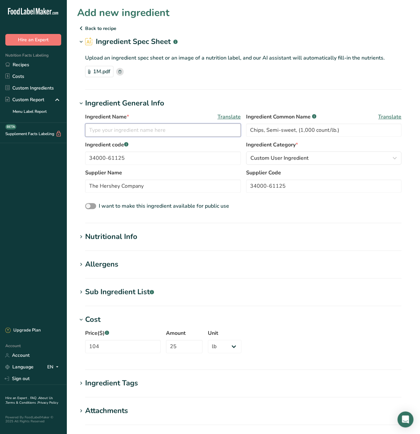
click at [192, 132] on input "text" at bounding box center [163, 129] width 156 height 13
paste input "Semi-Sweet Chocolate 1M"
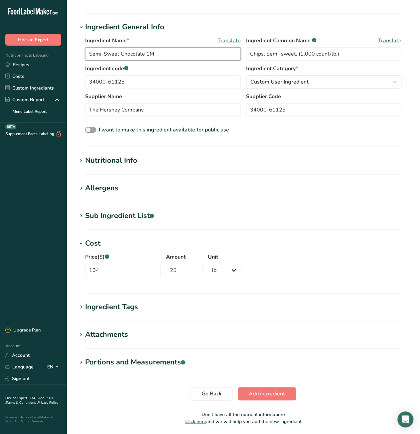
scroll to position [99, 0]
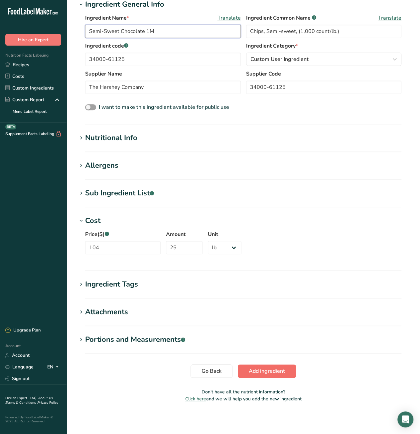
type input "Semi-Sweet Chocolate 1M"
click at [270, 370] on span "Add ingredient" at bounding box center [267, 371] width 36 height 8
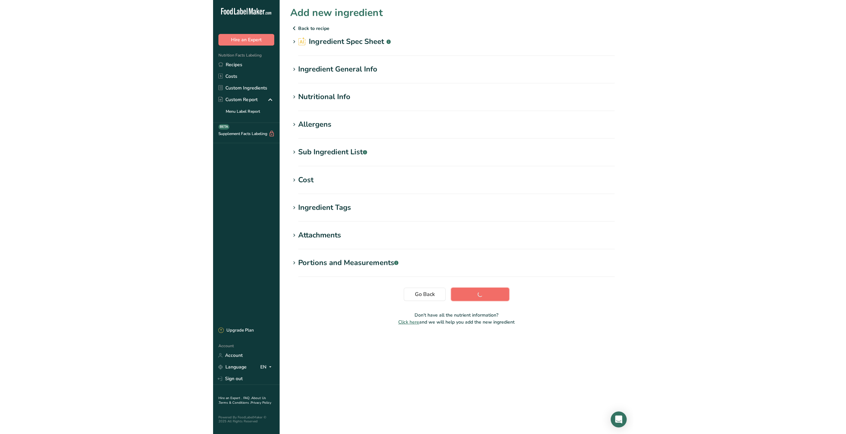
scroll to position [0, 0]
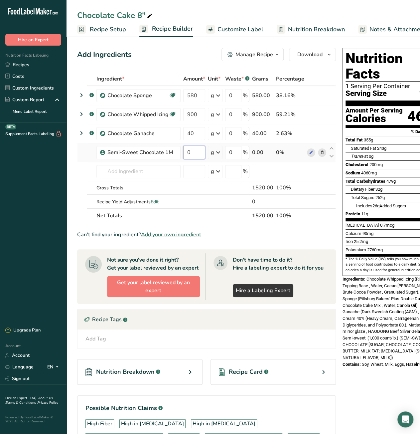
drag, startPoint x: 191, startPoint y: 153, endPoint x: 187, endPoint y: 153, distance: 4.0
click at [187, 153] on input "0" at bounding box center [194, 152] width 22 height 13
type input "40"
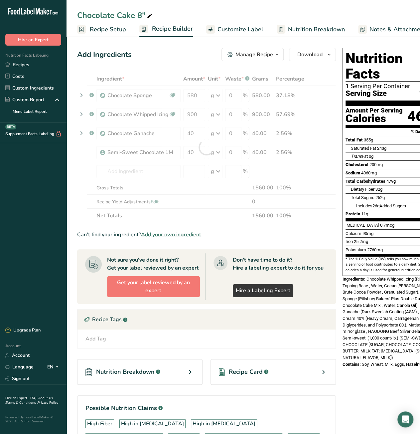
click at [317, 239] on section "Ingredient * Amount * Unit * Waste * .a-a{fill:#347362;}.b-a{fill:#fff;} Grams …" at bounding box center [206, 274] width 259 height 405
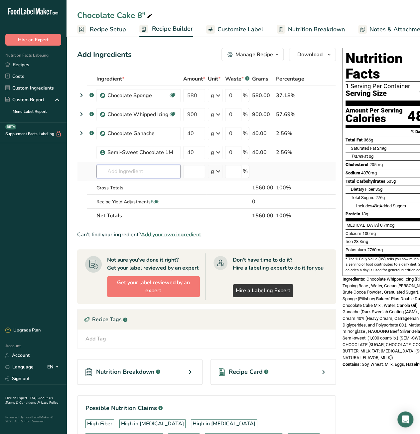
click at [144, 171] on input "text" at bounding box center [138, 171] width 84 height 13
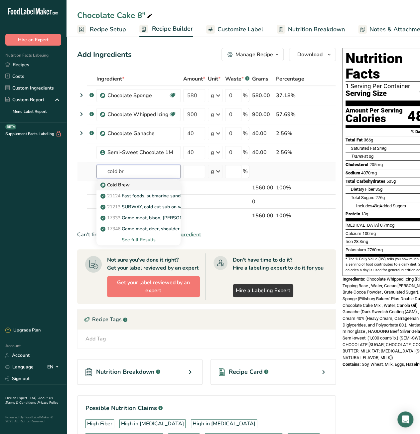
type input "cold br"
click at [144, 185] on div "Cold Brew" at bounding box center [133, 184] width 63 height 7
type input "Cold Brew"
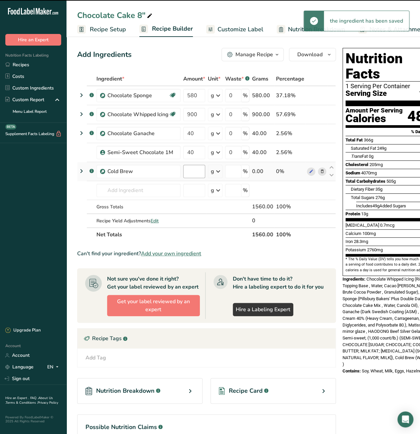
type input "0"
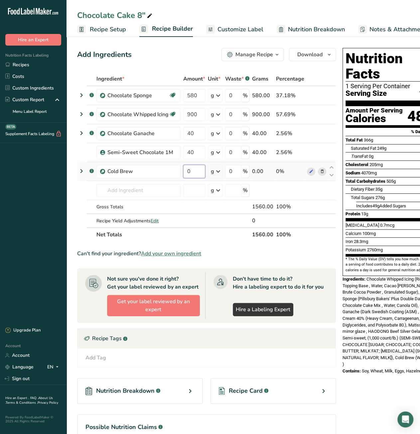
drag, startPoint x: 194, startPoint y: 172, endPoint x: 185, endPoint y: 172, distance: 9.3
click at [185, 172] on input "0" at bounding box center [194, 171] width 22 height 13
type input "460"
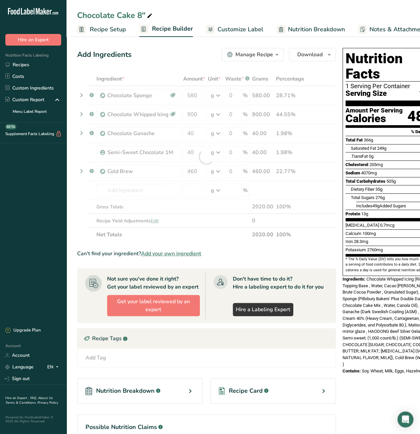
click at [308, 252] on div "Can't find your ingredient? Add your own ingredient" at bounding box center [206, 253] width 259 height 8
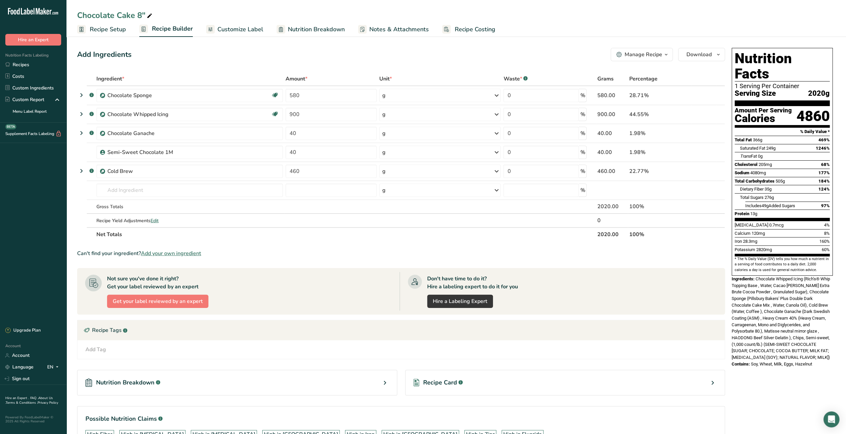
drag, startPoint x: 809, startPoint y: 80, endPoint x: 829, endPoint y: 80, distance: 19.3
click at [829, 89] on span "2020g" at bounding box center [819, 93] width 22 height 8
click at [478, 29] on span "Recipe Costing" at bounding box center [475, 29] width 41 height 9
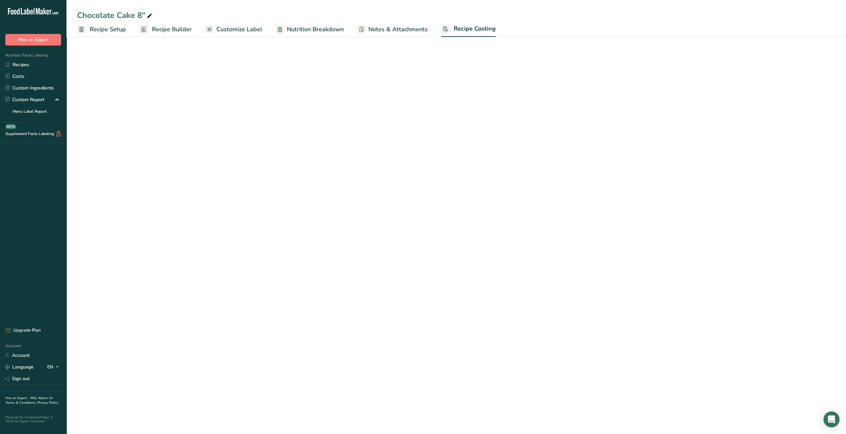
select select "12"
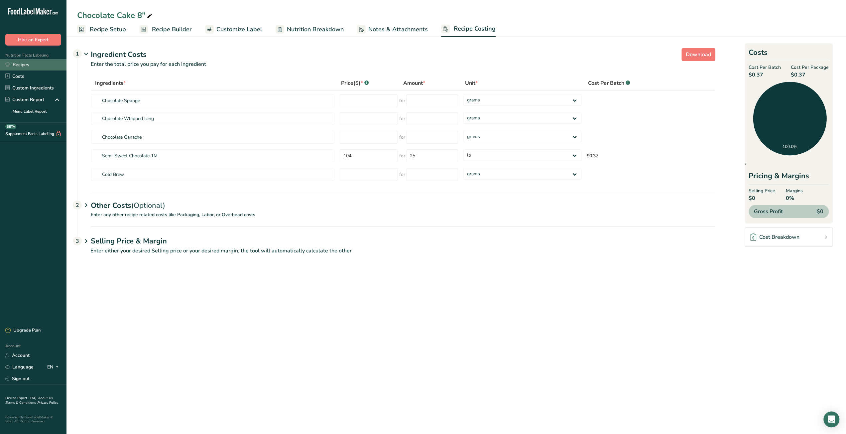
click at [20, 66] on link "Recipes" at bounding box center [33, 65] width 66 height 12
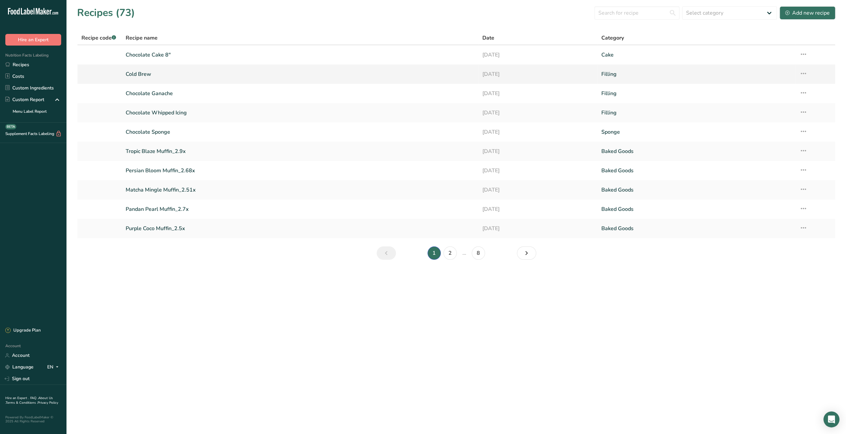
click at [136, 74] on link "Cold Brew" at bounding box center [300, 74] width 349 height 14
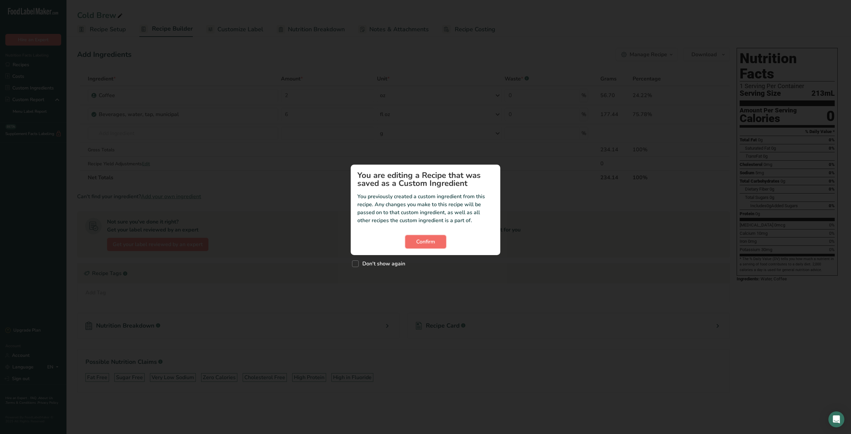
click at [436, 245] on button "Confirm" at bounding box center [425, 241] width 41 height 13
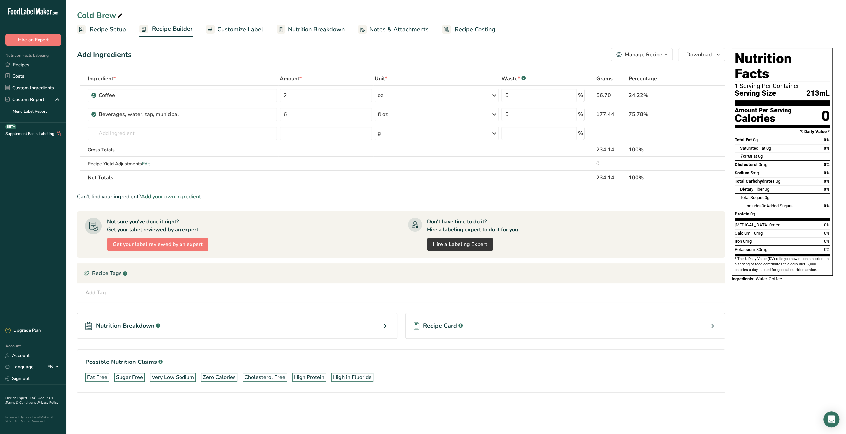
click at [489, 28] on span "Recipe Costing" at bounding box center [475, 29] width 41 height 9
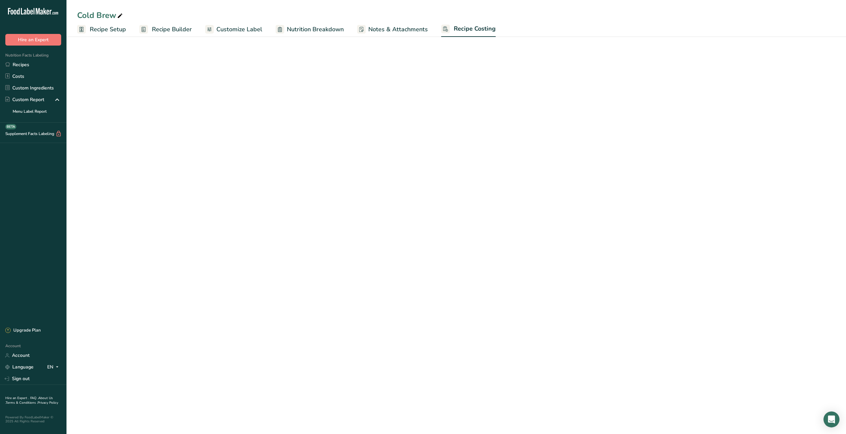
select select "12"
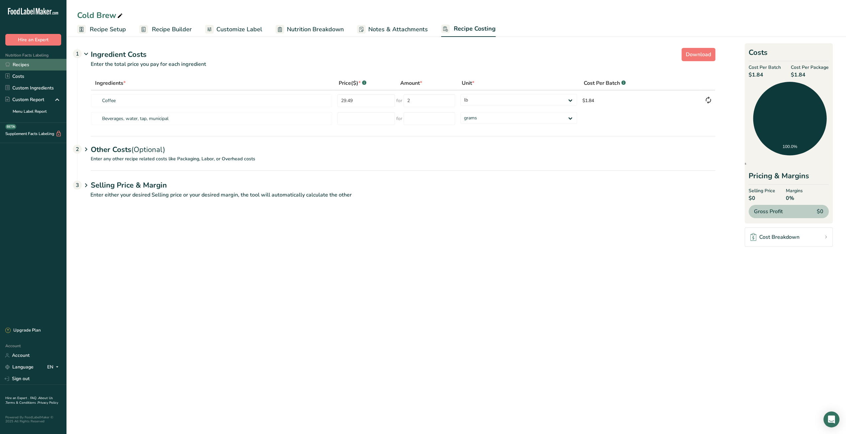
click at [48, 67] on link "Recipes" at bounding box center [33, 65] width 66 height 12
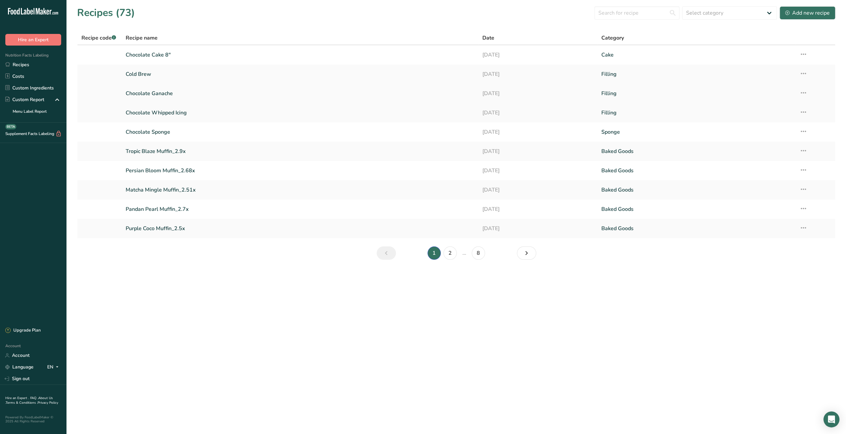
click at [164, 92] on link "Chocolate Ganache" at bounding box center [300, 93] width 349 height 14
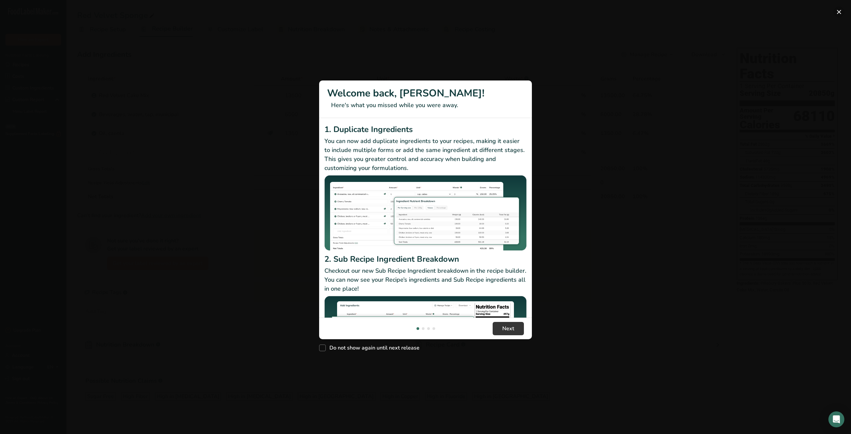
click at [841, 12] on button "New Features" at bounding box center [839, 12] width 11 height 11
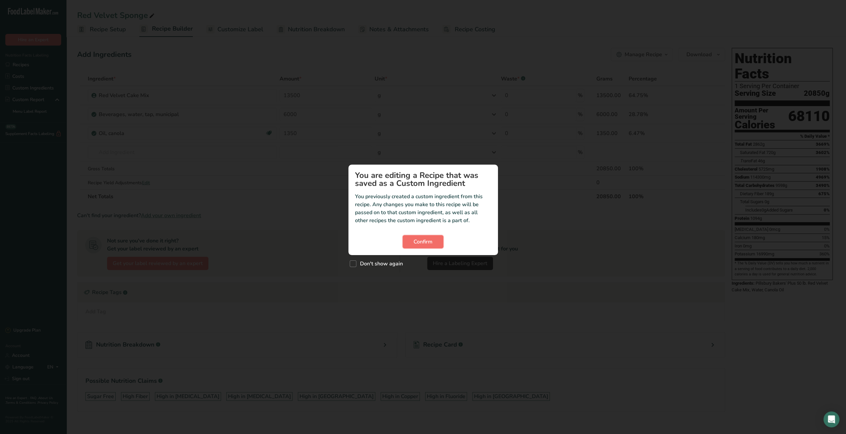
click at [411, 240] on button "Confirm" at bounding box center [423, 241] width 41 height 13
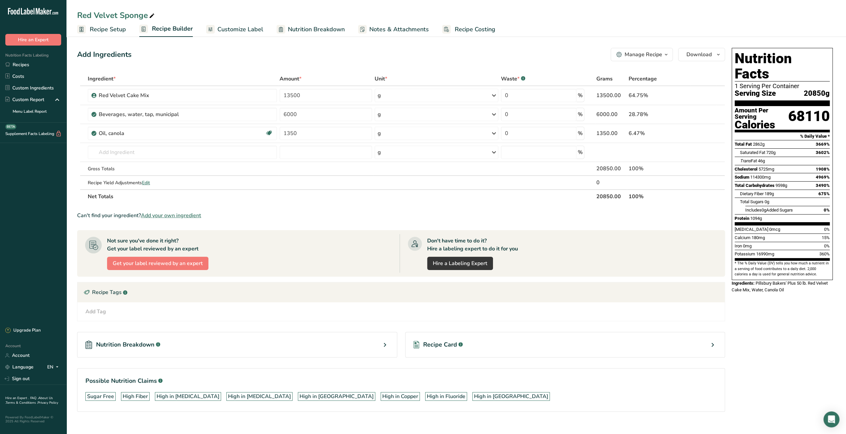
click at [103, 28] on span "Recipe Setup" at bounding box center [108, 29] width 36 height 9
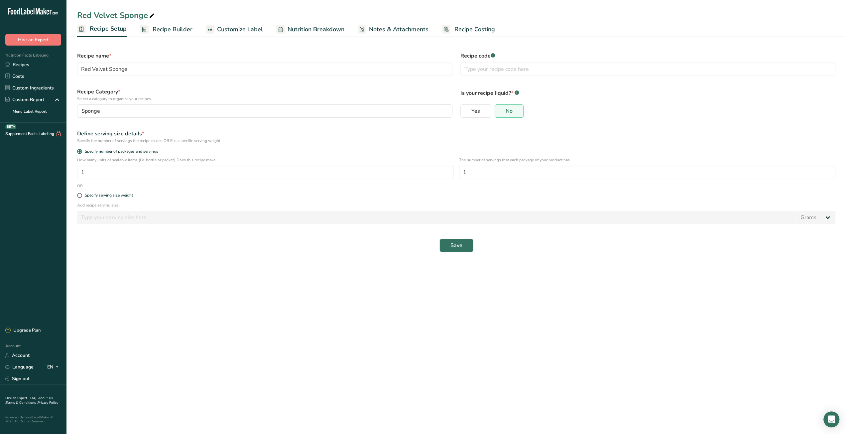
click at [178, 28] on span "Recipe Builder" at bounding box center [173, 29] width 40 height 9
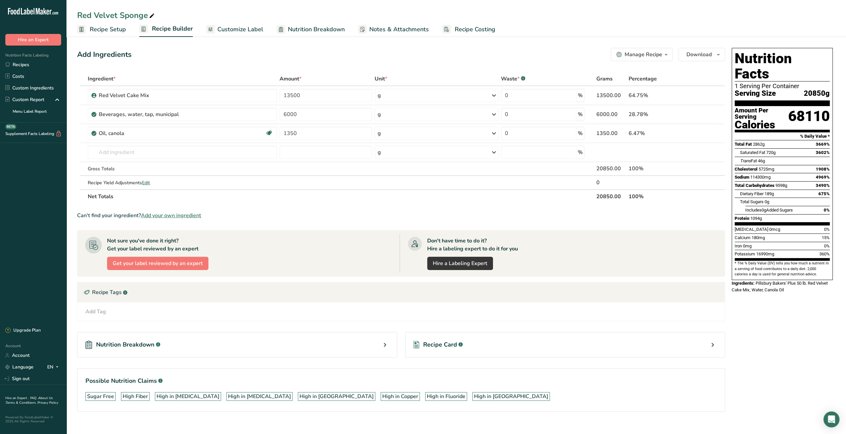
click at [664, 58] on icon "button" at bounding box center [666, 55] width 5 height 8
click at [632, 89] on span "Duplicate Recipe" at bounding box center [614, 87] width 36 height 8
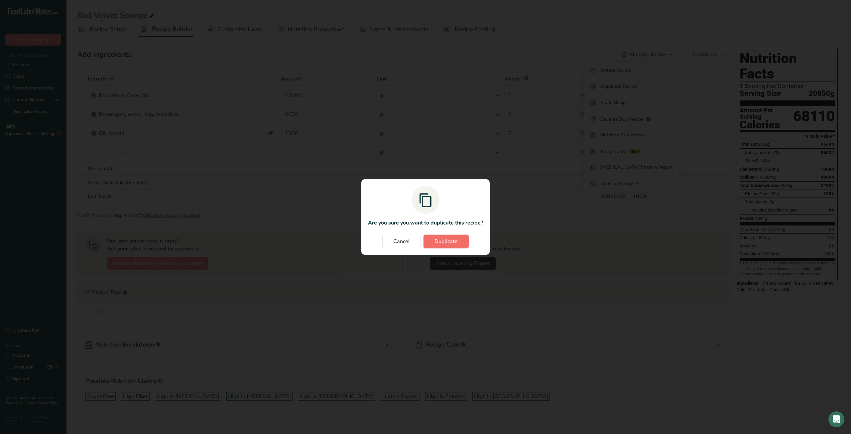
click at [455, 240] on span "Duplicate" at bounding box center [446, 241] width 23 height 8
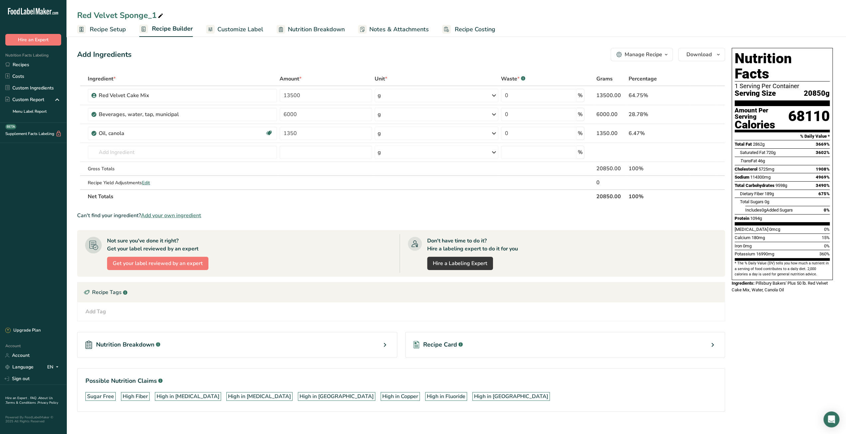
click at [162, 17] on icon at bounding box center [161, 15] width 6 height 9
click at [155, 15] on input "Red Velvet Sponge_1" at bounding box center [456, 15] width 758 height 12
drag, startPoint x: 117, startPoint y: 14, endPoint x: 64, endPoint y: 14, distance: 53.2
click at [64, 14] on div ".a-20{fill:#fff;} Hire an Expert Nutrition Facts Labeling Recipes Costs Custom …" at bounding box center [423, 222] width 846 height 444
type input "Sponge Sponge"
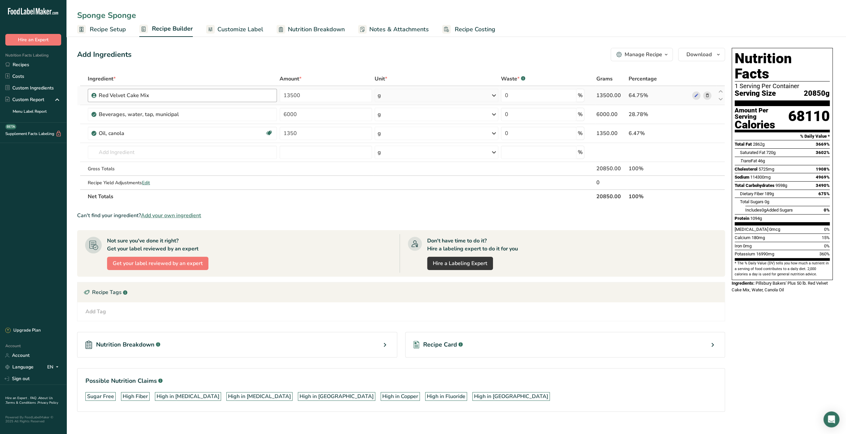
click at [193, 97] on div "Red Velvet Cake Mix" at bounding box center [186, 95] width 174 height 8
click at [142, 17] on icon at bounding box center [140, 15] width 6 height 9
drag, startPoint x: 105, startPoint y: 16, endPoint x: 51, endPoint y: 16, distance: 53.9
click at [51, 16] on div ".a-20{fill:#fff;} Hire an Expert Nutrition Facts Labeling Recipes Costs Custom …" at bounding box center [423, 222] width 846 height 444
type input "Chocolate Sponge"
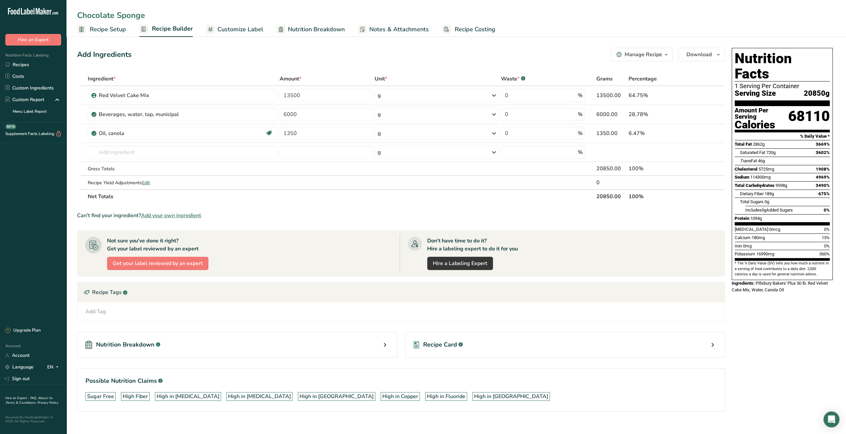
click at [506, 64] on div "Add Ingredients Manage Recipe Delete Recipe Duplicate Recipe Scale Recipe Save …" at bounding box center [403, 239] width 652 height 388
click at [706, 97] on icon at bounding box center [707, 95] width 5 height 7
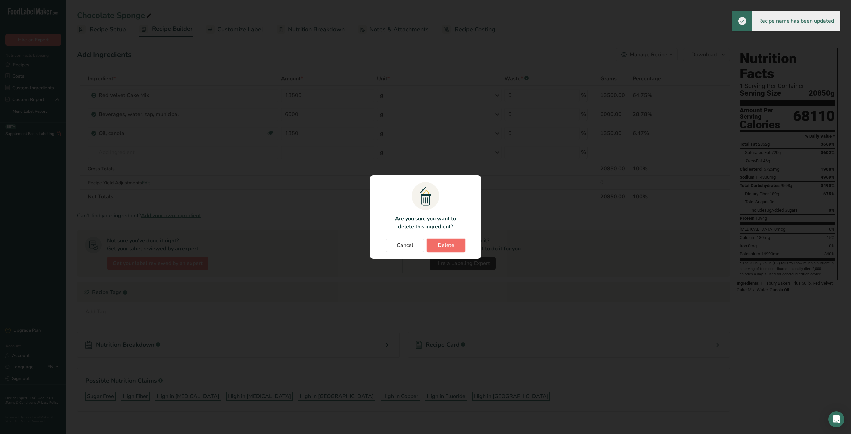
click at [446, 247] on span "Delete" at bounding box center [446, 245] width 17 height 8
type input "6000"
type input "1350"
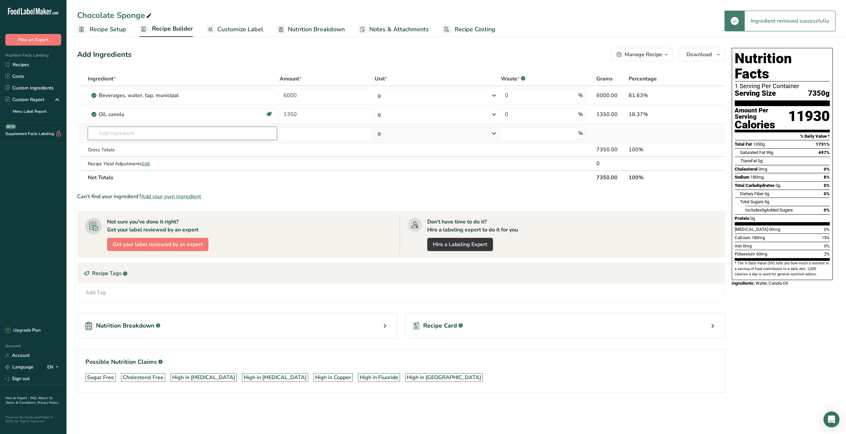
click at [168, 134] on input "text" at bounding box center [182, 133] width 189 height 13
paste input "Double Dark Chocolate Cake Mix"
type input "Double Dark Chocolate Cake Mix"
click at [126, 160] on div "Add your own ingredient" at bounding box center [182, 157] width 178 height 7
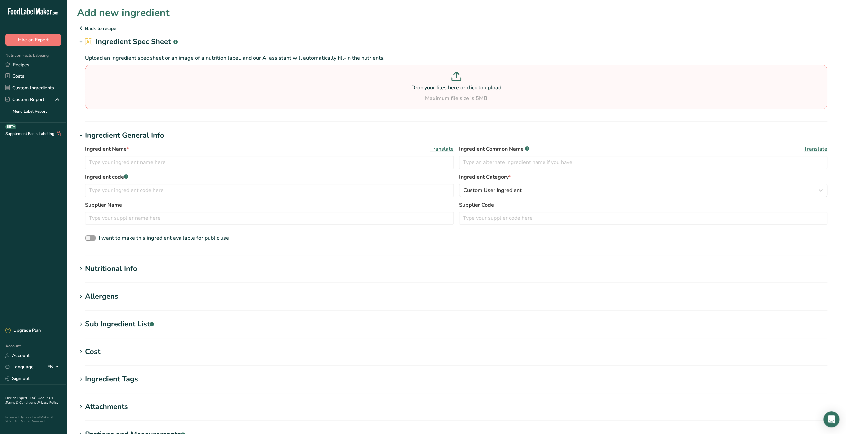
click at [447, 87] on p "Drop your files here or click to upload" at bounding box center [456, 88] width 739 height 8
click at [447, 87] on input "Drop your files here or click to upload Maximum file size is 5MB" at bounding box center [456, 86] width 742 height 45
type input "C:\fakepath\Chocolate Double.pdf"
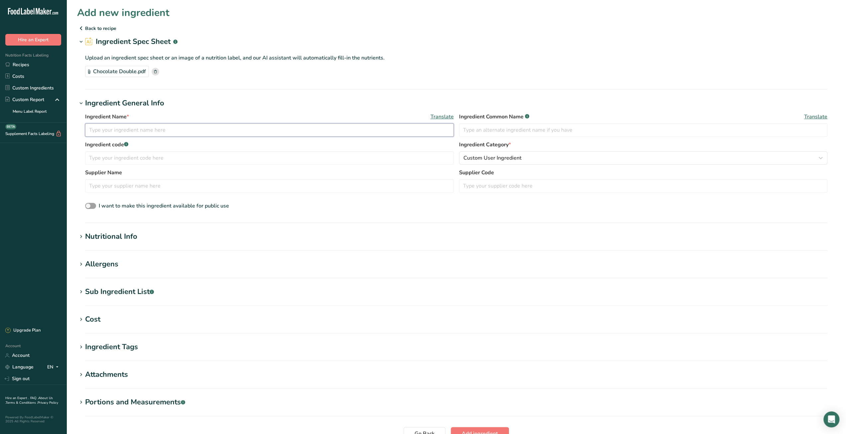
click at [115, 129] on input "text" at bounding box center [269, 129] width 369 height 13
paste input "Double Dark Chocolate Cake Mix"
type input "Double Dark Chocolate Cake Mix"
click at [492, 129] on input "text" at bounding box center [643, 129] width 369 height 13
paste input "Pillsbury Bakers' Plus Double Dark Chocolate Cake Mix"
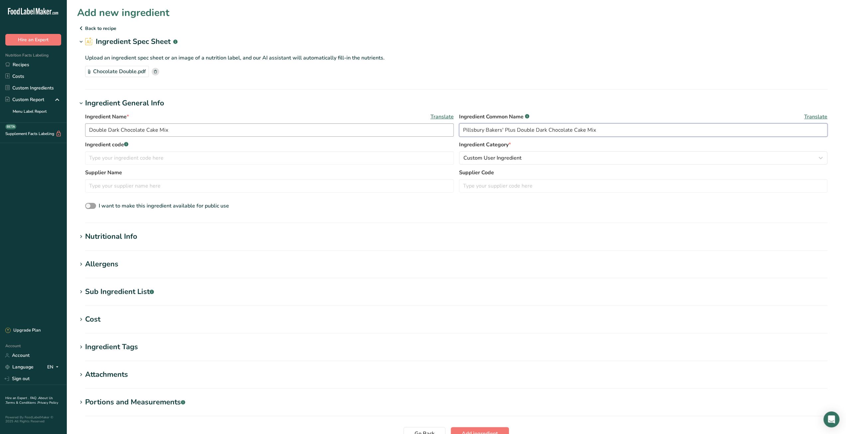
drag, startPoint x: 515, startPoint y: 130, endPoint x: 449, endPoint y: 127, distance: 66.2
click at [449, 127] on div "Ingredient Name * Translate Double Dark Chocolate Cake Mix Ingredient Common Na…" at bounding box center [456, 127] width 742 height 28
type input "Pillsbury Bakers' Plus Double Dark Chocolate Cake Mix"
click at [493, 185] on input "text" at bounding box center [643, 185] width 369 height 13
paste input "Pillsbury Bakers' Plus"
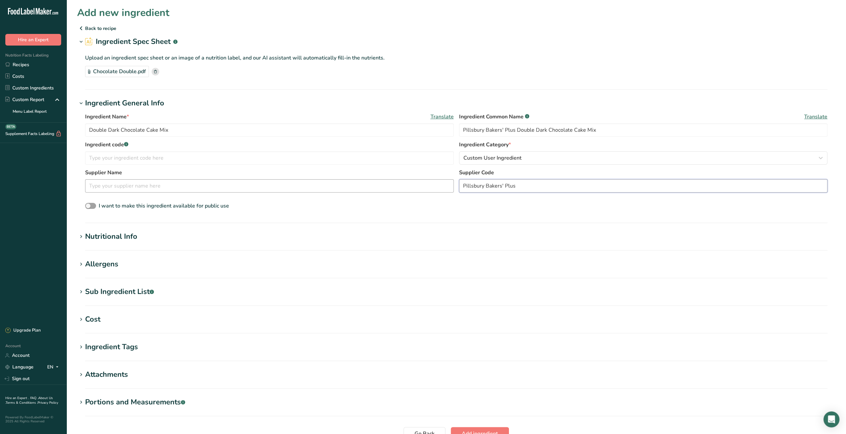
type input "Pillsbury Bakers' Plus"
click at [205, 185] on input "text" at bounding box center [269, 185] width 369 height 13
type input "Oliver A. Sons"
click at [100, 323] on div "Cost" at bounding box center [92, 319] width 15 height 11
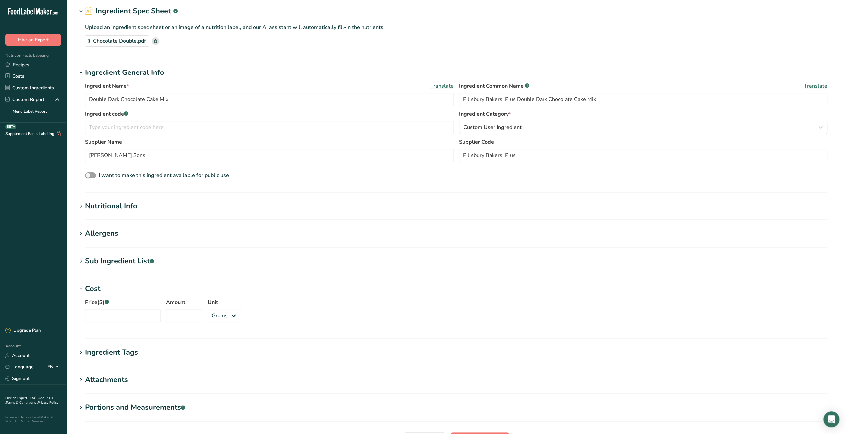
scroll to position [66, 0]
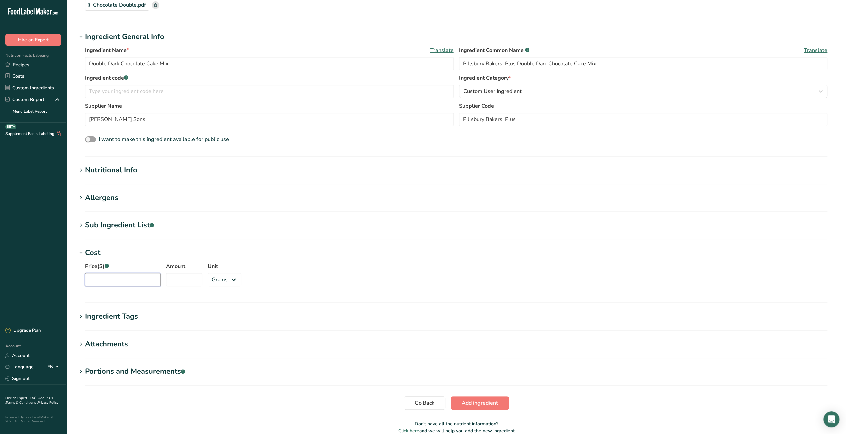
click at [131, 283] on input "Price($) .a-a{fill:#347362;}.b-a{fill:#fff;}" at bounding box center [122, 279] width 75 height 13
paste input "112.49"
type input "112.49"
click at [176, 281] on input "Amount" at bounding box center [184, 279] width 37 height 13
type input "50"
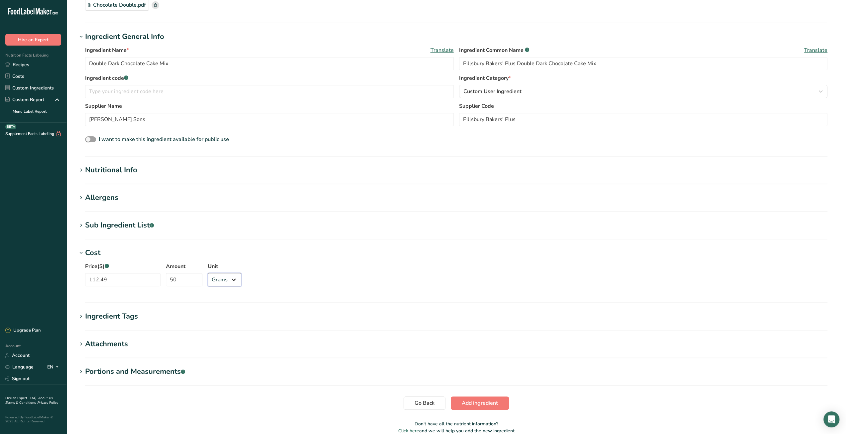
click at [216, 282] on select "Grams kg mg mcg lb oz" at bounding box center [225, 279] width 34 height 13
select select "12"
click at [208, 273] on select "Grams kg mg mcg lb oz" at bounding box center [225, 279] width 34 height 13
click at [330, 264] on div "Price($) .a-a{fill:#347362;}.b-a{fill:#fff;} 112.49 Amount 50 Unit Grams kg mg …" at bounding box center [456, 276] width 758 height 36
click at [483, 403] on span "Add ingredient" at bounding box center [480, 403] width 36 height 8
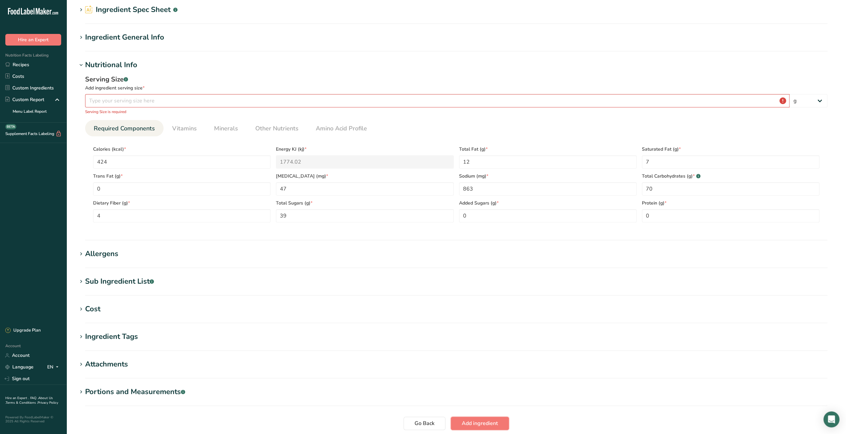
scroll to position [18, 0]
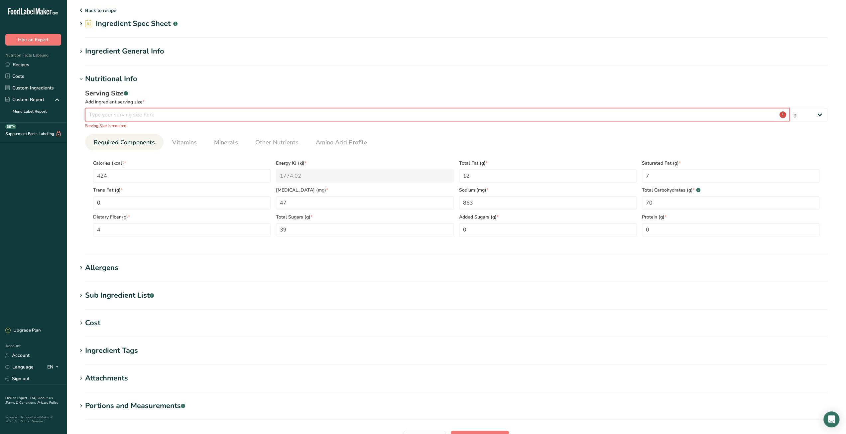
click at [190, 116] on input "number" at bounding box center [437, 114] width 705 height 13
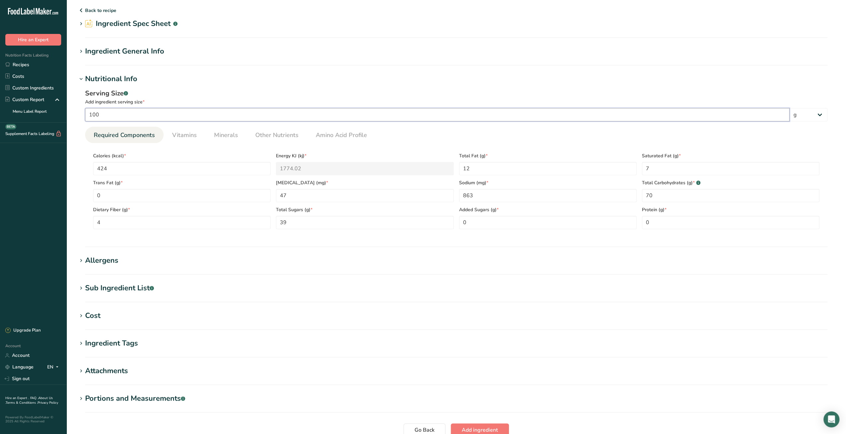
type input "100"
click at [243, 92] on div "Serving Size .a-a{fill:#347362;}.b-a{fill:#fff;}" at bounding box center [456, 93] width 742 height 10
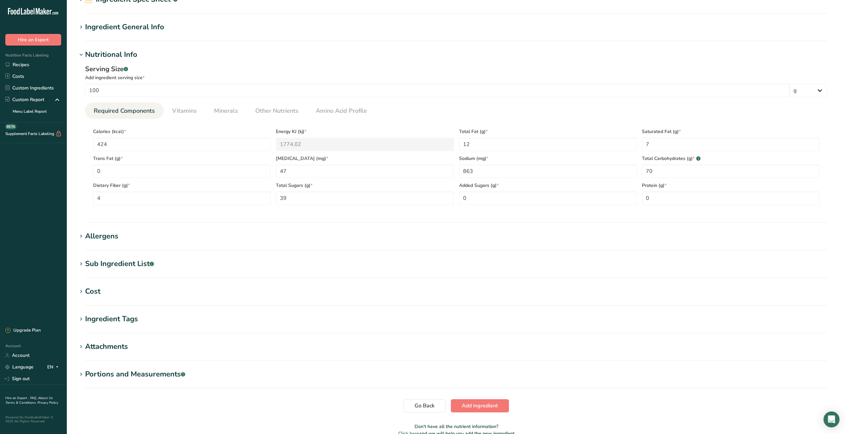
scroll to position [77, 0]
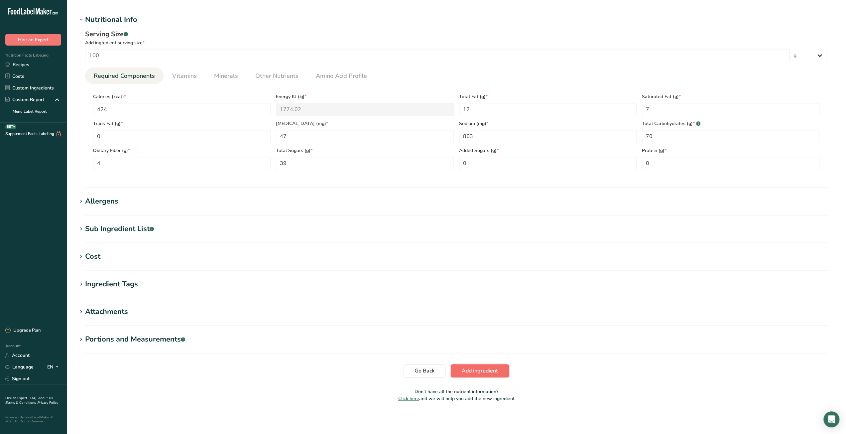
click at [464, 369] on span "Add ingredient" at bounding box center [480, 371] width 36 height 8
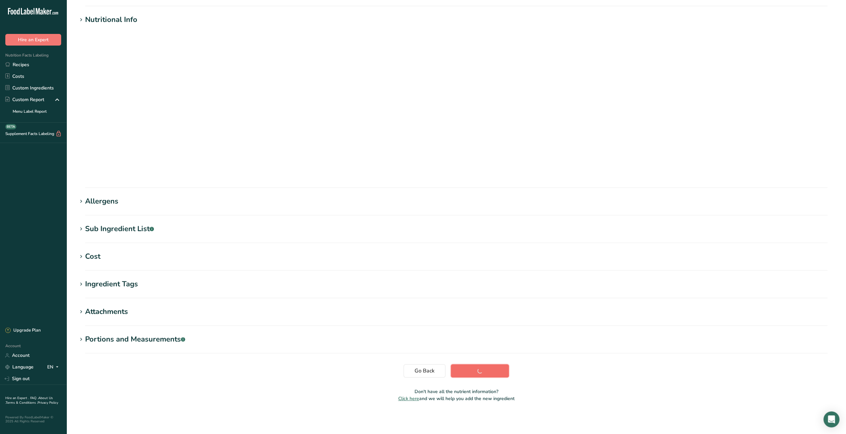
scroll to position [0, 0]
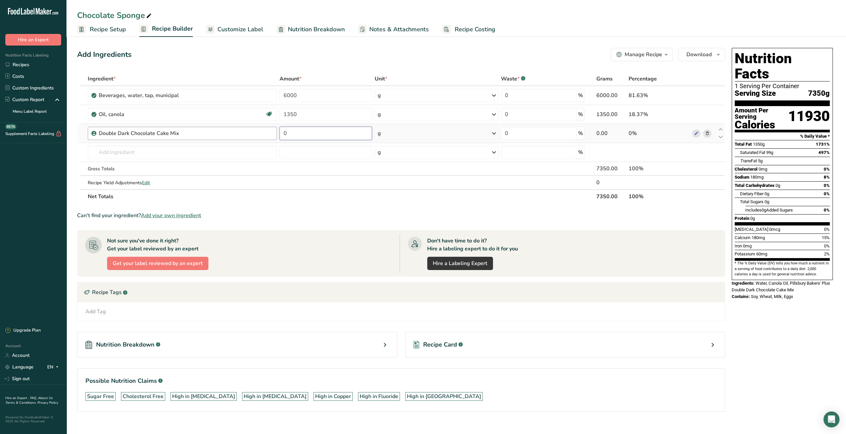
drag, startPoint x: 288, startPoint y: 134, endPoint x: 275, endPoint y: 132, distance: 13.1
click at [275, 132] on tr "Double Dark Chocolate Cake Mix 0 g Weight Units g kg mg See more Volume Units l…" at bounding box center [400, 133] width 647 height 19
type input "13500"
click at [315, 201] on div "Ingredient * Amount * Unit * Waste * .a-a{fill:#347362;}.b-a{fill:#fff;} Grams …" at bounding box center [401, 138] width 648 height 132
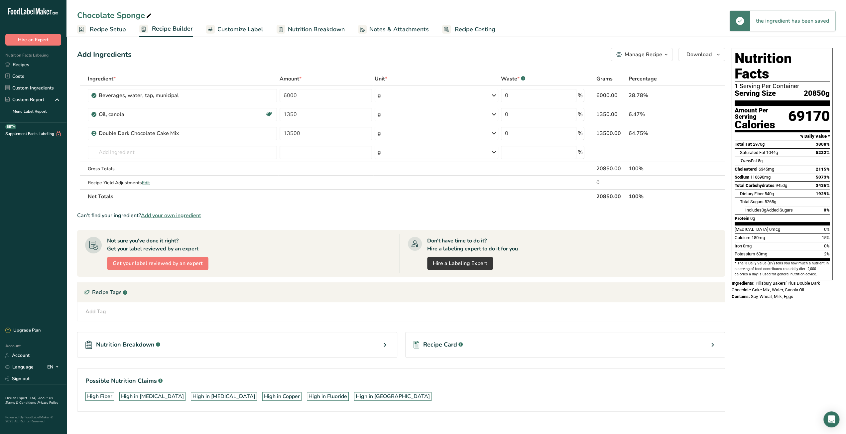
click at [102, 32] on span "Recipe Setup" at bounding box center [108, 29] width 36 height 9
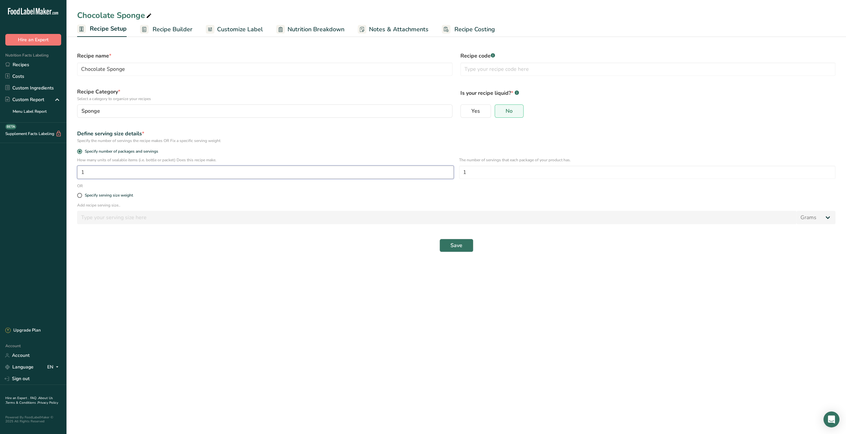
click at [98, 172] on input "1" at bounding box center [265, 172] width 377 height 13
drag, startPoint x: 98, startPoint y: 172, endPoint x: 72, endPoint y: 175, distance: 26.0
click at [72, 175] on section "Recipe name * Chocolate Sponge Recipe code .a-a{fill:#347362;}.b-a{fill:#fff;} …" at bounding box center [456, 149] width 780 height 228
type input "52"
click at [314, 290] on main "Chocolate Sponge Recipe Setup Recipe Builder Customize Label Nutrition Breakdow…" at bounding box center [423, 217] width 846 height 434
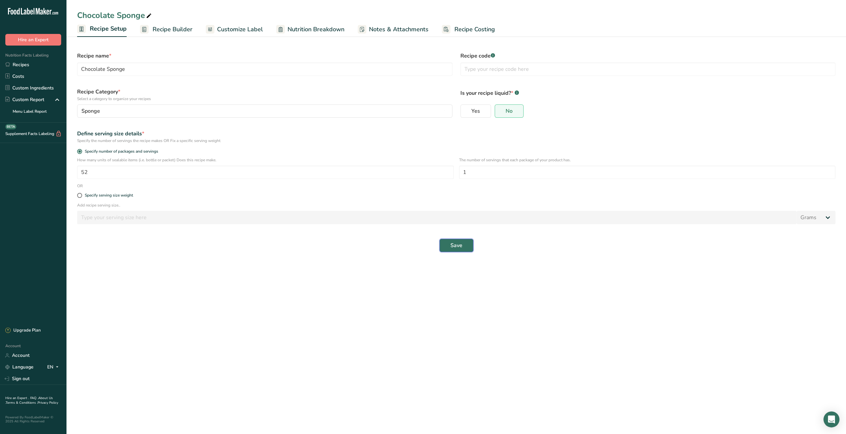
click at [464, 242] on button "Save" at bounding box center [457, 245] width 34 height 13
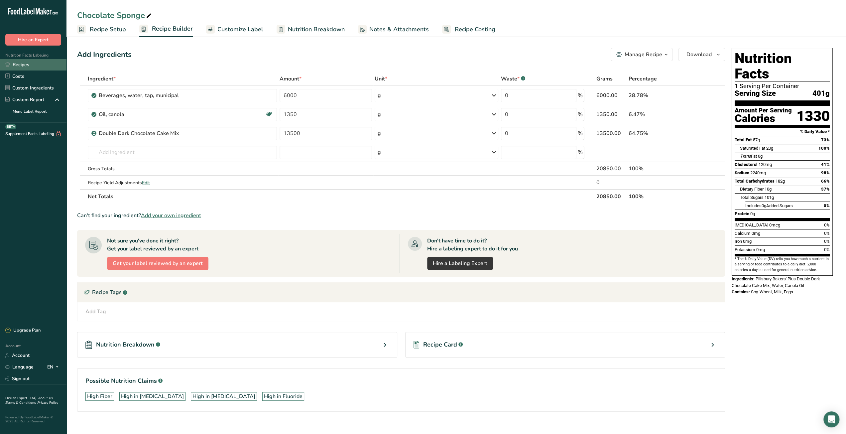
click at [24, 65] on link "Recipes" at bounding box center [33, 65] width 66 height 12
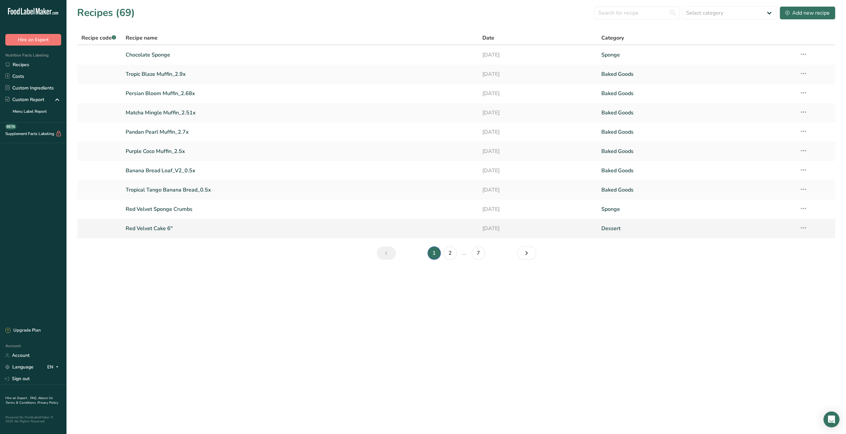
click at [160, 228] on link "Red Velvet Cake 6"" at bounding box center [300, 228] width 349 height 14
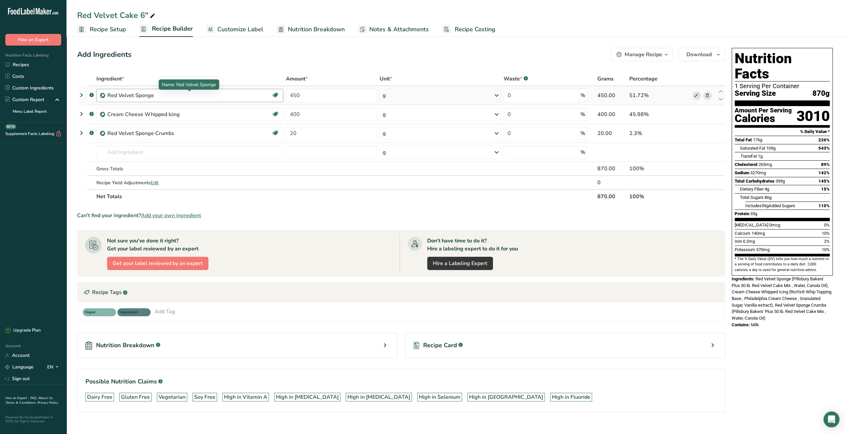
click at [157, 95] on div "Red Velvet Sponge" at bounding box center [148, 95] width 83 height 8
click at [82, 94] on icon at bounding box center [81, 95] width 8 height 12
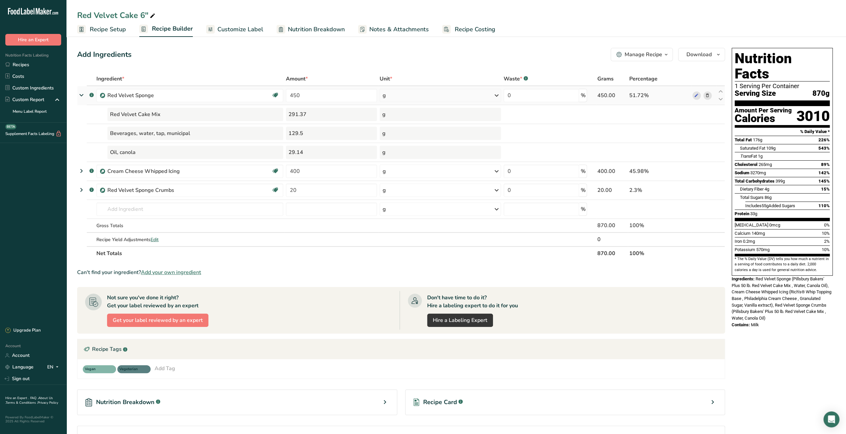
click at [83, 93] on icon at bounding box center [81, 95] width 12 height 8
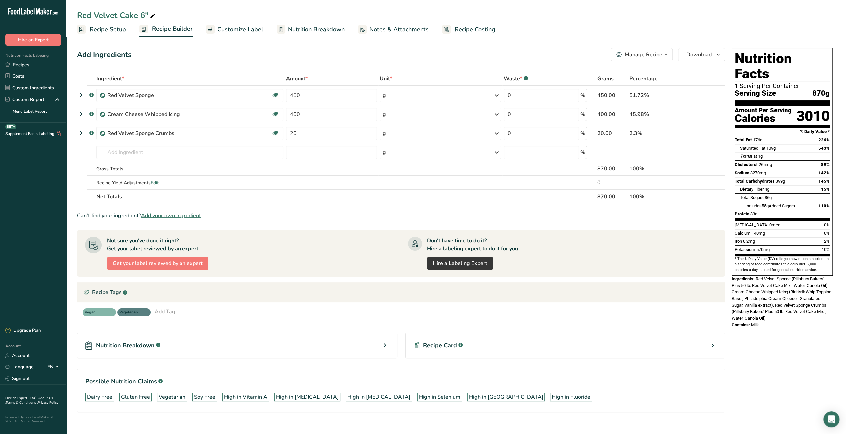
click at [117, 29] on span "Recipe Setup" at bounding box center [108, 29] width 36 height 9
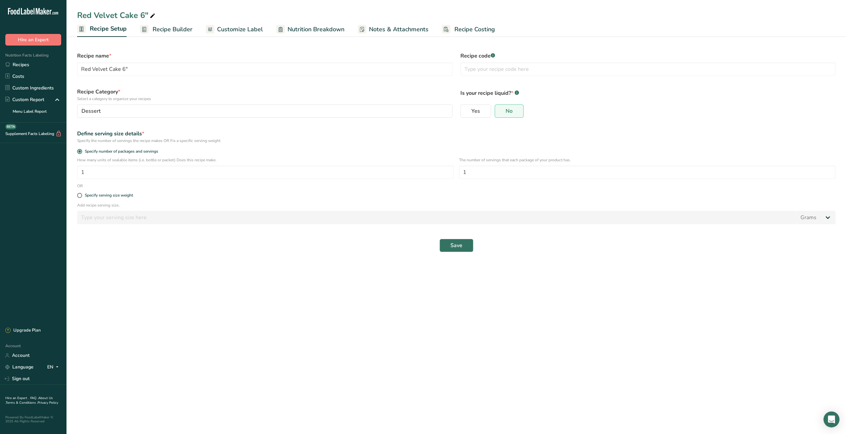
click at [161, 29] on span "Recipe Builder" at bounding box center [173, 29] width 40 height 9
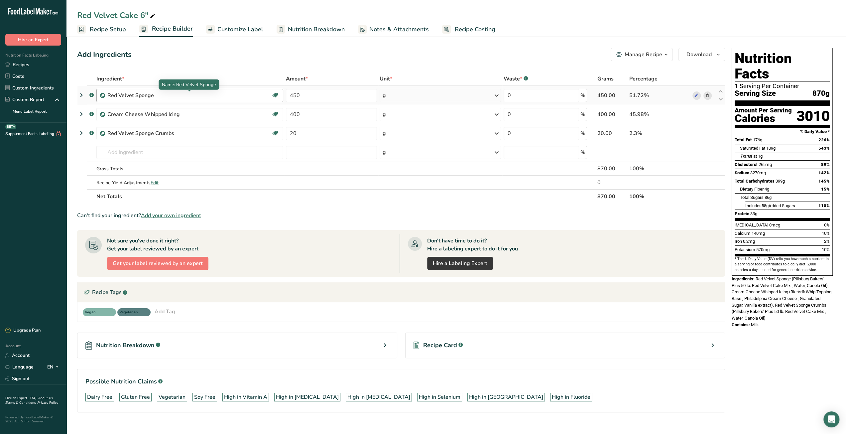
click at [173, 92] on div "Red Velvet Sponge" at bounding box center [148, 95] width 83 height 8
click at [125, 98] on div "Red Velvet Sponge" at bounding box center [148, 95] width 83 height 8
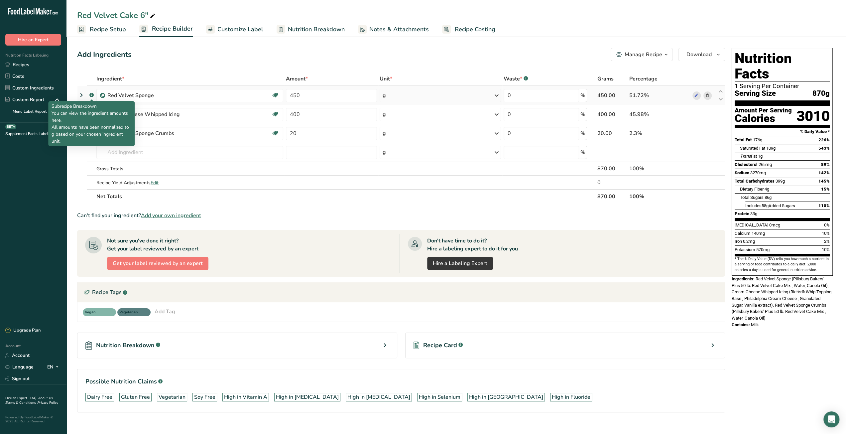
click at [90, 96] on rect at bounding box center [91, 95] width 4 height 4
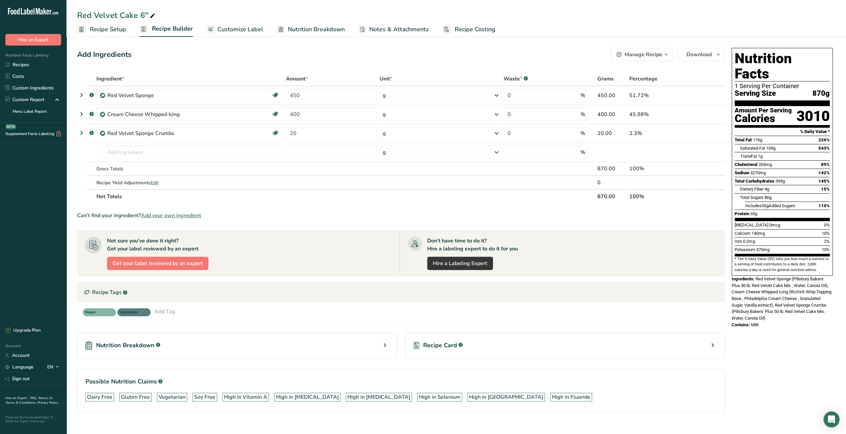
click at [646, 60] on button "Manage Recipe" at bounding box center [642, 54] width 62 height 13
click at [449, 62] on div "Add Ingredients Manage Recipe Delete Recipe Duplicate Recipe Scale Recipe Save …" at bounding box center [403, 239] width 652 height 388
click at [47, 67] on link "Recipes" at bounding box center [33, 65] width 66 height 12
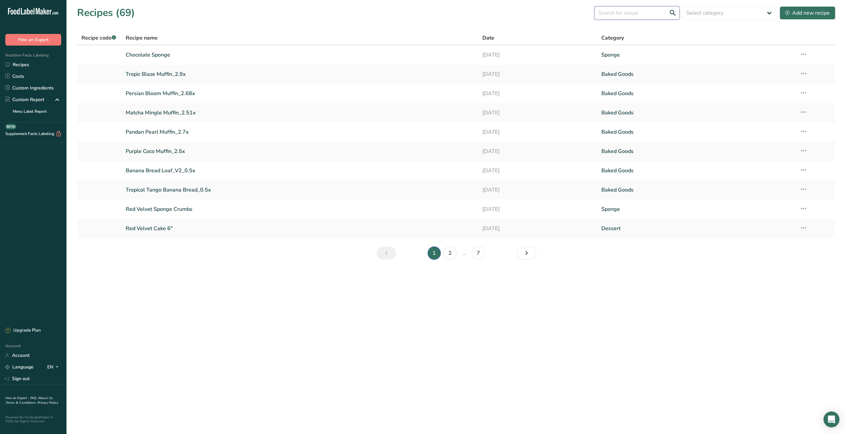
click at [629, 16] on input "text" at bounding box center [636, 12] width 85 height 13
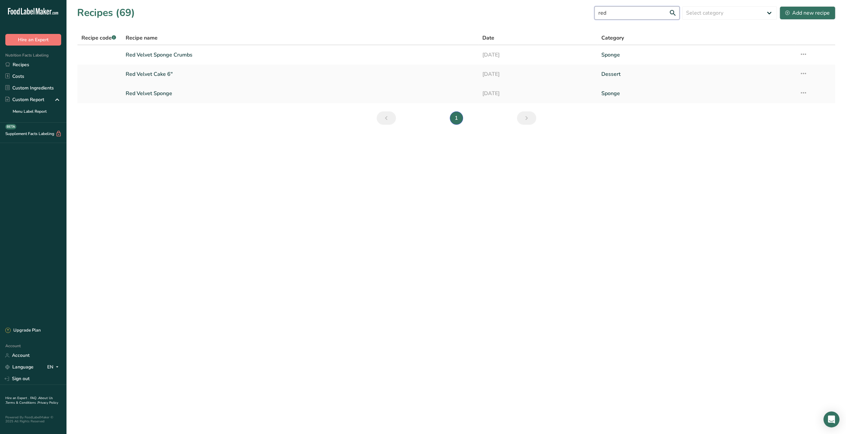
type input "red"
click at [165, 93] on link "Red Velvet Sponge" at bounding box center [300, 93] width 349 height 14
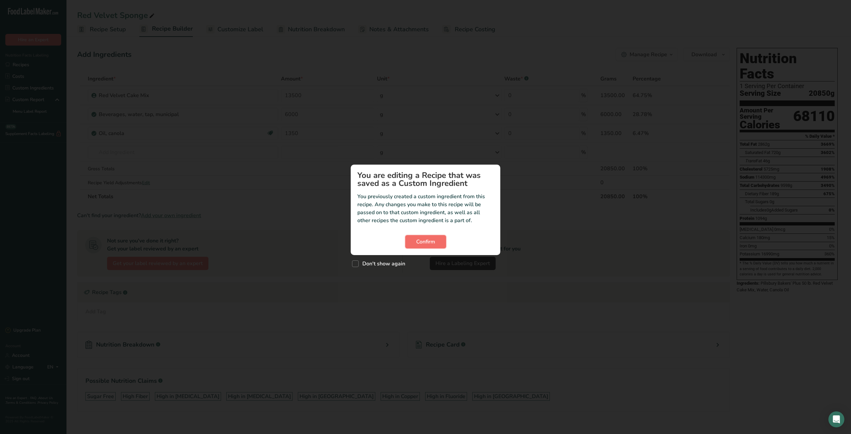
click at [418, 246] on button "Confirm" at bounding box center [425, 241] width 41 height 13
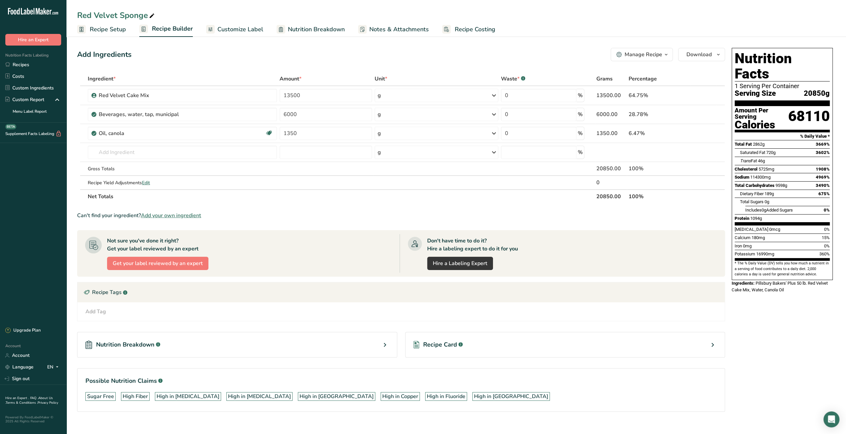
click at [94, 34] on link "Recipe Setup" at bounding box center [101, 29] width 49 height 15
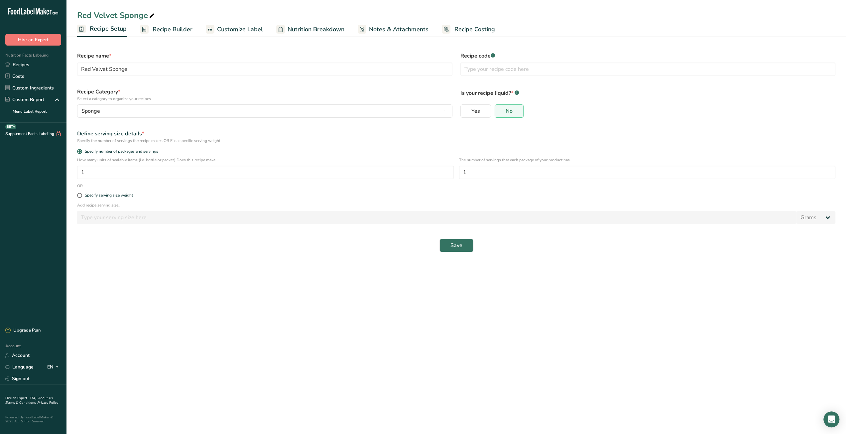
click at [162, 28] on span "Recipe Builder" at bounding box center [173, 29] width 40 height 9
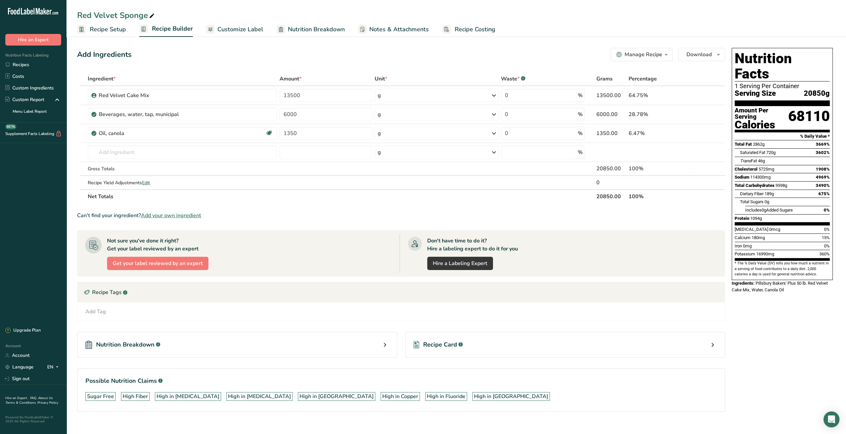
click at [113, 30] on span "Recipe Setup" at bounding box center [108, 29] width 36 height 9
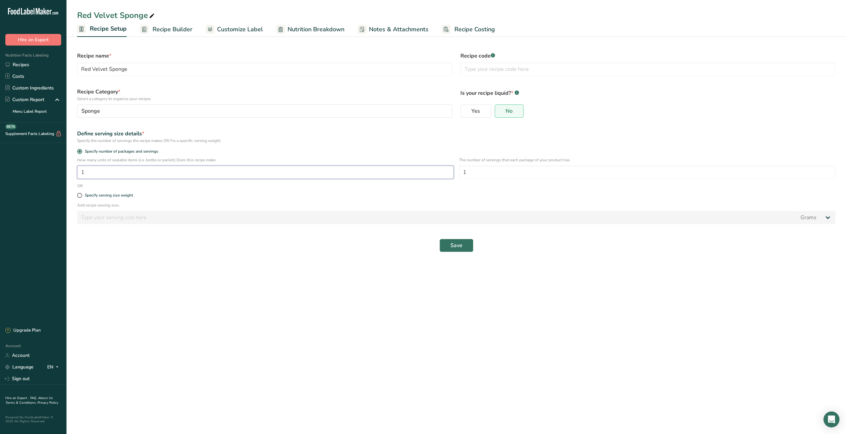
drag, startPoint x: 82, startPoint y: 172, endPoint x: 69, endPoint y: 172, distance: 12.6
click at [69, 172] on section "Recipe name * Red Velvet Sponge Recipe code .a-a{fill:#347362;}.b-a{fill:#fff;}…" at bounding box center [456, 149] width 780 height 228
type input "52"
click at [455, 295] on main "Red Velvet Sponge Recipe Setup Recipe Builder Customize Label Nutrition Breakdo…" at bounding box center [423, 217] width 846 height 434
click at [452, 247] on span "Save" at bounding box center [456, 245] width 12 height 8
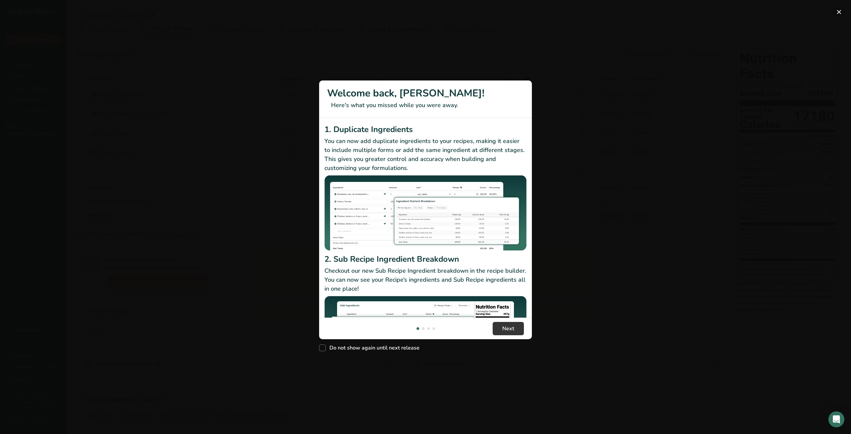
click at [841, 13] on button "New Features" at bounding box center [839, 12] width 11 height 11
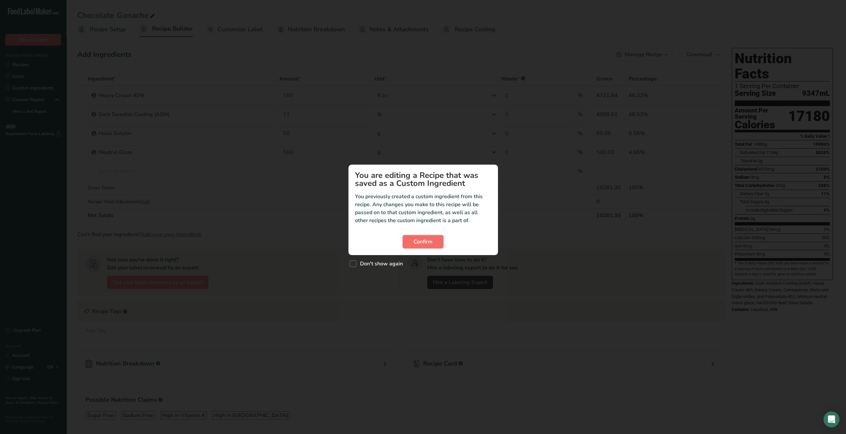
click at [422, 245] on span "Confirm" at bounding box center [423, 242] width 19 height 8
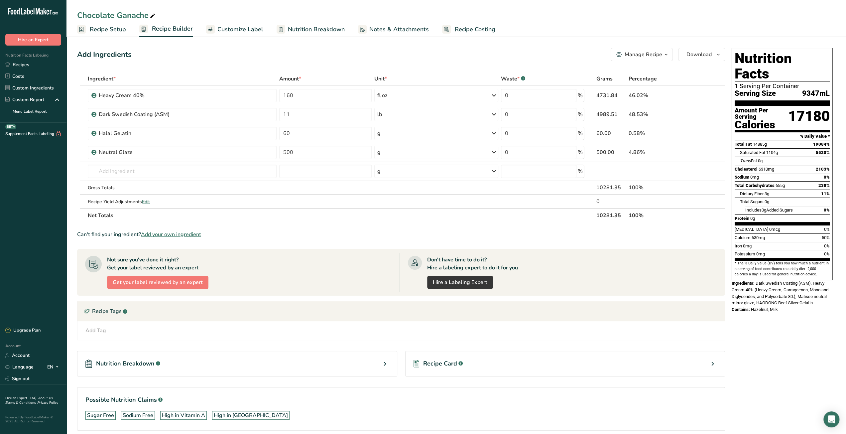
click at [470, 32] on span "Recipe Costing" at bounding box center [475, 29] width 41 height 9
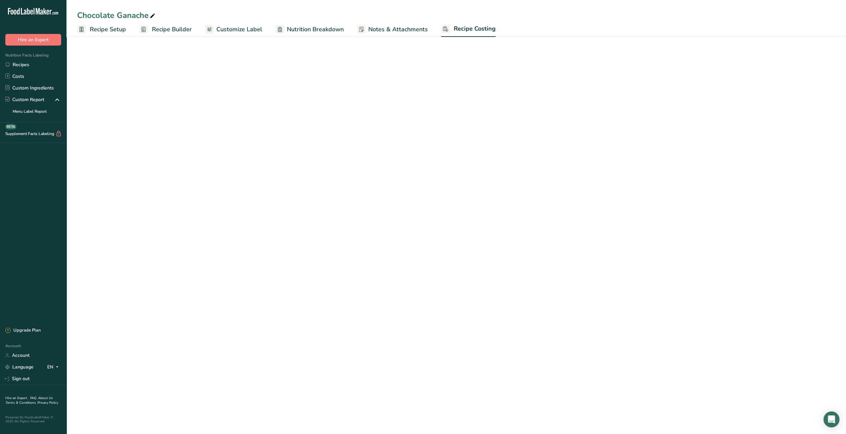
select select "5"
select select "12"
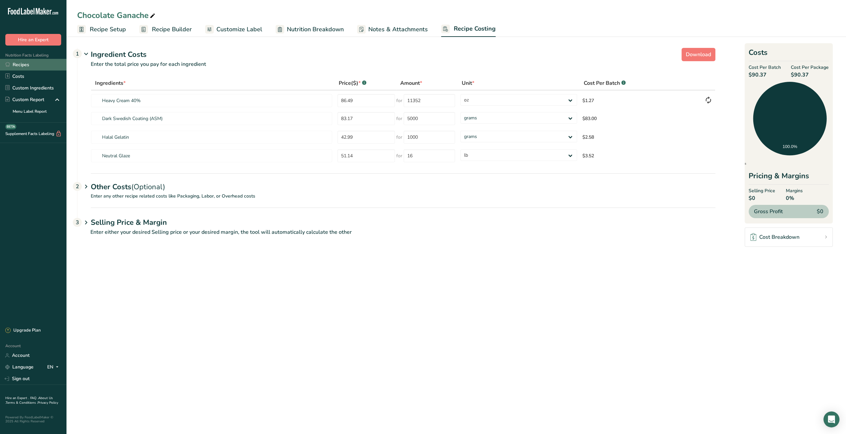
click at [33, 61] on link "Recipes" at bounding box center [33, 65] width 66 height 12
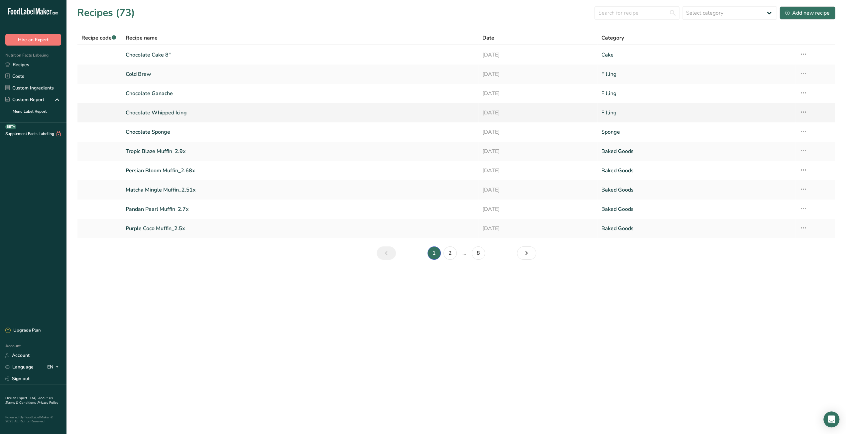
click at [167, 114] on link "Chocolate Whipped Icing" at bounding box center [300, 113] width 349 height 14
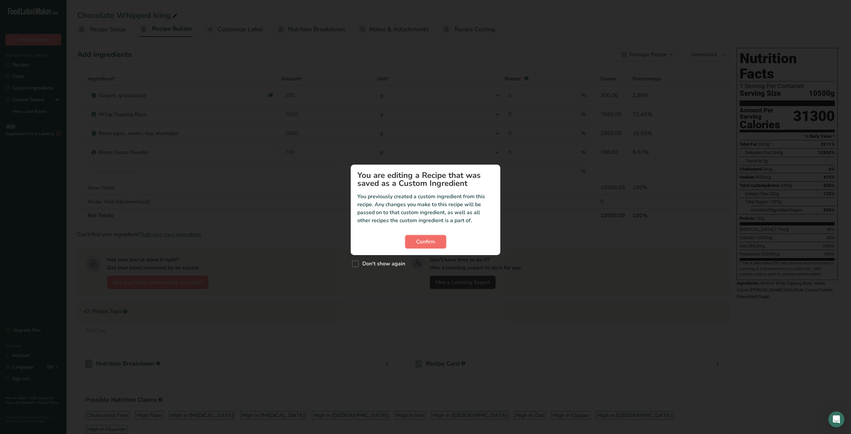
click at [430, 238] on span "Confirm" at bounding box center [425, 242] width 19 height 8
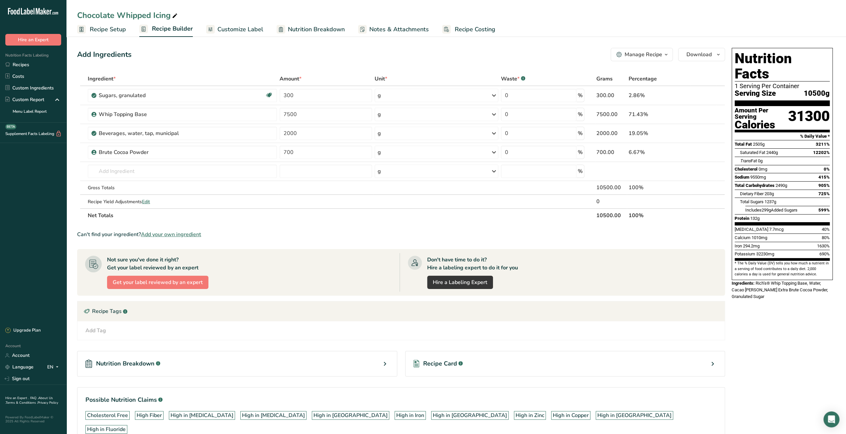
click at [471, 36] on link "Recipe Costing" at bounding box center [468, 29] width 53 height 15
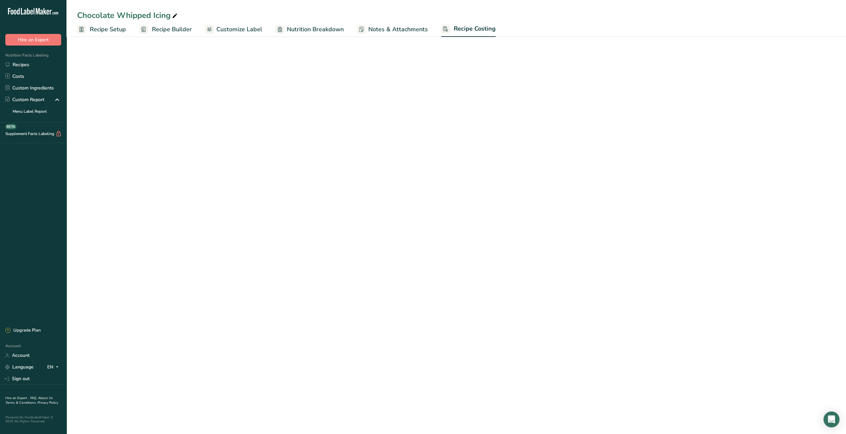
select select "12"
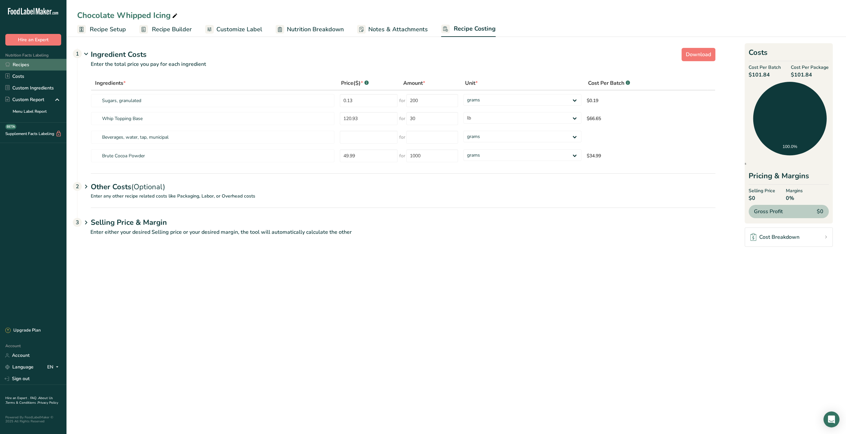
click at [42, 62] on link "Recipes" at bounding box center [33, 65] width 66 height 12
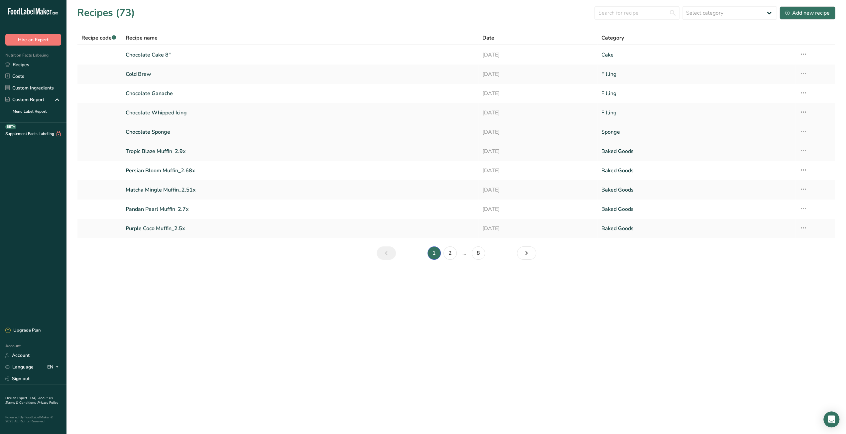
click at [157, 131] on link "Chocolate Sponge" at bounding box center [300, 132] width 349 height 14
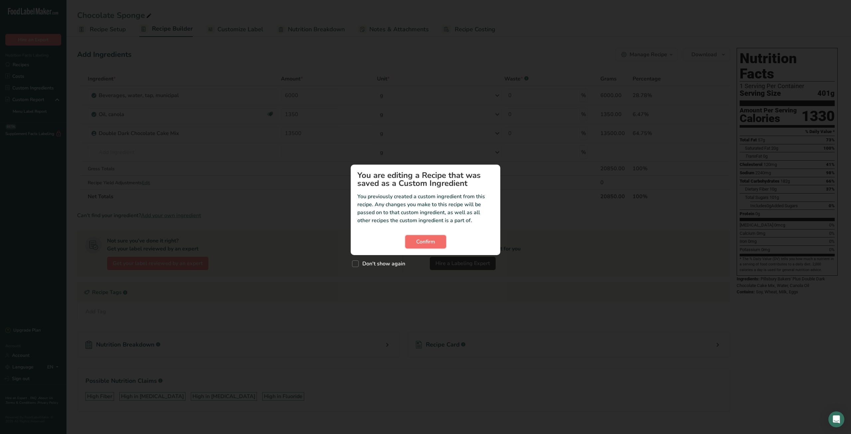
click at [423, 244] on span "Confirm" at bounding box center [425, 242] width 19 height 8
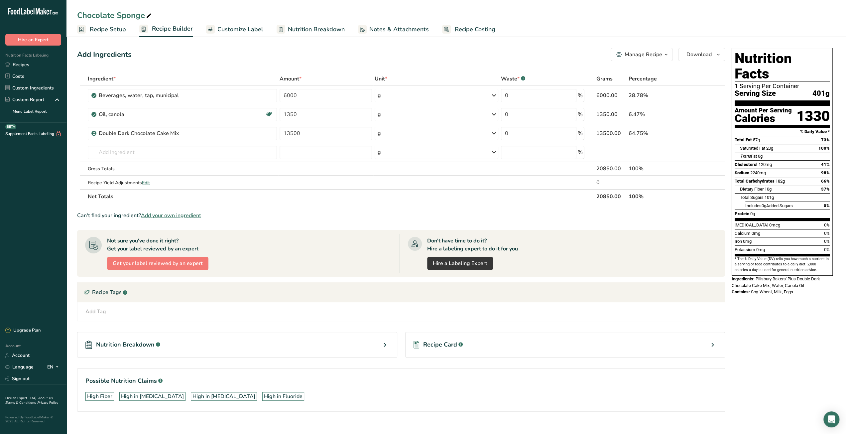
click at [478, 30] on span "Recipe Costing" at bounding box center [475, 29] width 41 height 9
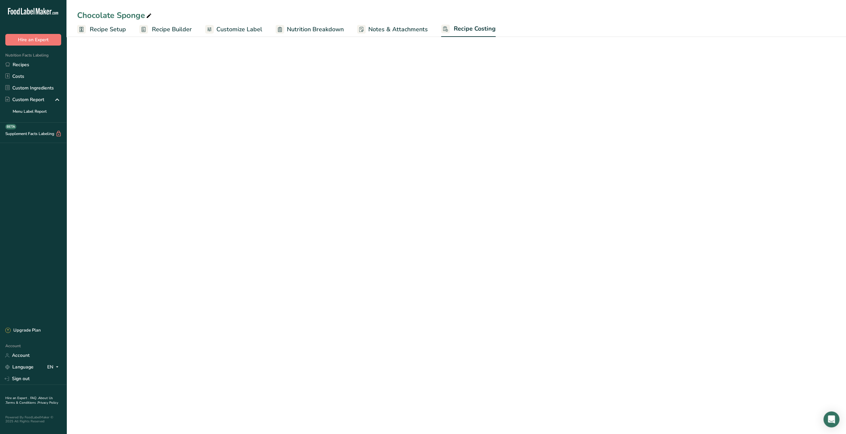
select select "12"
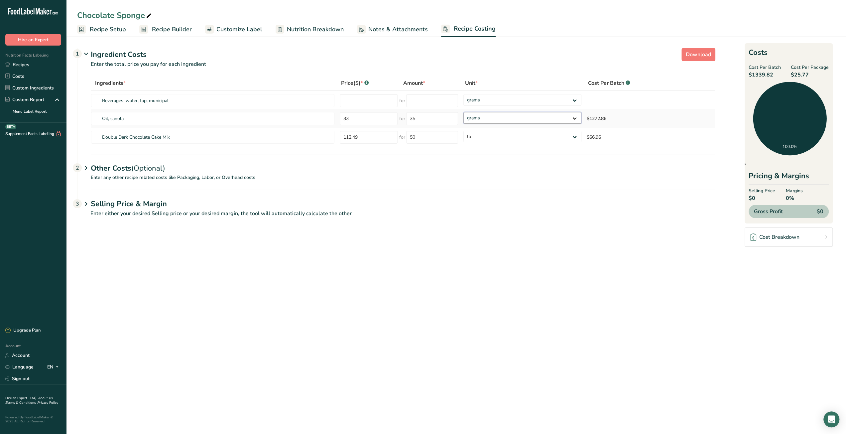
click at [509, 119] on select "grams kg mg mcg lb oz" at bounding box center [522, 118] width 118 height 12
select select "12"
click at [463, 112] on select "grams kg mg mcg lb oz" at bounding box center [522, 118] width 118 height 12
click at [486, 234] on section "Download Ingredient Costs 1 Enter the total price you pay for each ingredient I…" at bounding box center [456, 135] width 780 height 201
click at [176, 30] on span "Recipe Builder" at bounding box center [172, 29] width 40 height 9
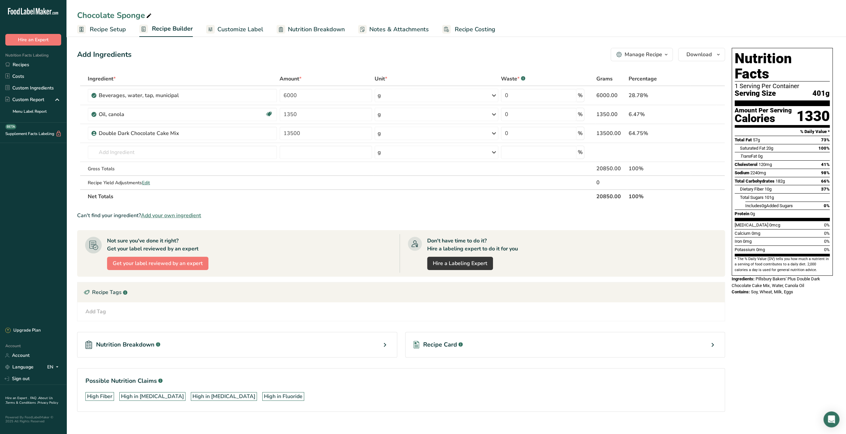
click at [98, 30] on span "Recipe Setup" at bounding box center [108, 29] width 36 height 9
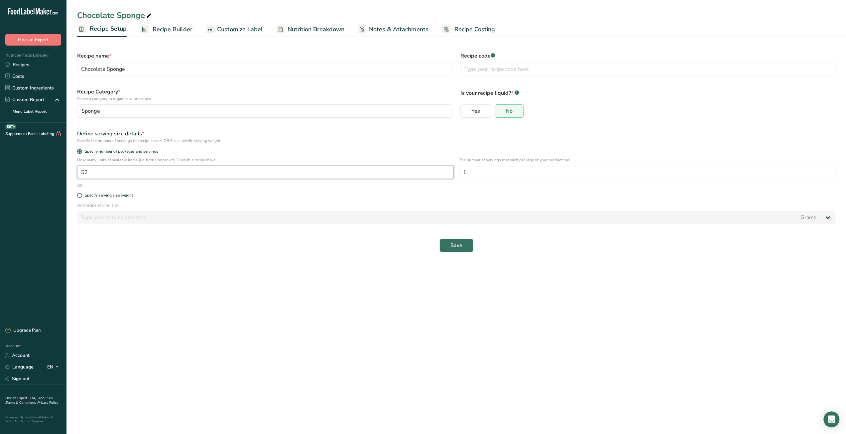
drag, startPoint x: 87, startPoint y: 173, endPoint x: 59, endPoint y: 171, distance: 28.4
click at [59, 171] on div ".a-20{fill:#fff;} Hire an Expert Nutrition Facts Labeling Recipes Costs Custom …" at bounding box center [423, 217] width 846 height 434
type input "1"
click at [317, 289] on main "Chocolate Sponge Recipe Setup Recipe Builder Customize Label Nutrition Breakdow…" at bounding box center [423, 217] width 846 height 434
click at [460, 248] on span "Save" at bounding box center [456, 245] width 12 height 8
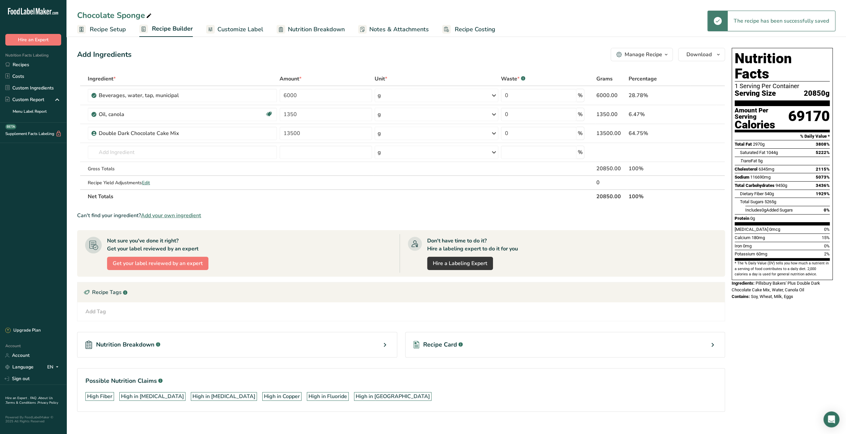
click at [463, 32] on span "Recipe Costing" at bounding box center [475, 29] width 41 height 9
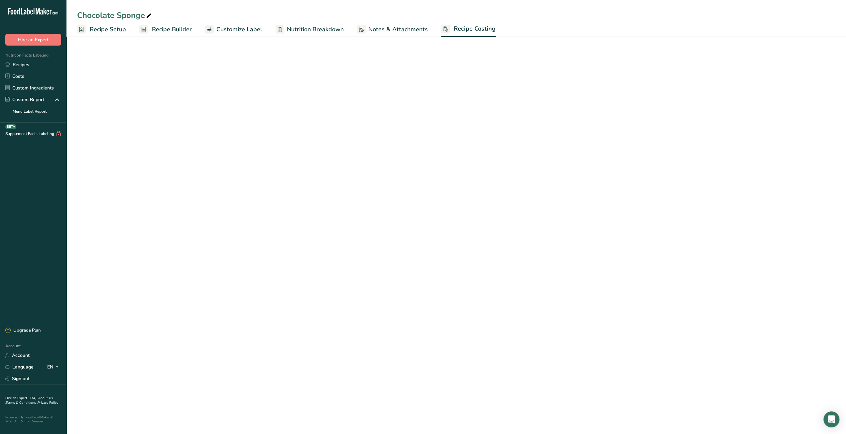
select select "12"
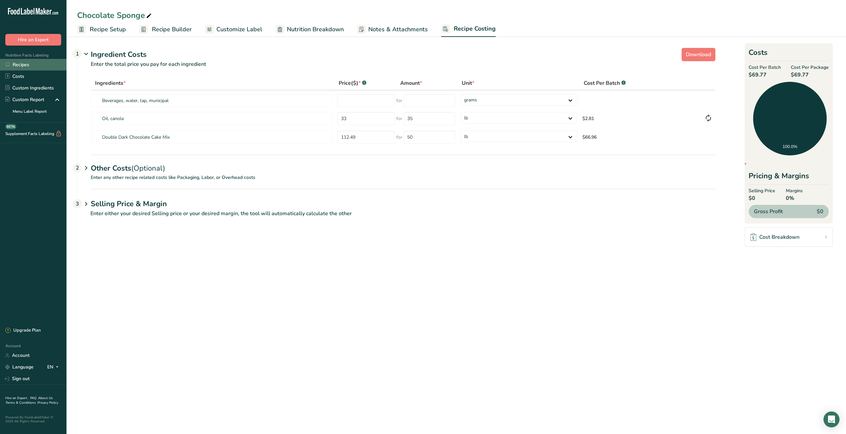
click at [24, 65] on link "Recipes" at bounding box center [33, 65] width 66 height 12
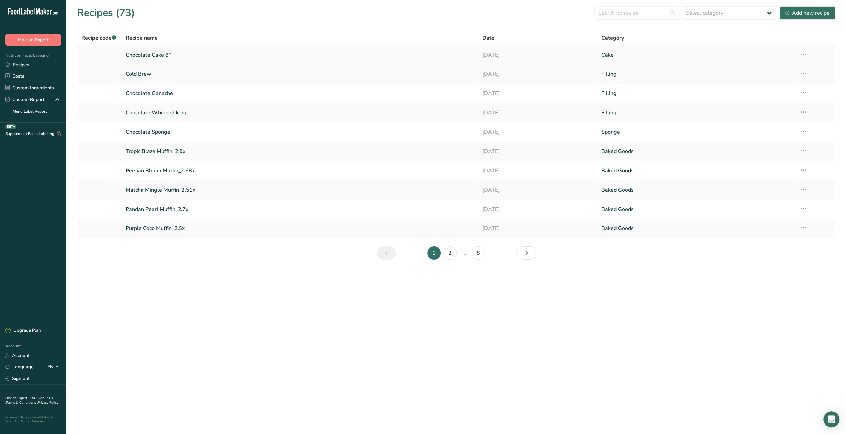
click at [163, 55] on link "Chocolate Cake 8"" at bounding box center [300, 55] width 349 height 14
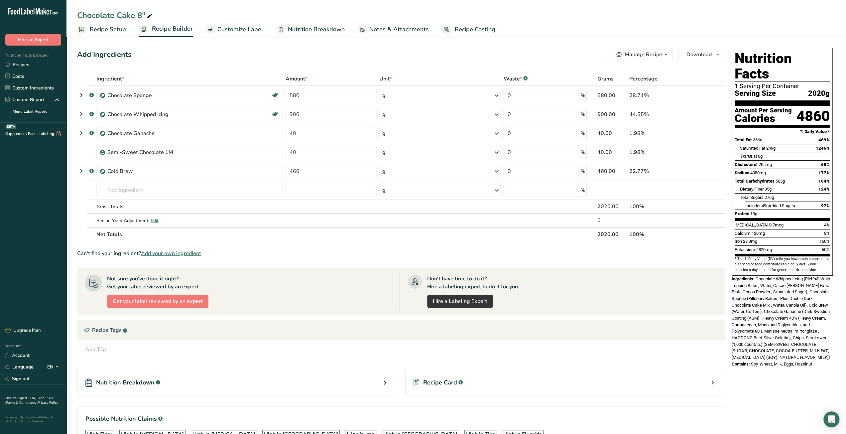
click at [476, 32] on span "Recipe Costing" at bounding box center [475, 29] width 41 height 9
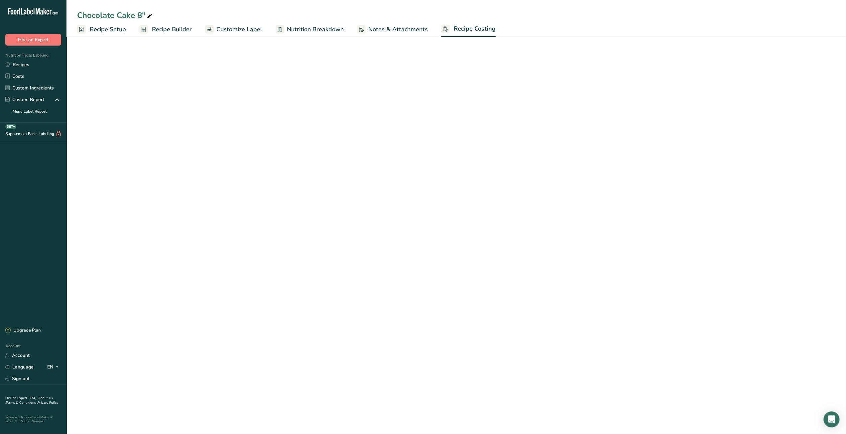
select select "12"
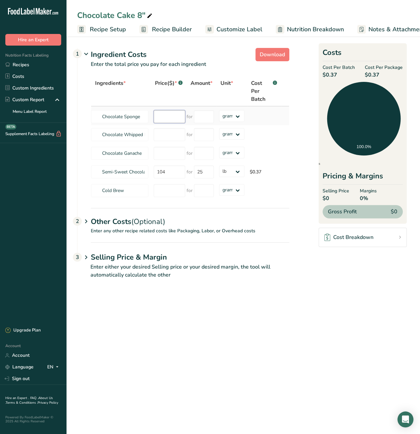
click at [171, 121] on input "number" at bounding box center [170, 116] width 32 height 13
type input "20850"
click at [200, 116] on input "number" at bounding box center [204, 116] width 20 height 13
click at [164, 138] on div "Ingredients * Price($) * .a-a{fill:#347362;}.b-a{fill:#fff;} Amount * Unit * Co…" at bounding box center [190, 138] width 198 height 124
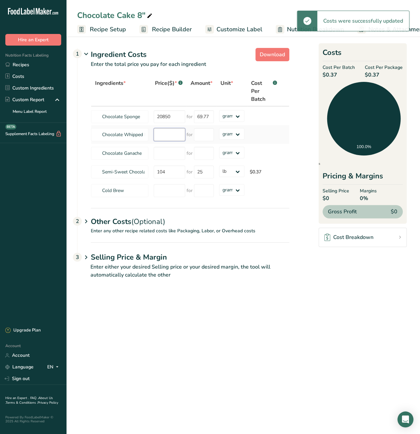
click at [164, 137] on input "number" at bounding box center [170, 134] width 32 height 13
type input "70"
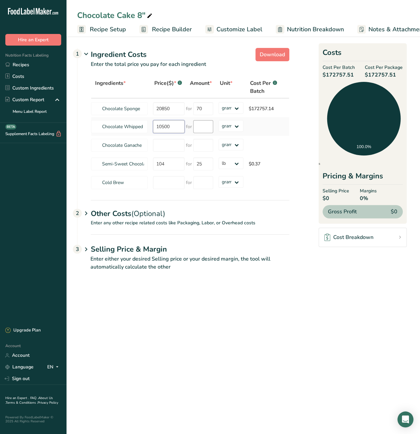
type input "10500"
click at [207, 123] on input "number" at bounding box center [203, 126] width 20 height 13
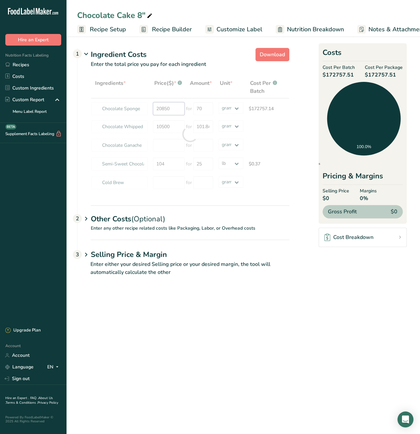
drag, startPoint x: 173, startPoint y: 109, endPoint x: 125, endPoint y: 108, distance: 47.9
click at [125, 108] on div "Ingredients * Price($) * .a-a{fill:#347362;}.b-a{fill:#fff;} Amount * Unit * Co…" at bounding box center [190, 134] width 198 height 116
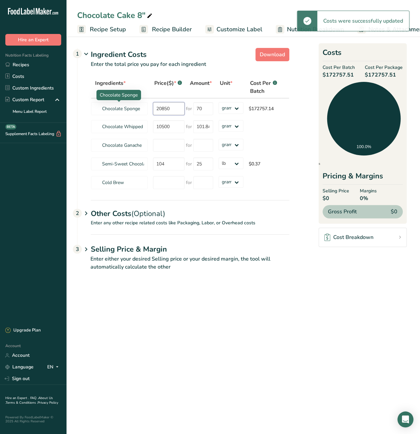
type input "102"
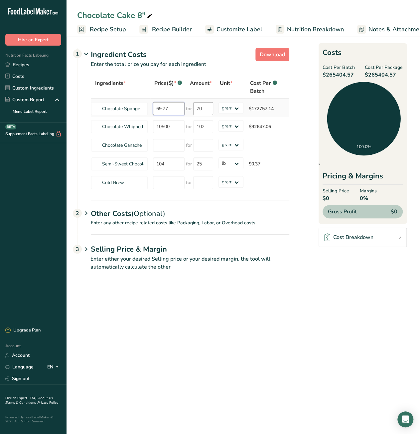
type input "69.77"
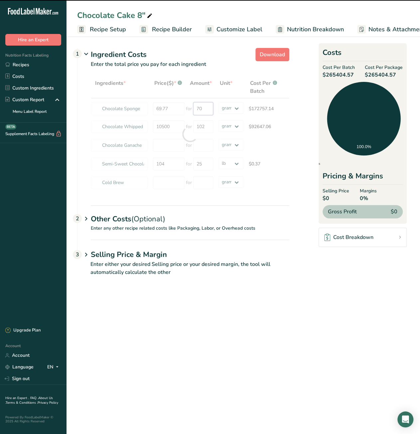
drag, startPoint x: 203, startPoint y: 108, endPoint x: 186, endPoint y: 108, distance: 18.0
click at [186, 108] on div "Ingredients * Price($) * .a-a{fill:#347362;}.b-a{fill:#fff;} Amount * Unit * Co…" at bounding box center [190, 134] width 198 height 116
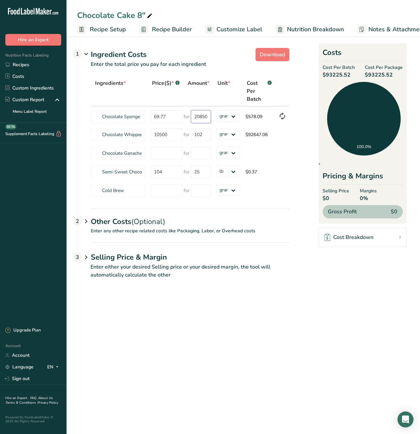
type input "20850"
click at [326, 312] on main "Chocolate Cake 8" Recipe Setup Recipe Builder Customize Label Nutrition Breakdo…" at bounding box center [210, 217] width 420 height 434
click at [157, 137] on input "10500" at bounding box center [167, 134] width 32 height 13
click at [133, 136] on tr "Chocolate Whipped Icing 10500 for 102 grams kg mg mcg lb oz $92647.06" at bounding box center [190, 134] width 198 height 19
type input "101.84"
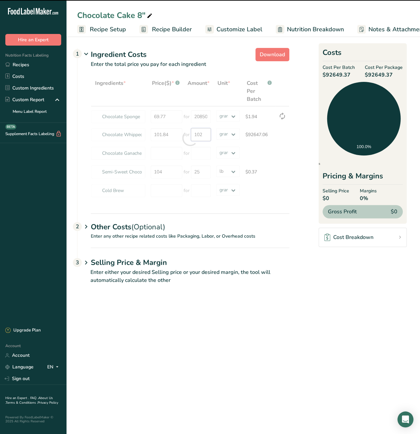
drag, startPoint x: 204, startPoint y: 136, endPoint x: 195, endPoint y: 136, distance: 8.7
click at [195, 136] on div "Ingredients * Price($) * .a-a{fill:#347362;}.b-a{fill:#fff;} Amount * Unit * Co…" at bounding box center [190, 138] width 198 height 124
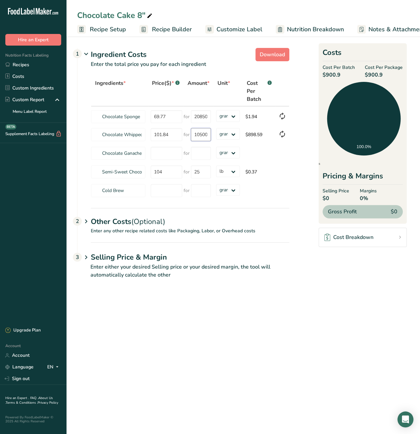
type input "10500"
click at [351, 307] on main "Chocolate Cake 8" Recipe Setup Recipe Builder Customize Label Nutrition Breakdo…" at bounding box center [210, 217] width 420 height 434
click at [154, 152] on input "number" at bounding box center [167, 153] width 32 height 13
type input "90.37"
click at [202, 153] on input "number" at bounding box center [201, 153] width 20 height 13
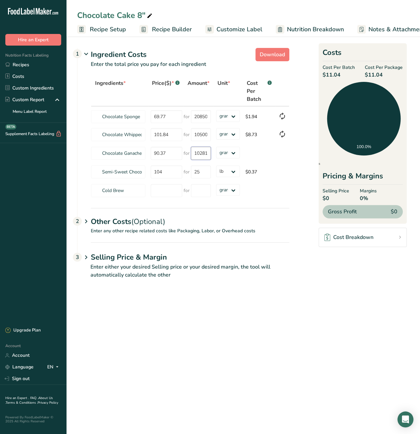
type input "10281"
click at [239, 328] on main "Chocolate Cake 8" Recipe Setup Recipe Builder Customize Label Nutrition Breakdo…" at bounding box center [210, 217] width 420 height 434
click at [161, 190] on input "number" at bounding box center [167, 190] width 32 height 13
type input "1.84"
click at [196, 196] on input "number" at bounding box center [201, 190] width 20 height 13
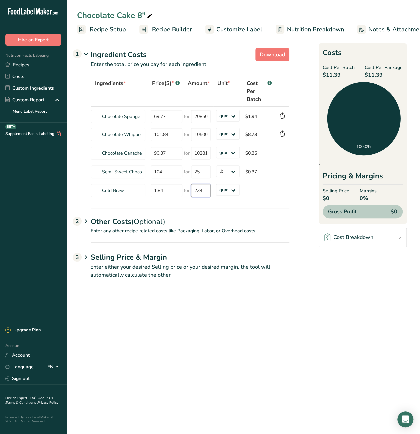
type input "234"
click at [248, 311] on main "Chocolate Cake 8" Recipe Setup Recipe Builder Customize Label Nutrition Breakdo…" at bounding box center [210, 217] width 420 height 434
click at [87, 222] on icon at bounding box center [86, 221] width 8 height 12
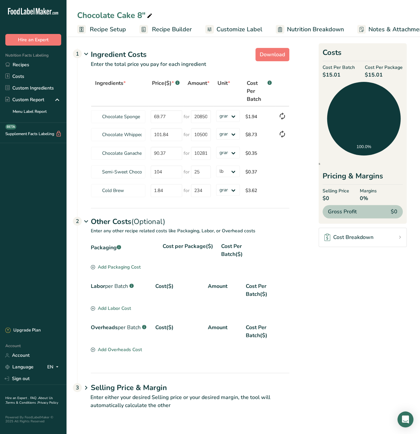
click at [87, 220] on icon at bounding box center [86, 221] width 8 height 12
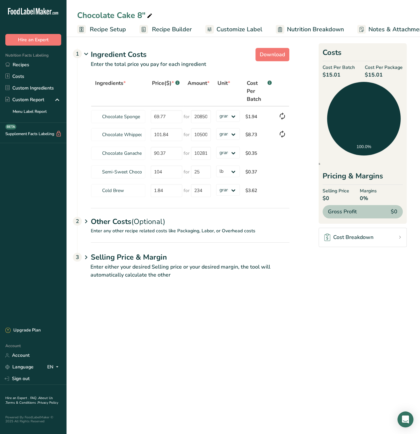
click at [171, 29] on span "Recipe Builder" at bounding box center [172, 29] width 40 height 9
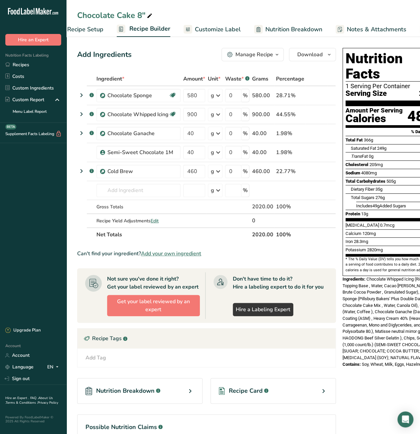
scroll to position [0, 64]
click at [274, 60] on button "Manage Recipe" at bounding box center [252, 54] width 62 height 13
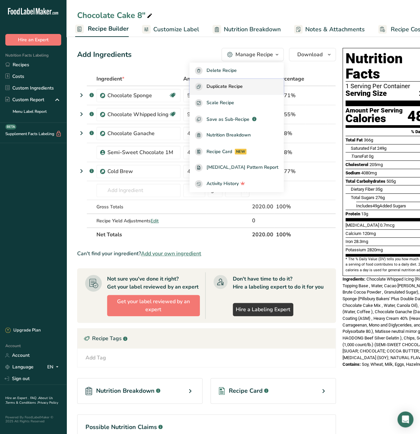
click at [243, 84] on span "Duplicate Recipe" at bounding box center [224, 87] width 36 height 8
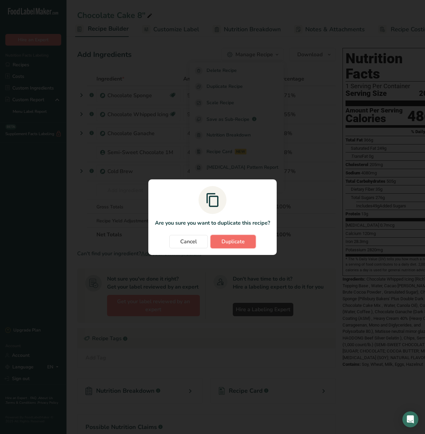
click at [240, 240] on span "Duplicate" at bounding box center [232, 241] width 23 height 8
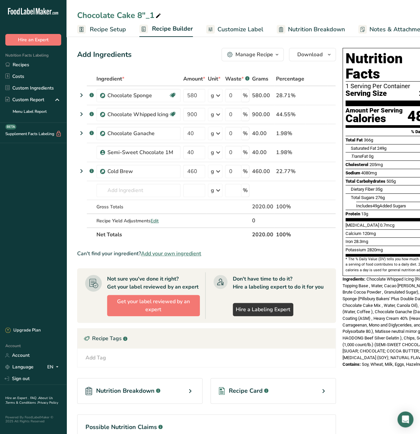
click at [159, 15] on icon at bounding box center [158, 15] width 6 height 9
drag, startPoint x: 137, startPoint y: 15, endPoint x: 153, endPoint y: 15, distance: 16.3
click at [153, 15] on input "Chocolate Cake 8"_1" at bounding box center [243, 15] width 332 height 12
type input "Sliced Chocolate Cake"
click at [109, 28] on span "Recipe Setup" at bounding box center [108, 29] width 36 height 9
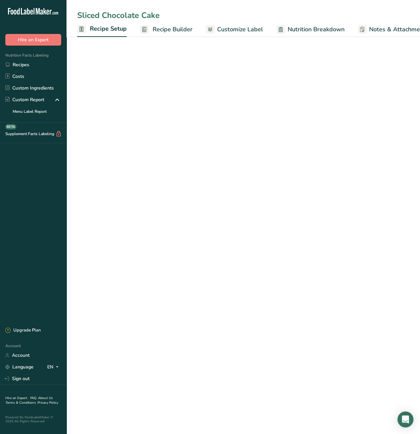
scroll to position [0, 2]
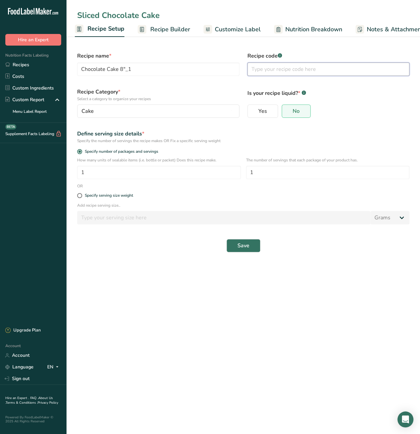
click at [291, 69] on input "text" at bounding box center [328, 69] width 162 height 13
type input "Sliced Chocolate Cake"
click at [265, 70] on input "text" at bounding box center [328, 69] width 162 height 13
type input "WI_SCC"
drag, startPoint x: 86, startPoint y: 170, endPoint x: 69, endPoint y: 171, distance: 16.6
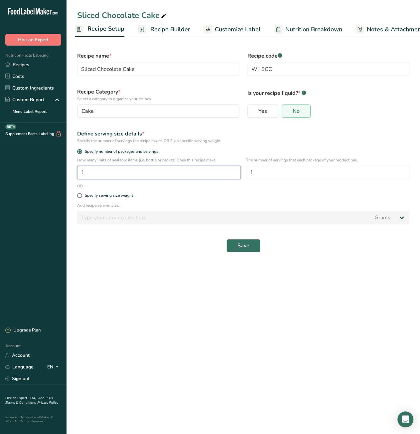
click at [69, 171] on section "Recipe name * Sliced Chocolate Cake Recipe code .a-a{fill:#347362;}.b-a{fill:#f…" at bounding box center [242, 149] width 353 height 228
type input "8"
click at [239, 247] on span "Save" at bounding box center [243, 245] width 12 height 8
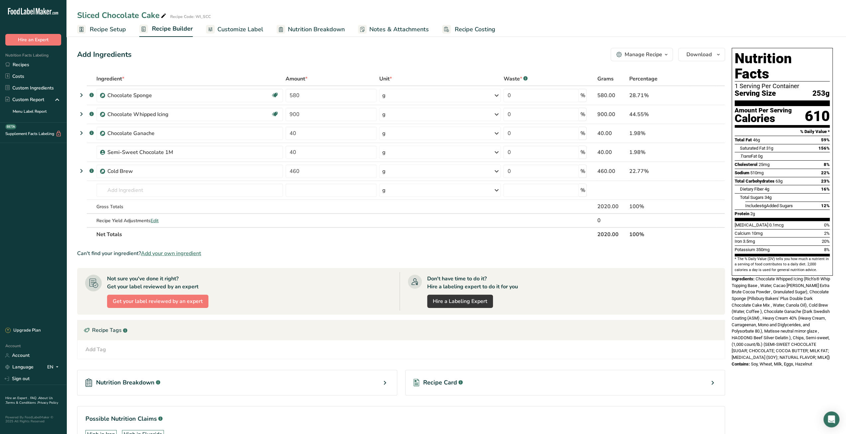
click at [490, 33] on span "Recipe Costing" at bounding box center [475, 29] width 41 height 9
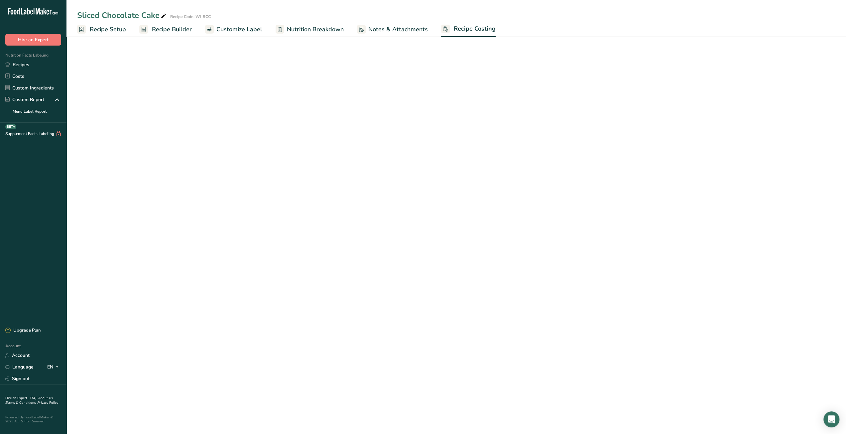
select select "12"
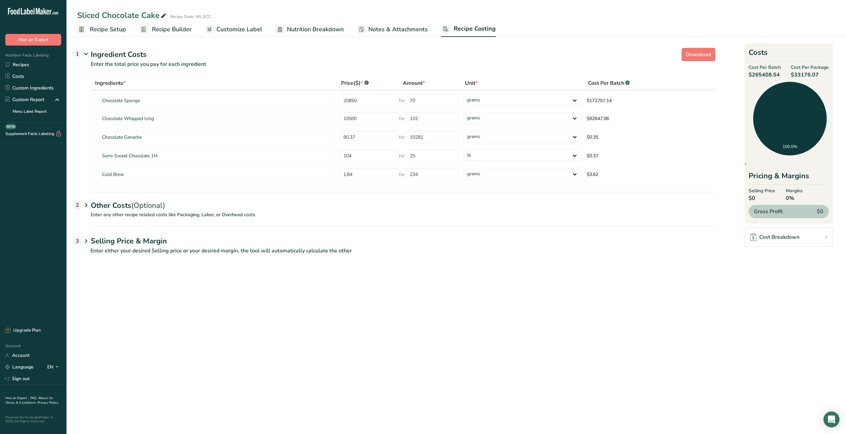
click at [546, 275] on main "Sliced Chocolate Cake Recipe Code: WI_SCC Recipe Setup Recipe Builder Customize…" at bounding box center [423, 217] width 846 height 434
click at [533, 316] on main "Sliced Chocolate Cake Recipe Code: WI_SCC Recipe Setup Recipe Builder Customize…" at bounding box center [423, 217] width 846 height 434
click at [530, 305] on main "Sliced Chocolate Cake Recipe Code: WI_SCC Recipe Setup Recipe Builder Customize…" at bounding box center [423, 217] width 846 height 434
click at [168, 34] on span "Recipe Builder" at bounding box center [172, 29] width 40 height 9
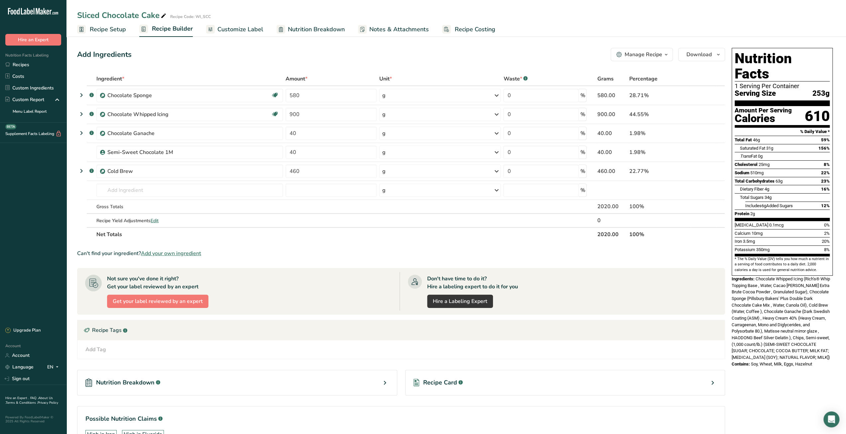
click at [117, 29] on span "Recipe Setup" at bounding box center [108, 29] width 36 height 9
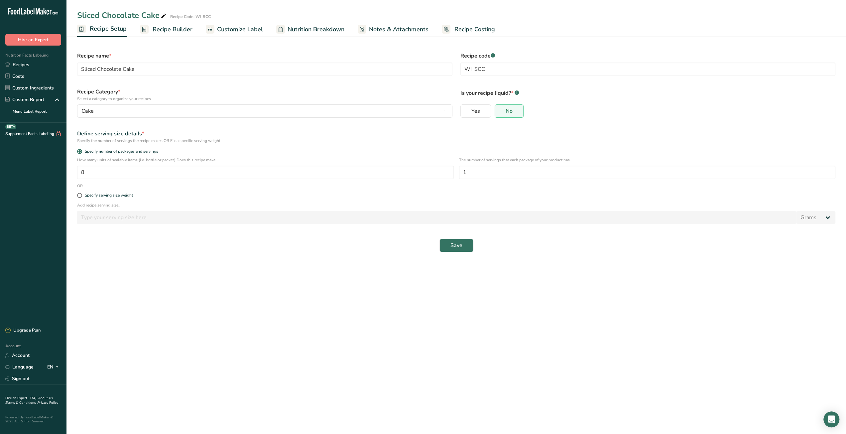
click at [460, 29] on span "Recipe Costing" at bounding box center [474, 29] width 41 height 9
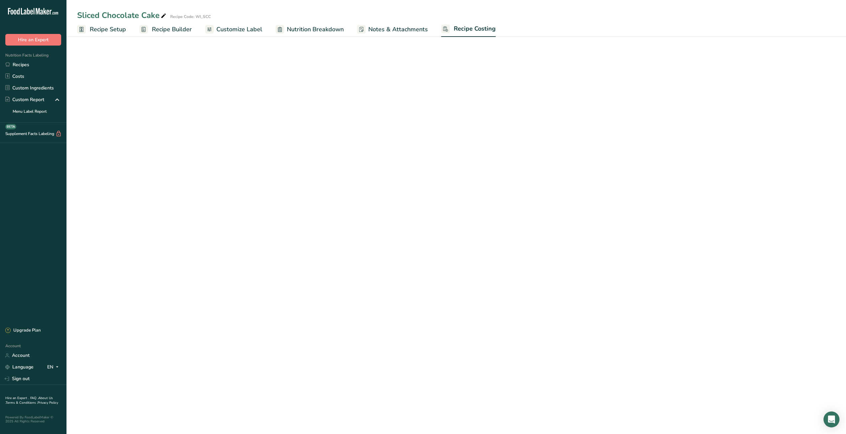
select select "12"
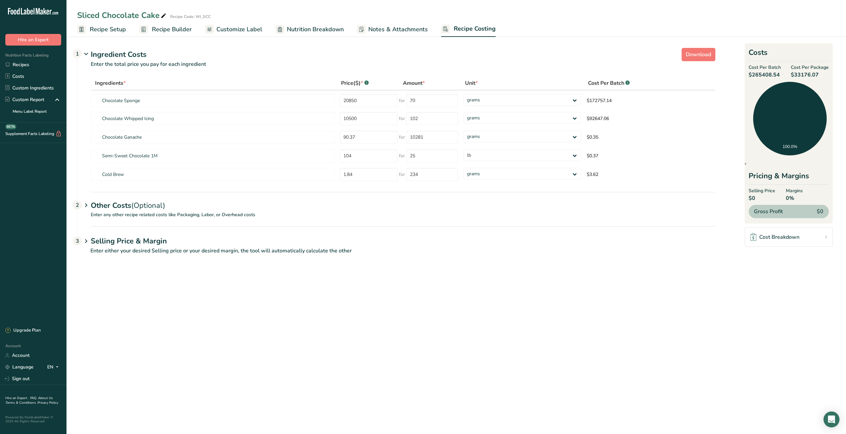
click at [102, 32] on span "Recipe Setup" at bounding box center [108, 29] width 36 height 9
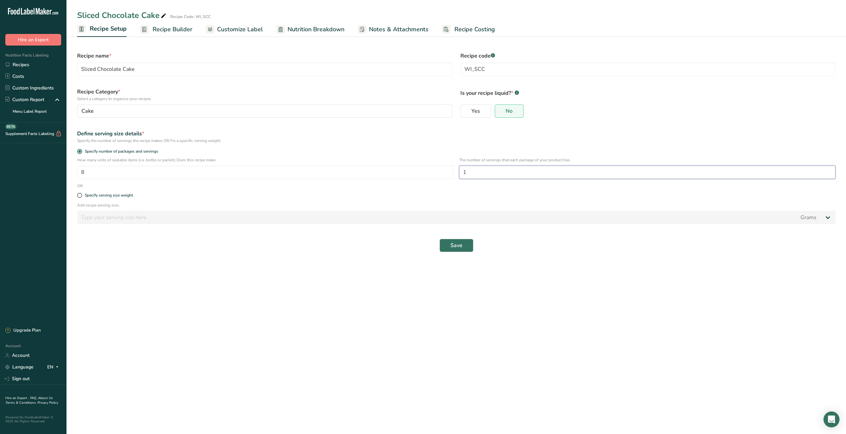
drag, startPoint x: 463, startPoint y: 173, endPoint x: 468, endPoint y: 173, distance: 5.7
click at [468, 173] on input "1" at bounding box center [647, 172] width 377 height 13
type input "8"
click at [463, 247] on button "Save" at bounding box center [457, 245] width 34 height 13
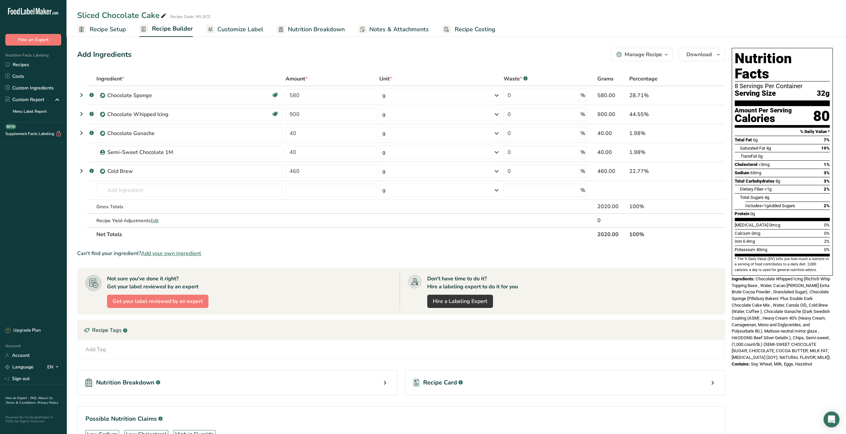
click at [112, 29] on span "Recipe Setup" at bounding box center [108, 29] width 36 height 9
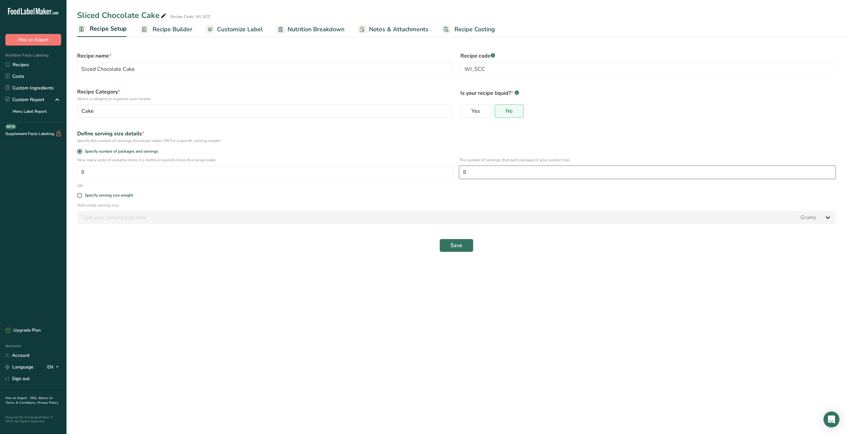
drag, startPoint x: 461, startPoint y: 173, endPoint x: 469, endPoint y: 173, distance: 7.3
click at [469, 173] on input "8" at bounding box center [647, 172] width 377 height 13
type input "1"
click at [455, 244] on span "Save" at bounding box center [456, 245] width 12 height 8
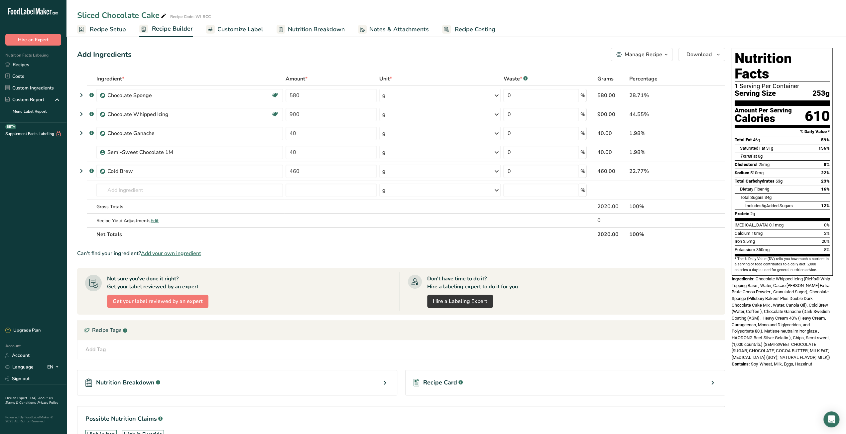
click at [464, 30] on span "Recipe Costing" at bounding box center [475, 29] width 41 height 9
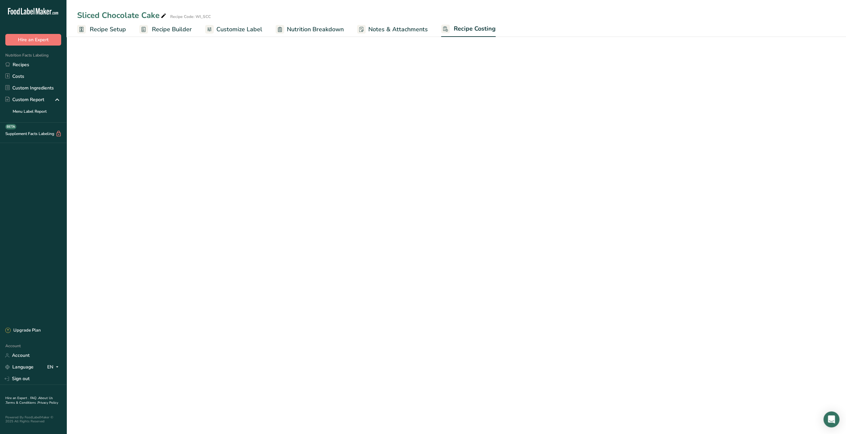
select select "12"
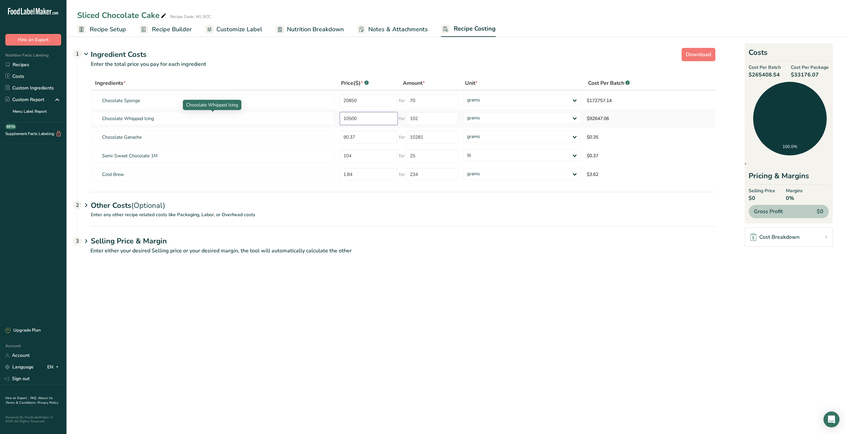
click at [306, 119] on tr "Chocolate Whipped Icing 10500 for 102 grams kg mg mcg lb oz $92647.06" at bounding box center [403, 118] width 624 height 19
type input "102"
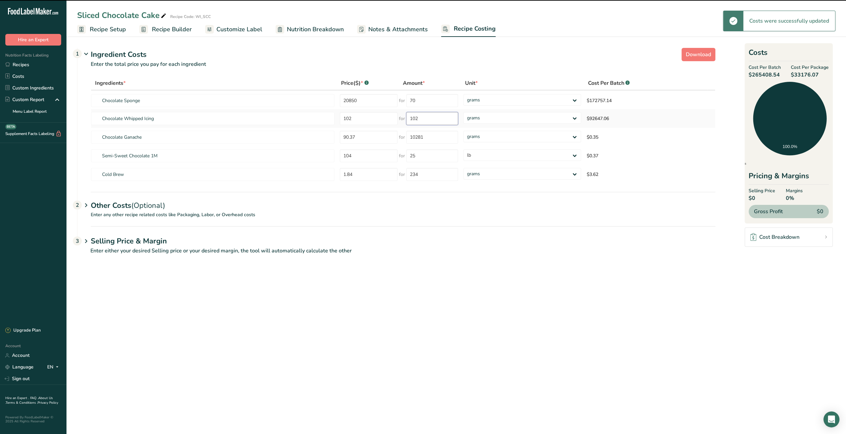
drag, startPoint x: 429, startPoint y: 122, endPoint x: 405, endPoint y: 118, distance: 23.9
click at [405, 118] on div "for 102" at bounding box center [428, 118] width 59 height 13
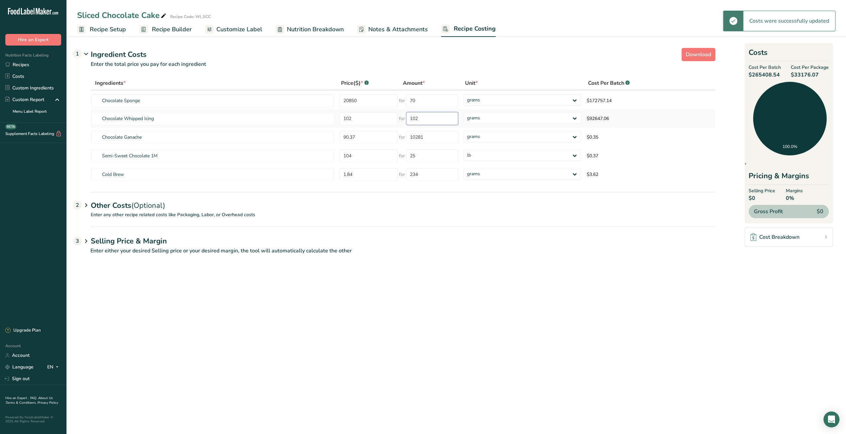
paste input "500"
type input "10500"
click at [476, 275] on main "Sliced Chocolate Cake Recipe Code: WI_SCC Recipe Setup Recipe Builder Customize…" at bounding box center [423, 217] width 846 height 434
drag, startPoint x: 340, startPoint y: 102, endPoint x: 336, endPoint y: 102, distance: 4.3
click at [336, 102] on td "20850" at bounding box center [366, 99] width 62 height 19
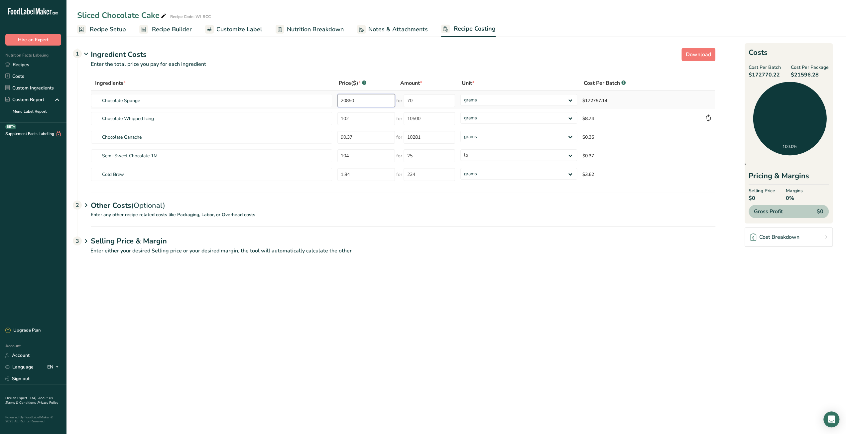
drag, startPoint x: 364, startPoint y: 100, endPoint x: 338, endPoint y: 100, distance: 25.3
click at [338, 100] on input "20850" at bounding box center [366, 100] width 58 height 13
type input "70"
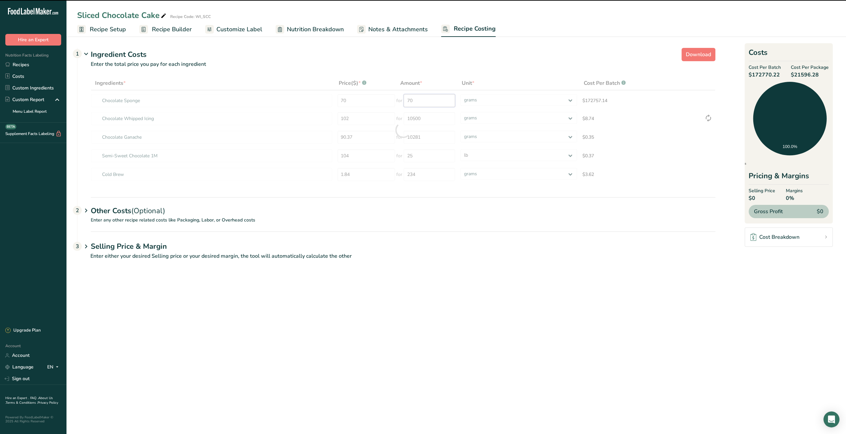
drag, startPoint x: 408, startPoint y: 103, endPoint x: 416, endPoint y: 103, distance: 8.6
click at [416, 103] on input "70" at bounding box center [430, 100] width 52 height 13
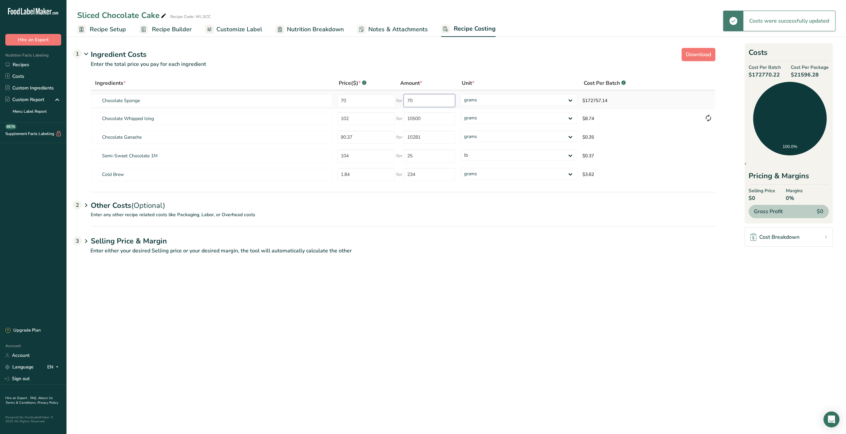
paste input "2085"
click at [507, 305] on main "Sliced Chocolate Cake Recipe Code: WI_SCC Recipe Setup Recipe Builder Customize…" at bounding box center [423, 217] width 846 height 434
drag, startPoint x: 414, startPoint y: 98, endPoint x: 405, endPoint y: 99, distance: 9.4
click at [405, 99] on input "70" at bounding box center [430, 100] width 52 height 13
paste input "2085"
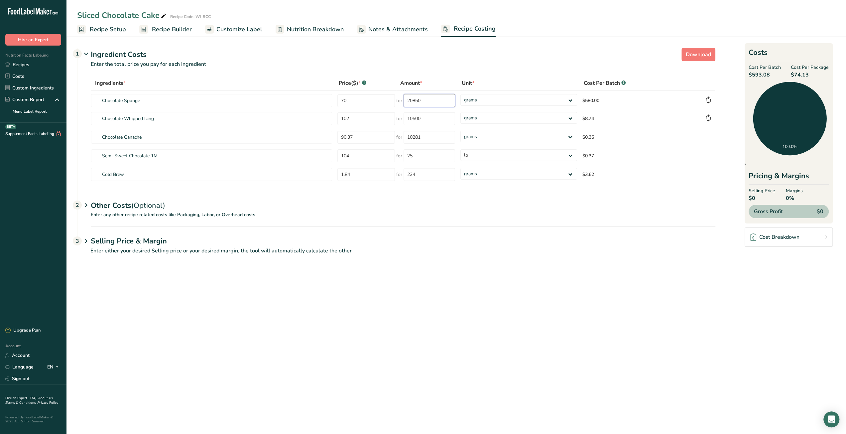
type input "20850"
click at [484, 273] on main "Sliced Chocolate Cake Recipe Code: WI_SCC Recipe Setup Recipe Builder Customize…" at bounding box center [423, 217] width 846 height 434
click at [486, 272] on section "Download Ingredient Costs 1 Enter the total price you pay for each ingredient I…" at bounding box center [456, 154] width 780 height 239
drag, startPoint x: 793, startPoint y: 75, endPoint x: 801, endPoint y: 75, distance: 8.3
click at [801, 75] on span "$1.88" at bounding box center [810, 75] width 38 height 8
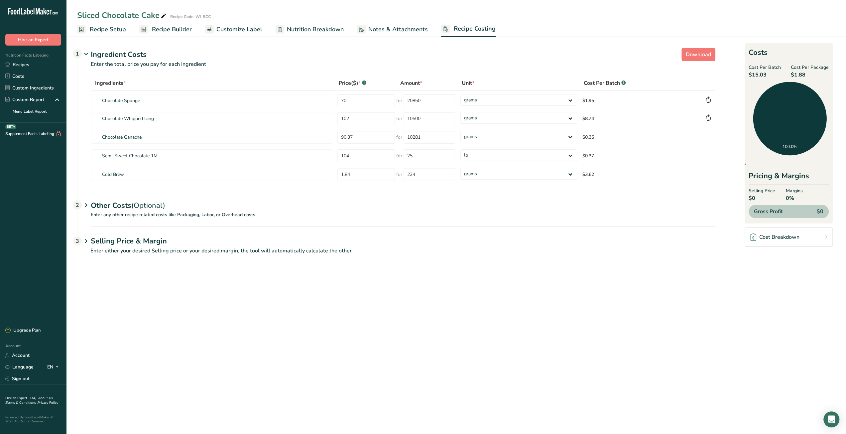
click at [556, 331] on main "Sliced Chocolate Cake Recipe Code: WI_SCC Recipe Setup Recipe Builder Customize…" at bounding box center [423, 217] width 846 height 434
drag, startPoint x: 793, startPoint y: 68, endPoint x: 807, endPoint y: 74, distance: 16.1
click at [807, 74] on div "Cost Per Package $1.88" at bounding box center [810, 71] width 38 height 15
click at [669, 312] on main "Sliced Chocolate Cake Recipe Code: WI_SCC Recipe Setup Recipe Builder Customize…" at bounding box center [423, 217] width 846 height 434
click at [30, 67] on link "Recipes" at bounding box center [33, 65] width 66 height 12
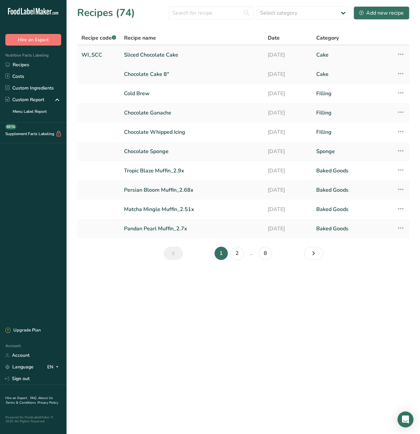
click at [399, 55] on icon at bounding box center [400, 54] width 8 height 12
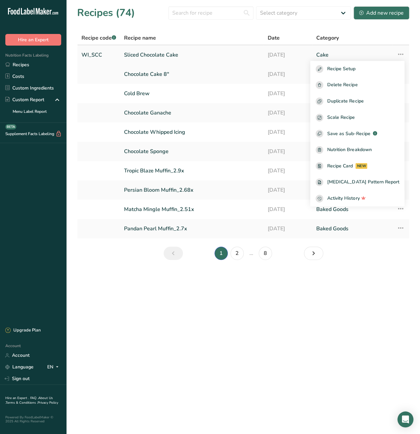
click at [140, 54] on link "Sliced Chocolate Cake" at bounding box center [192, 55] width 136 height 14
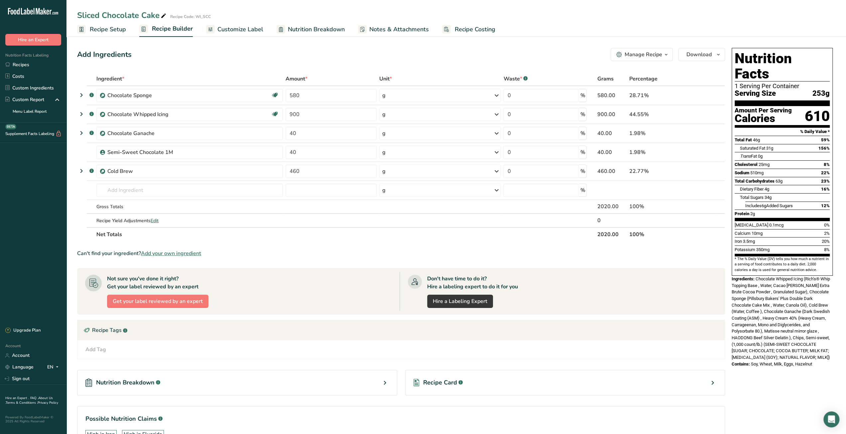
click at [465, 29] on span "Recipe Costing" at bounding box center [475, 29] width 41 height 9
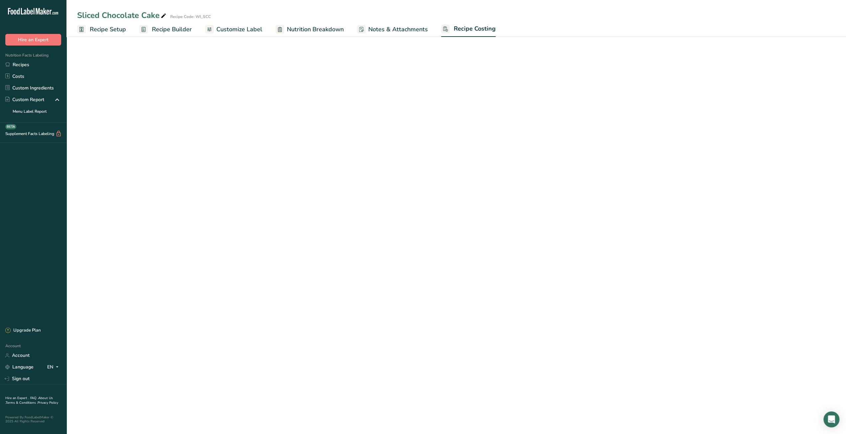
select select "12"
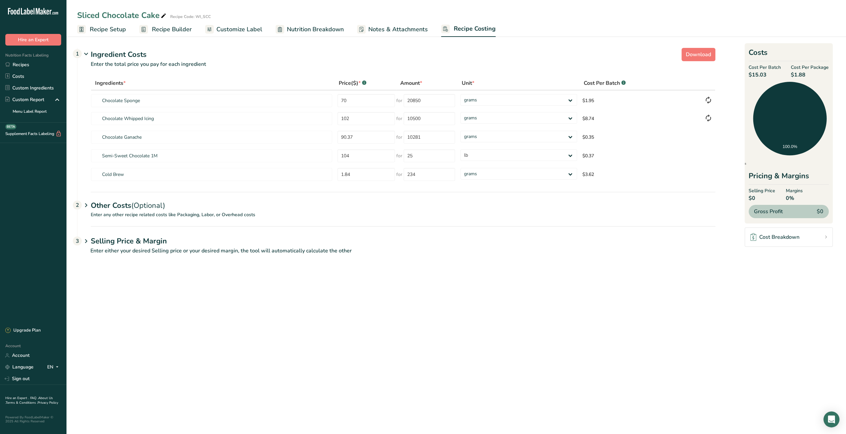
click at [167, 32] on span "Recipe Builder" at bounding box center [172, 29] width 40 height 9
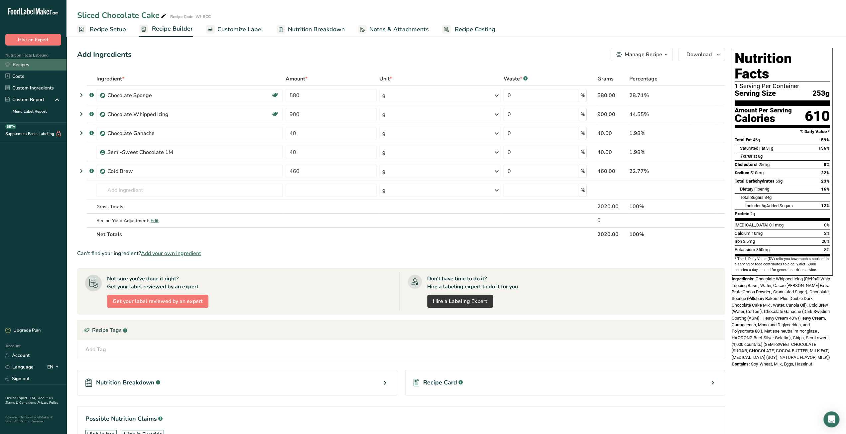
click at [28, 63] on link "Recipes" at bounding box center [33, 65] width 66 height 12
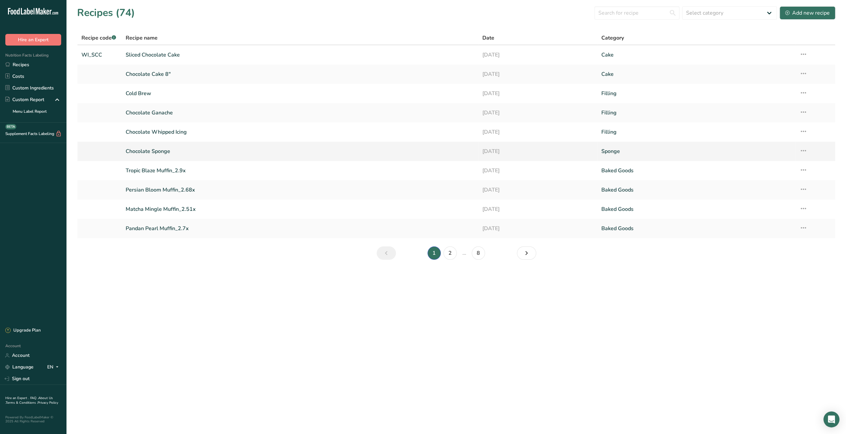
click at [158, 150] on link "Chocolate Sponge" at bounding box center [300, 151] width 349 height 14
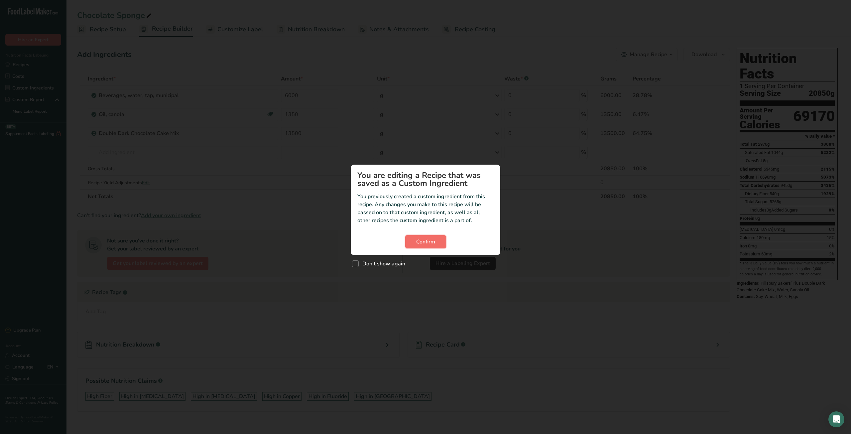
click at [421, 240] on span "Confirm" at bounding box center [425, 242] width 19 height 8
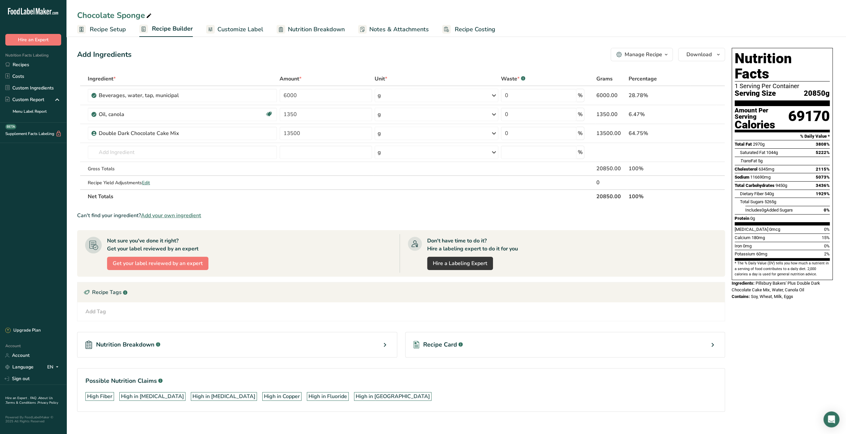
click at [660, 59] on button "Manage Recipe" at bounding box center [642, 54] width 62 height 13
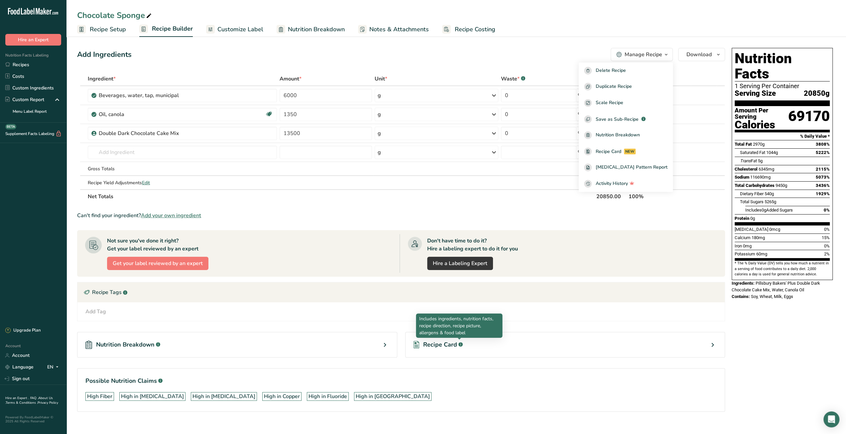
click at [450, 343] on span "Recipe Card" at bounding box center [440, 344] width 34 height 9
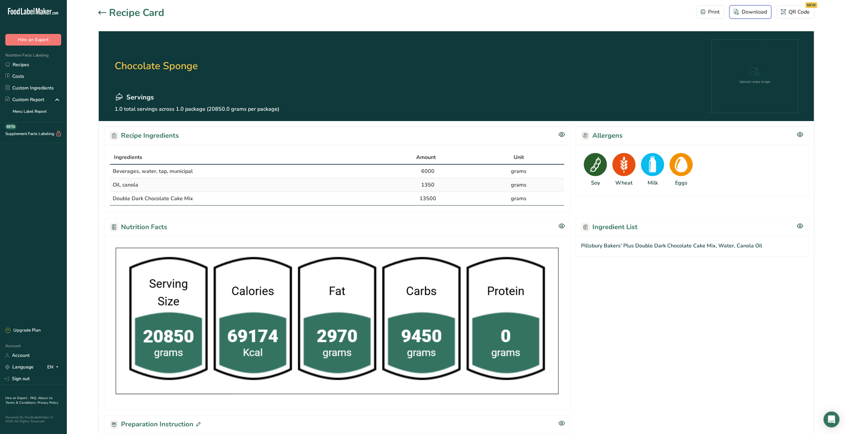
click at [760, 13] on div "Download" at bounding box center [750, 12] width 33 height 8
click at [38, 65] on link "Recipes" at bounding box center [33, 65] width 66 height 12
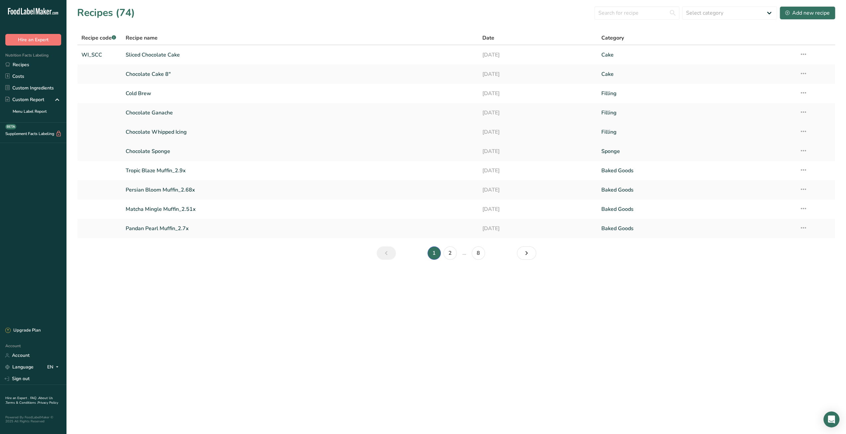
click at [164, 132] on link "Chocolate Whipped Icing" at bounding box center [300, 132] width 349 height 14
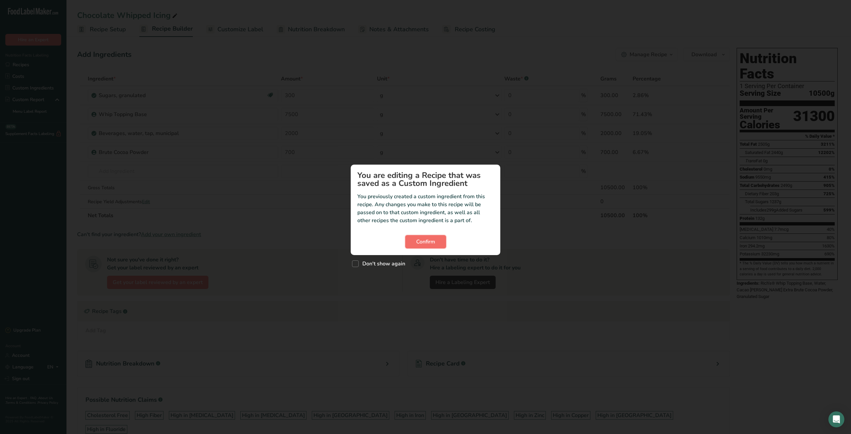
click at [420, 243] on span "Confirm" at bounding box center [425, 242] width 19 height 8
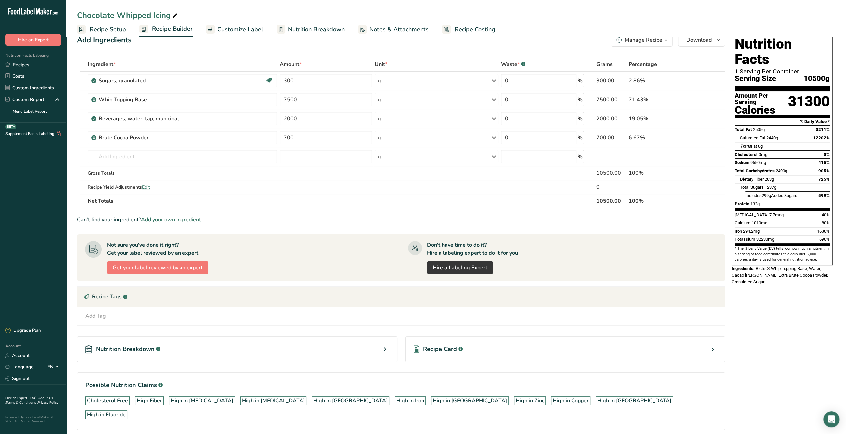
scroll to position [27, 0]
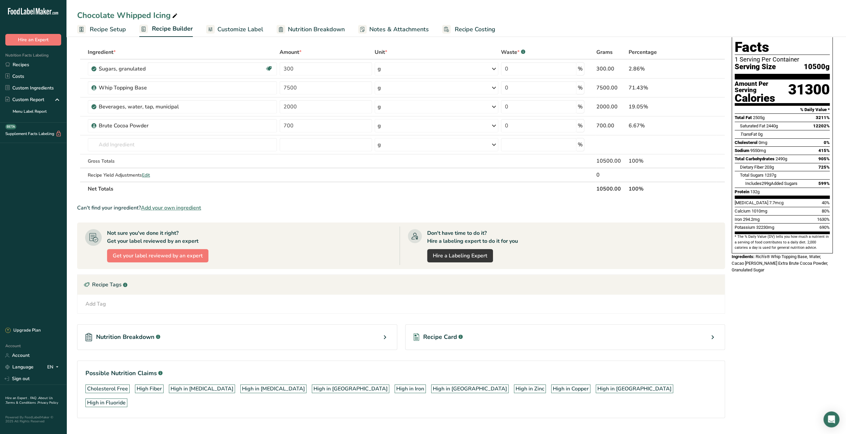
click at [471, 334] on div "Recipe Card .a-a{fill:#347362;}.b-a{fill:#fff;}" at bounding box center [565, 337] width 320 height 26
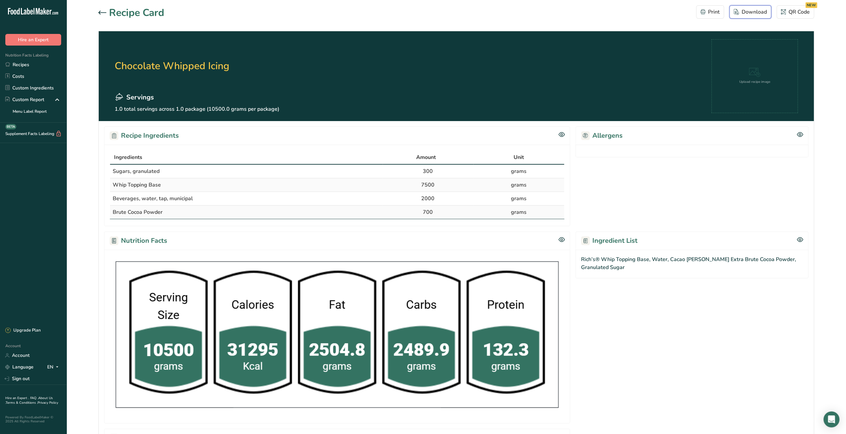
click at [756, 11] on div "Download" at bounding box center [750, 12] width 33 height 8
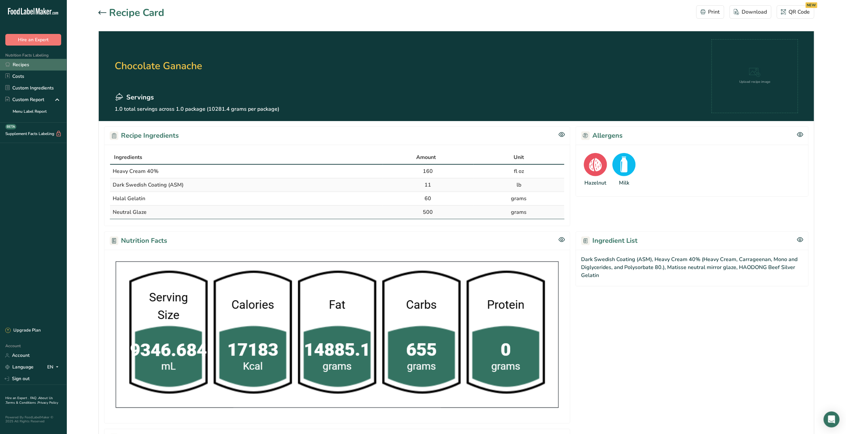
click at [19, 64] on link "Recipes" at bounding box center [33, 65] width 66 height 12
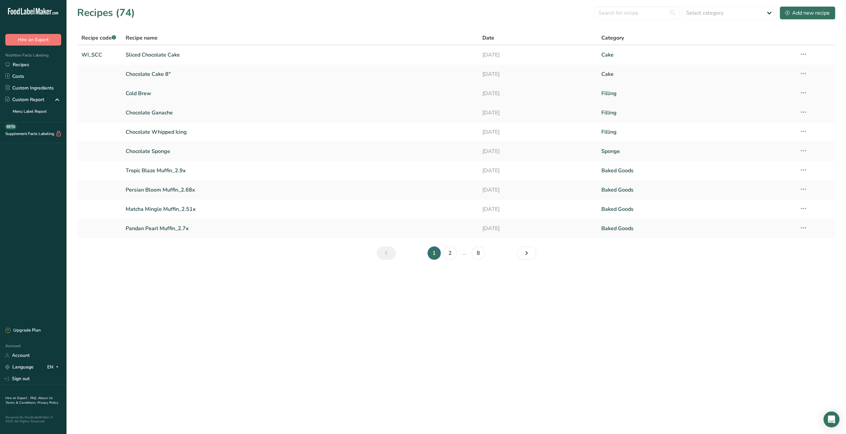
click at [133, 93] on link "Cold Brew" at bounding box center [300, 93] width 349 height 14
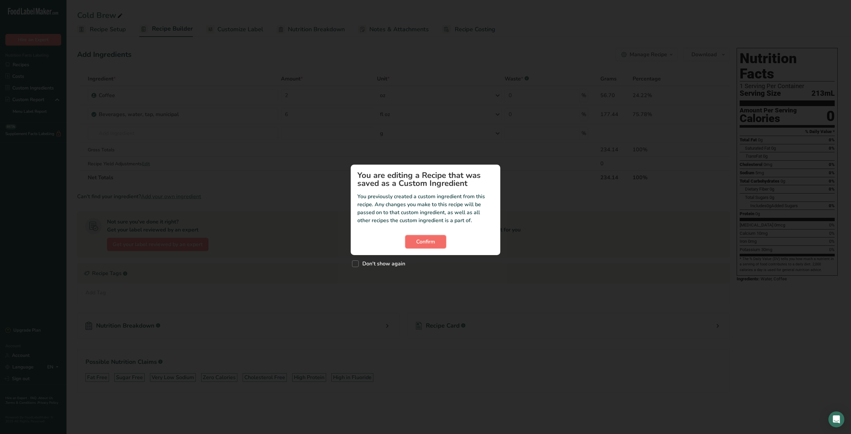
click at [436, 245] on button "Confirm" at bounding box center [425, 241] width 41 height 13
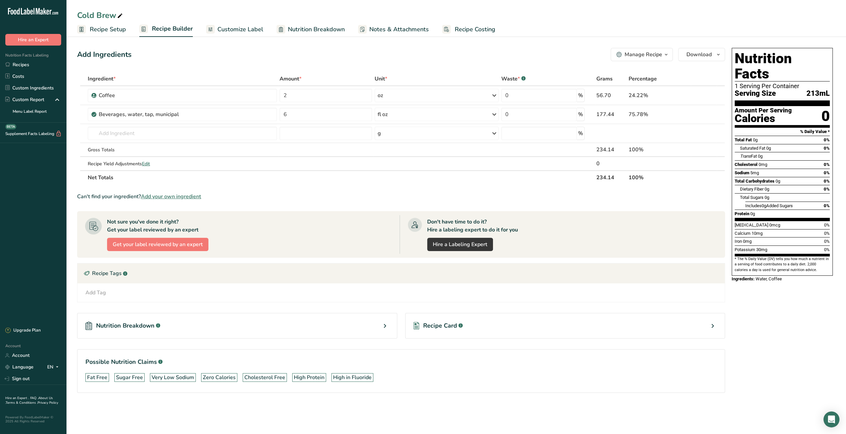
click at [475, 326] on div "Recipe Card .a-a{fill:#347362;}.b-a{fill:#fff;}" at bounding box center [565, 326] width 320 height 26
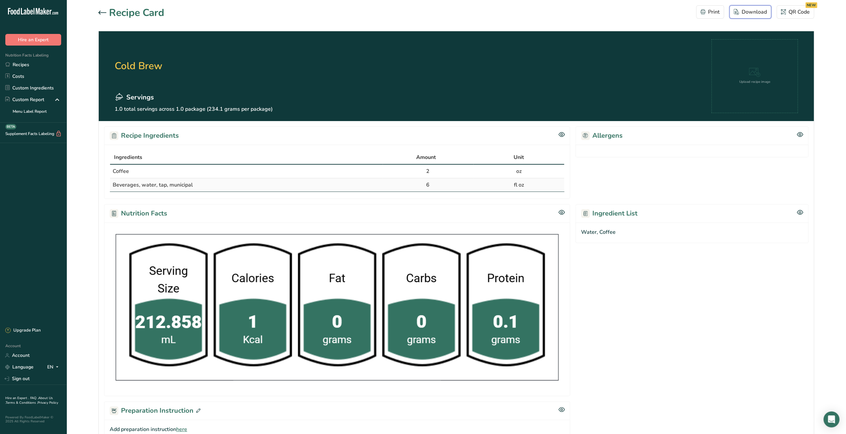
click at [752, 12] on div "Download" at bounding box center [750, 12] width 33 height 8
click at [24, 66] on link "Recipes" at bounding box center [33, 65] width 66 height 12
